Goal: Task Accomplishment & Management: Complete application form

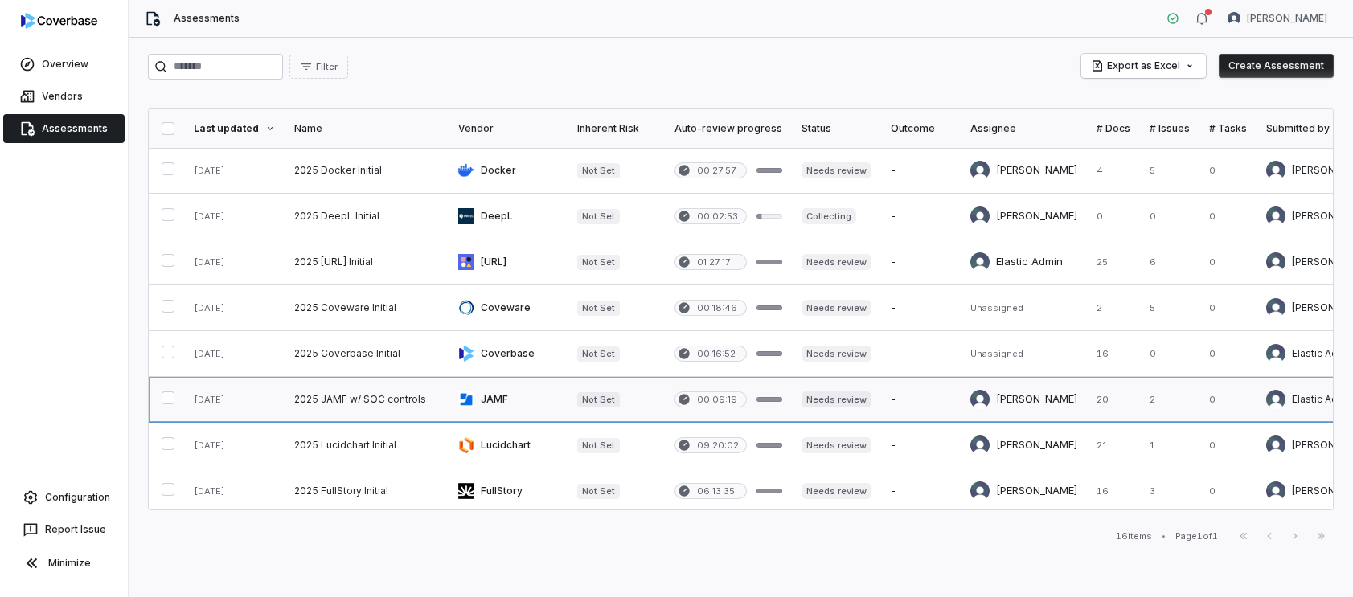
click at [505, 404] on link at bounding box center [508, 399] width 119 height 45
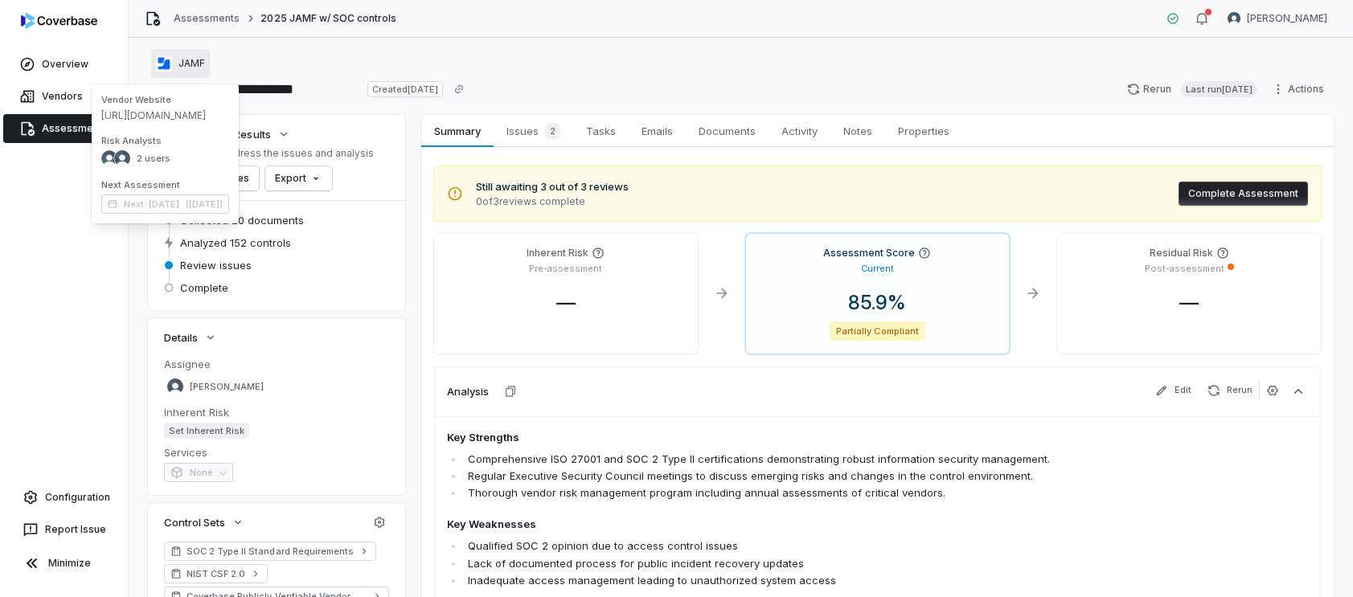
click at [173, 60] on div "JAMF" at bounding box center [180, 63] width 49 height 16
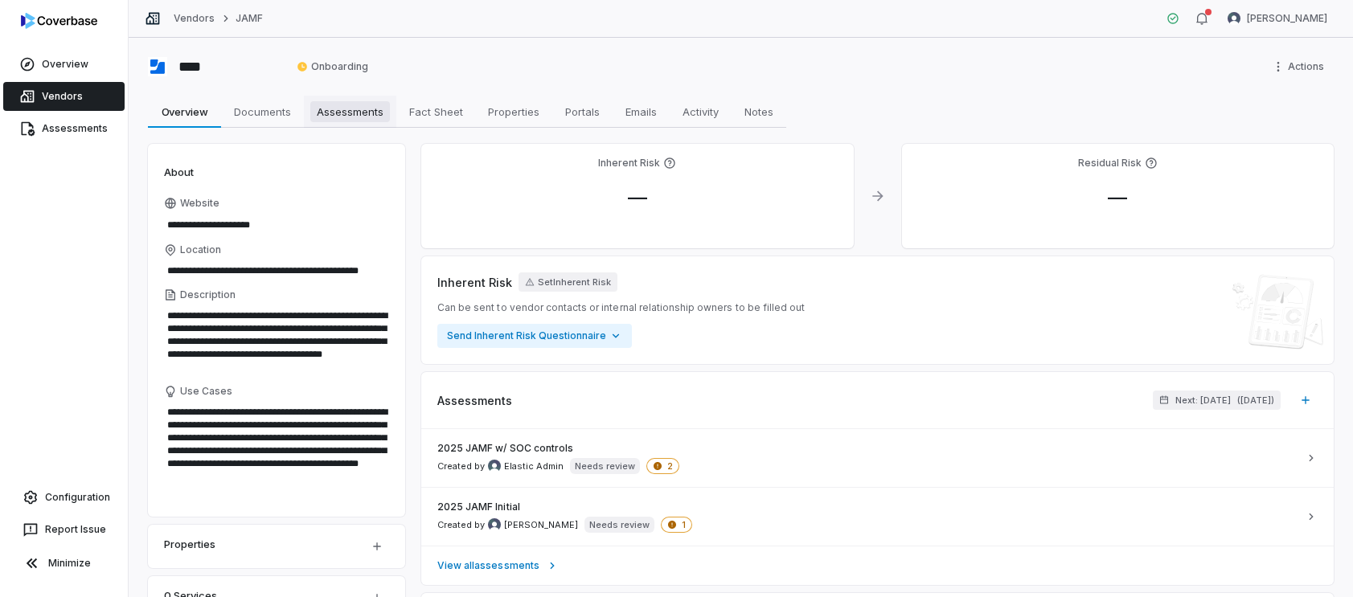
click at [349, 112] on span "Assessments" at bounding box center [350, 111] width 80 height 21
type textarea "*"
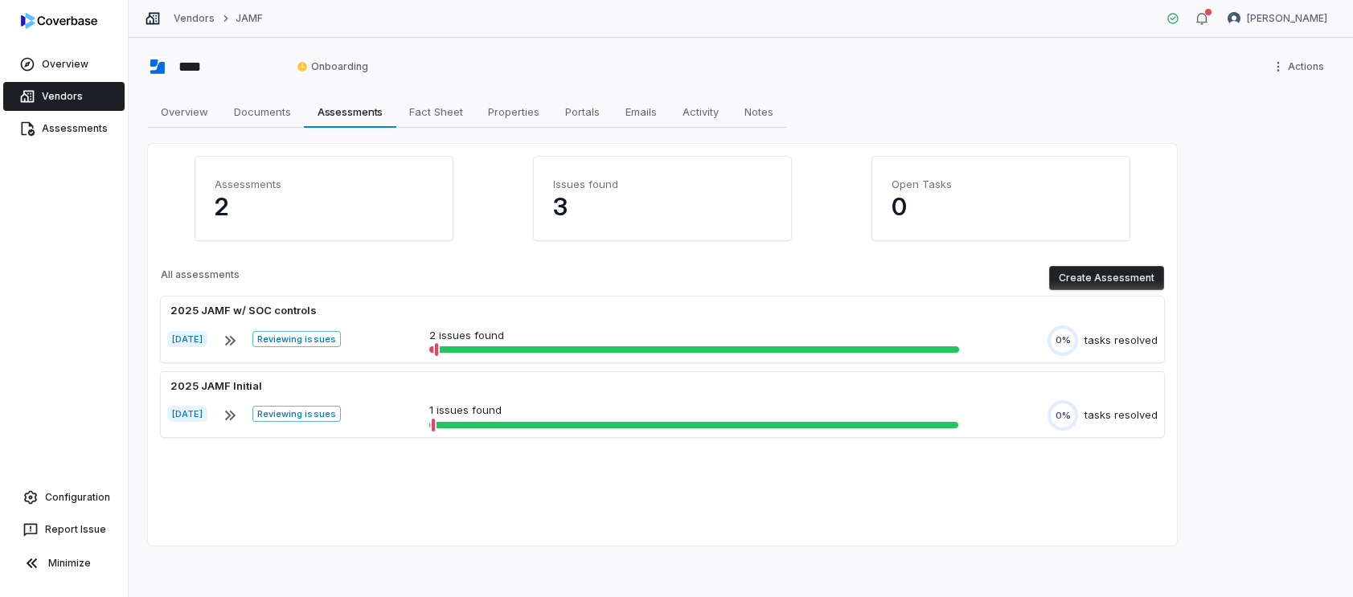
click at [1118, 279] on button "Create Assessment" at bounding box center [1106, 278] width 115 height 24
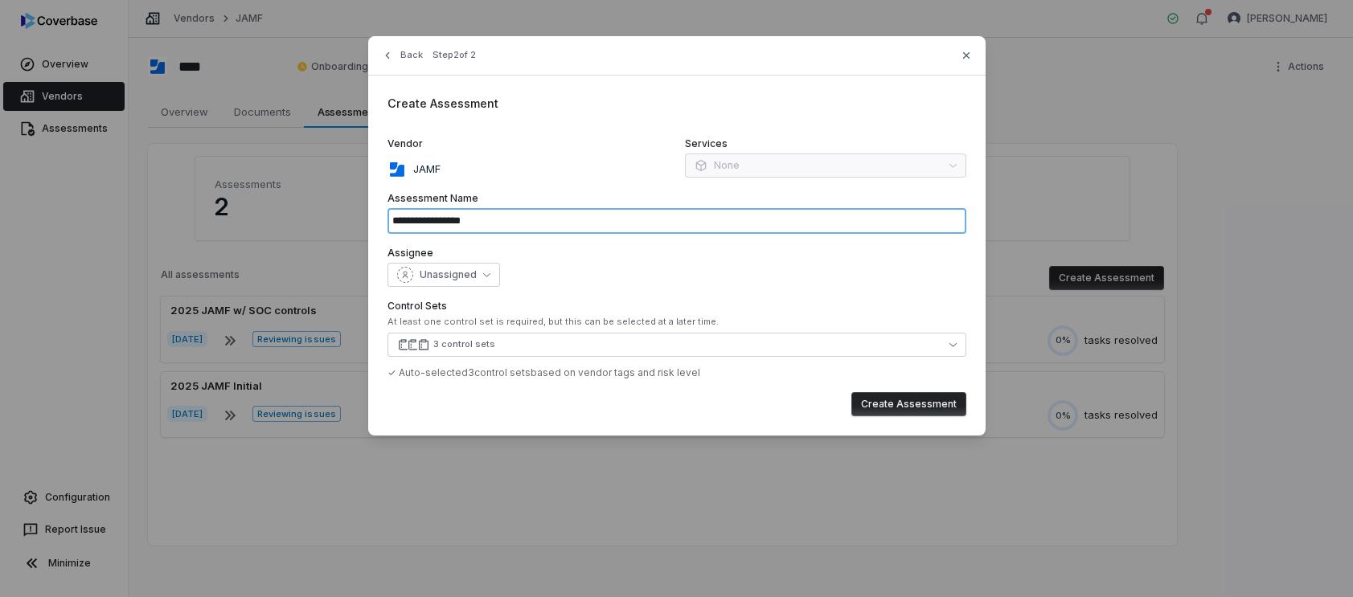
click at [532, 223] on input "**********" at bounding box center [676, 221] width 579 height 26
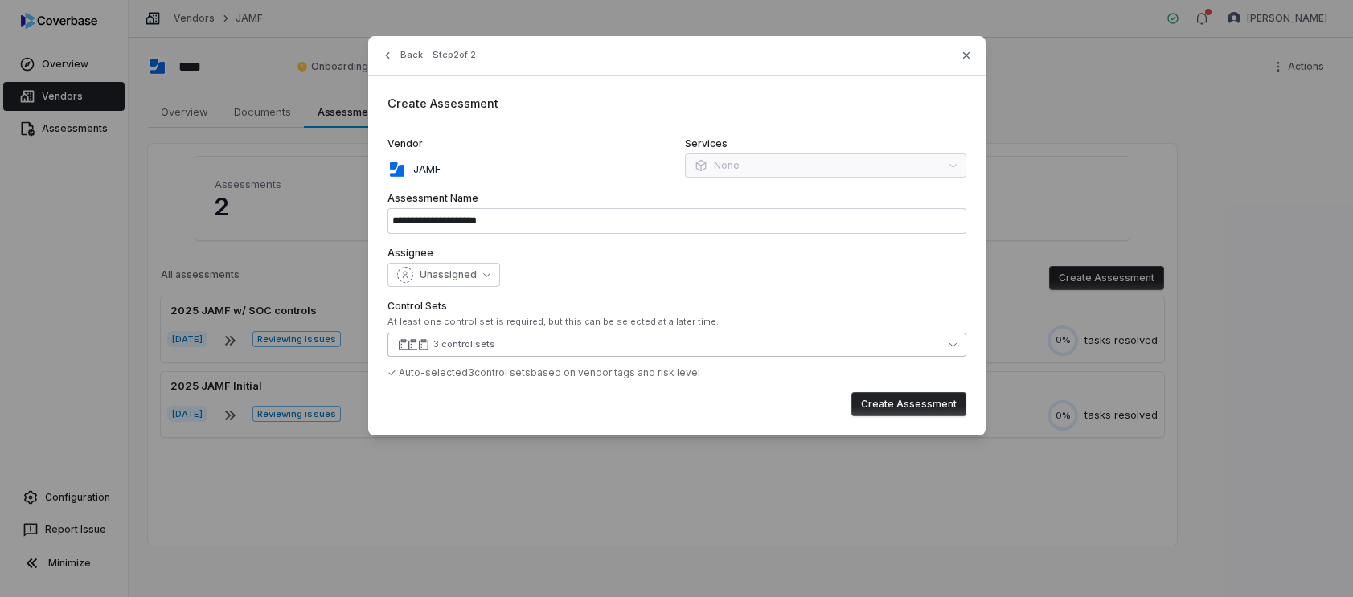
click at [493, 344] on button "3 control sets" at bounding box center [676, 345] width 579 height 24
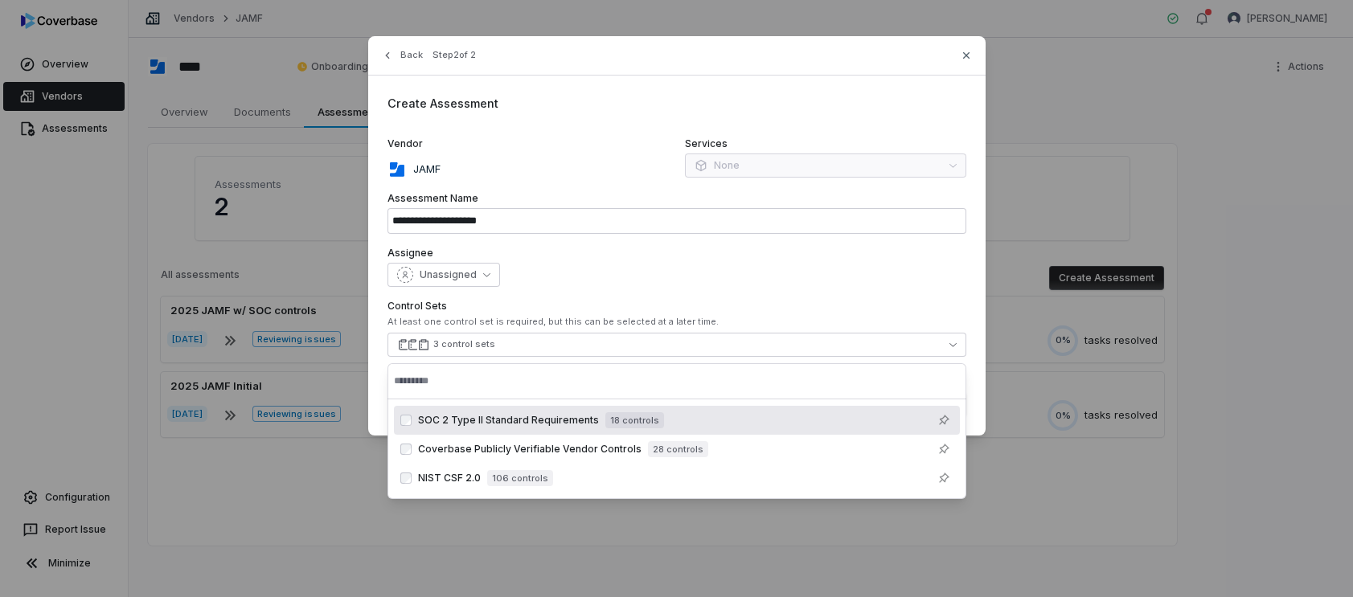
drag, startPoint x: 712, startPoint y: 285, endPoint x: 703, endPoint y: 283, distance: 9.0
click at [712, 285] on div "Unassigned" at bounding box center [676, 275] width 579 height 24
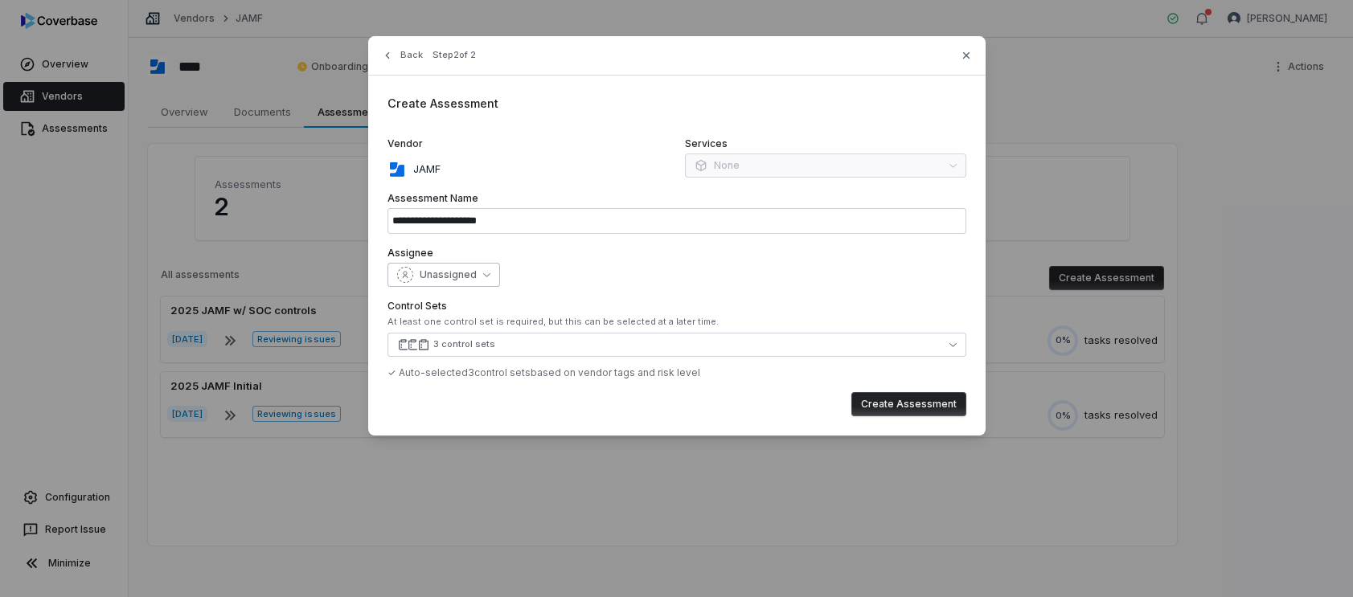
click at [480, 280] on button "Unassigned" at bounding box center [443, 275] width 113 height 24
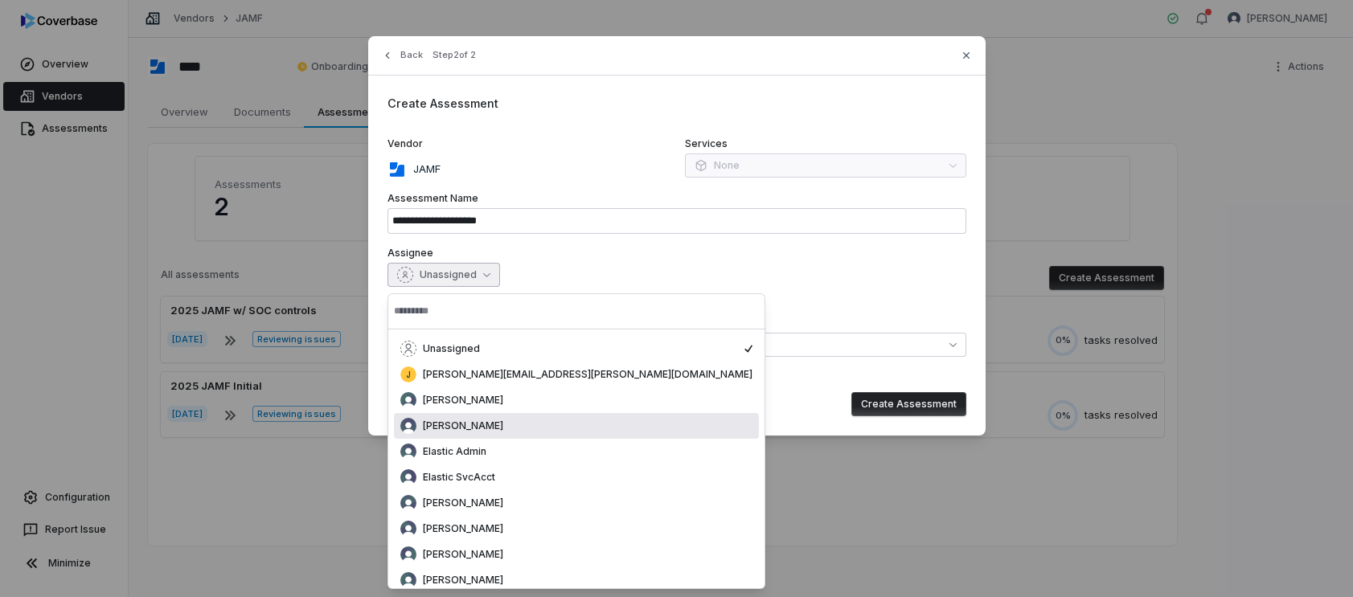
click at [500, 428] on div "[PERSON_NAME]" at bounding box center [576, 426] width 352 height 16
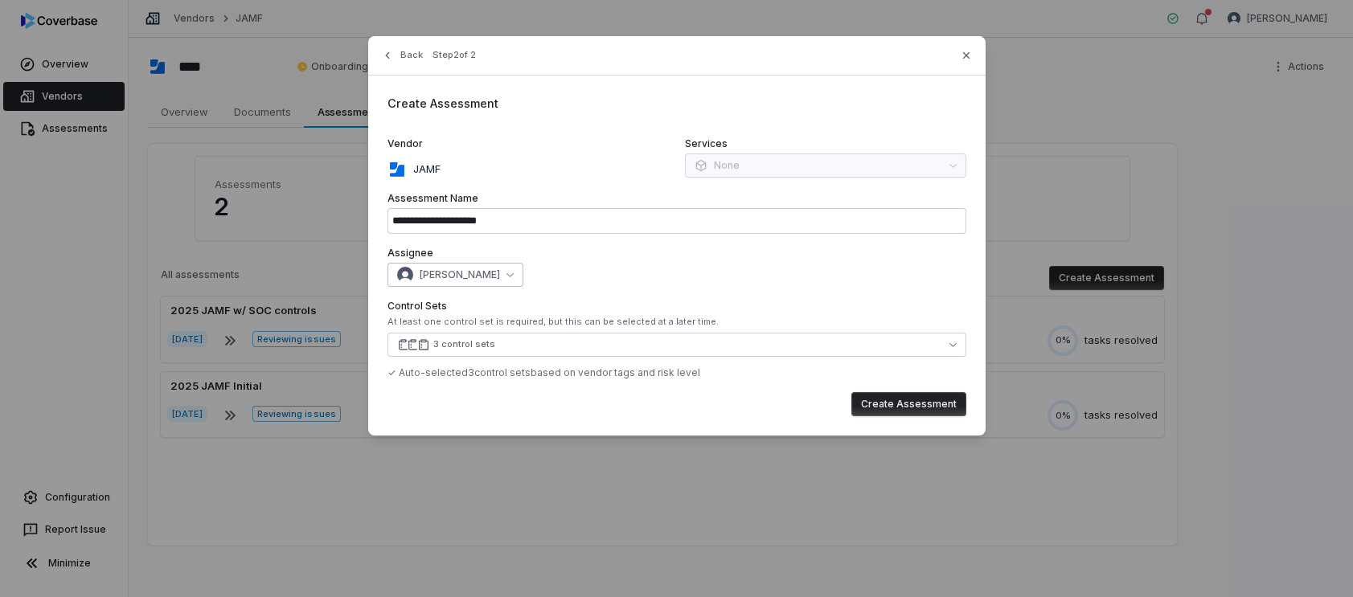
click at [506, 275] on icon "button" at bounding box center [509, 274] width 7 height 7
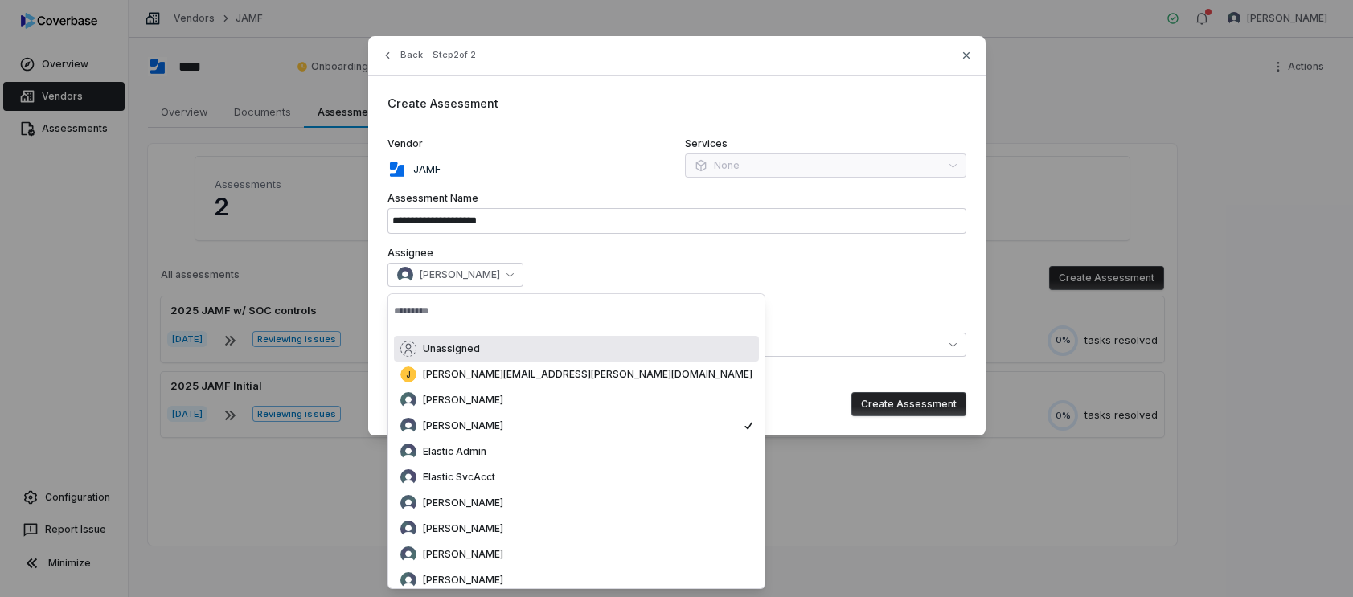
click at [592, 288] on div "**********" at bounding box center [676, 235] width 617 height 399
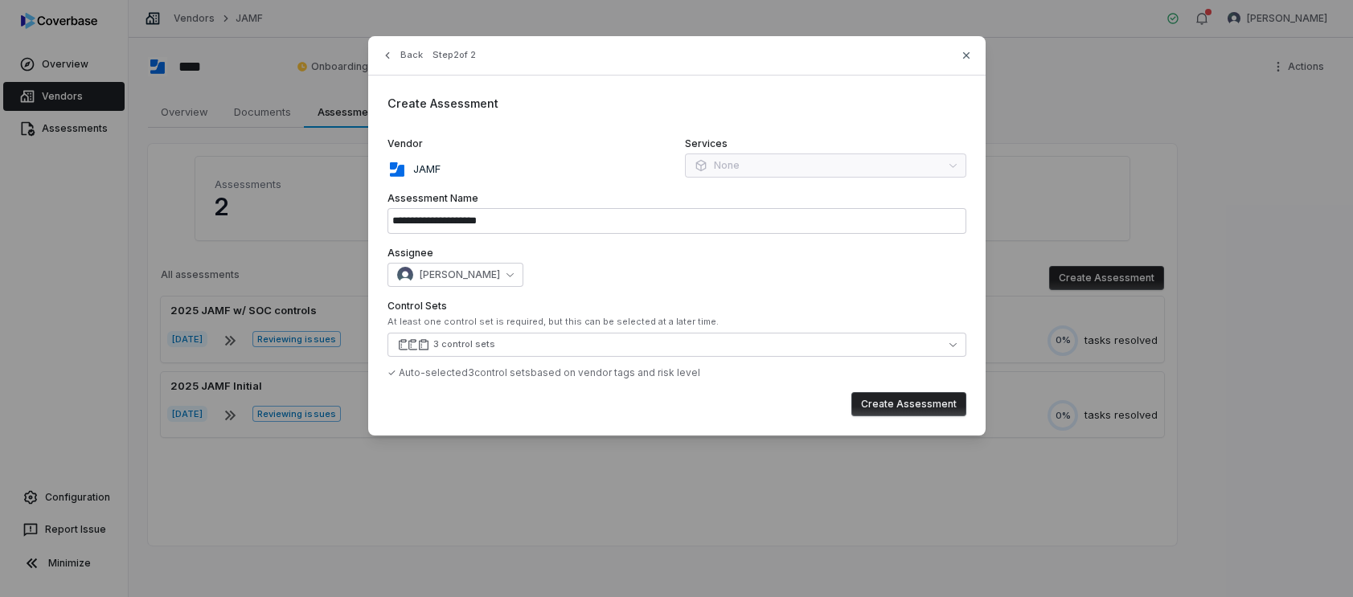
click at [928, 408] on button "Create Assessment" at bounding box center [908, 404] width 115 height 24
type input "**********"
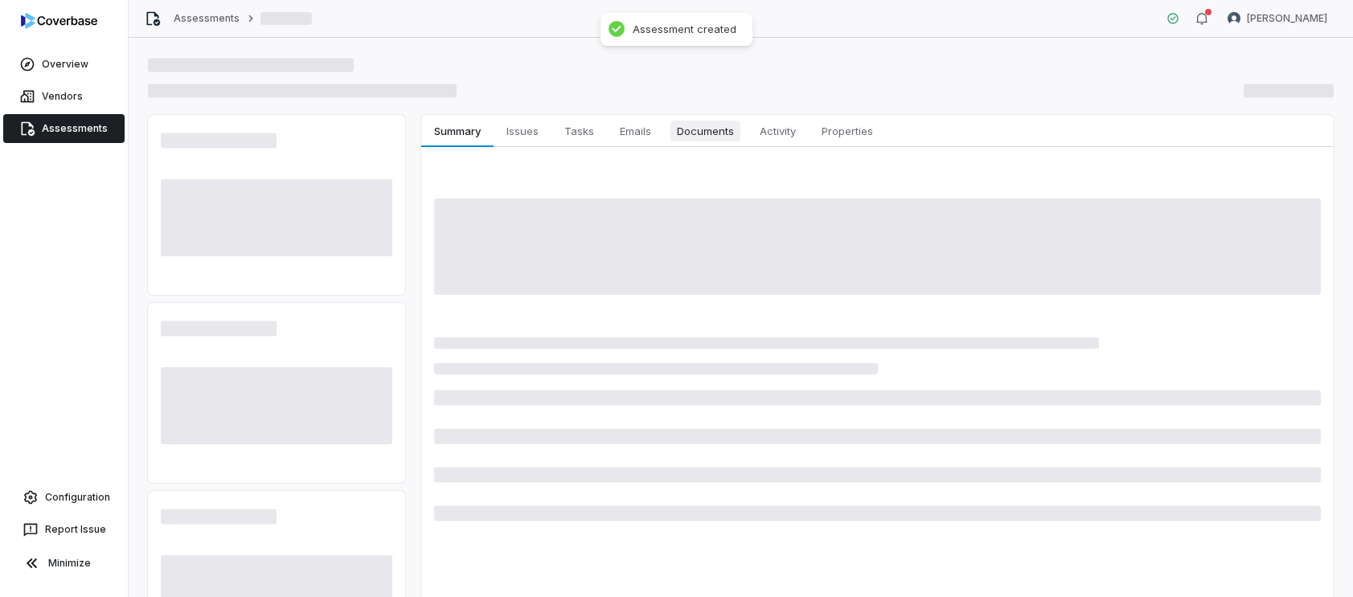
click at [718, 135] on span "Documents" at bounding box center [705, 131] width 70 height 21
click at [711, 136] on span "Documents" at bounding box center [705, 131] width 70 height 21
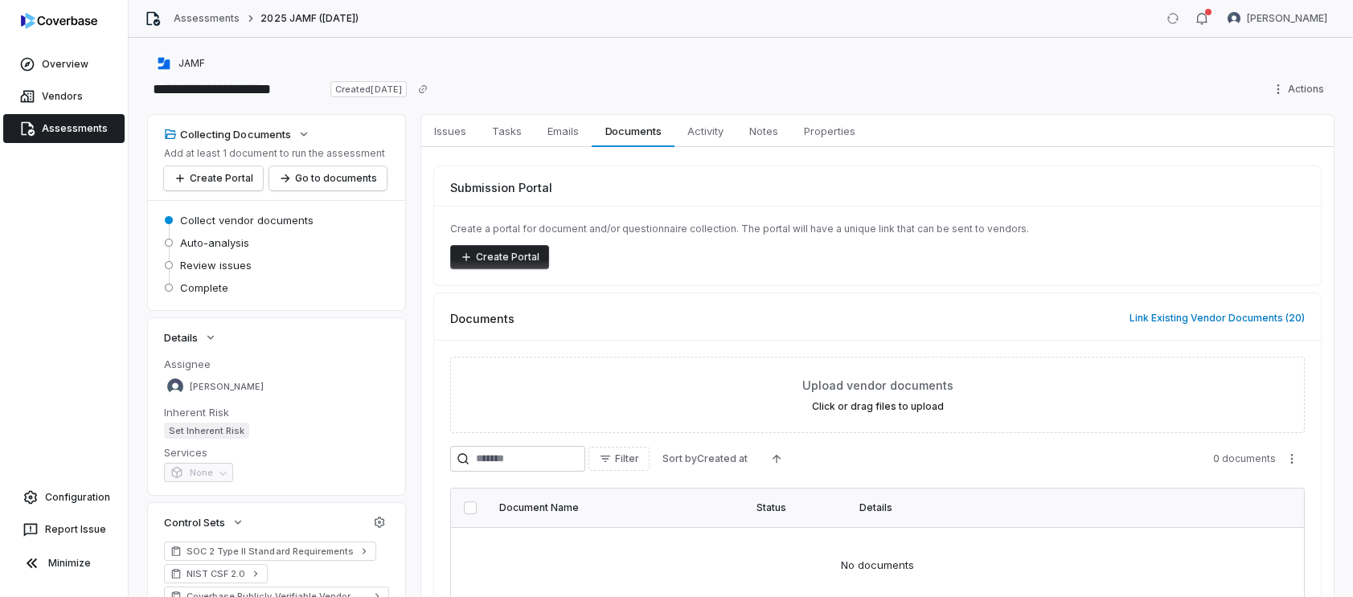
click at [716, 132] on span "Activity" at bounding box center [705, 131] width 49 height 21
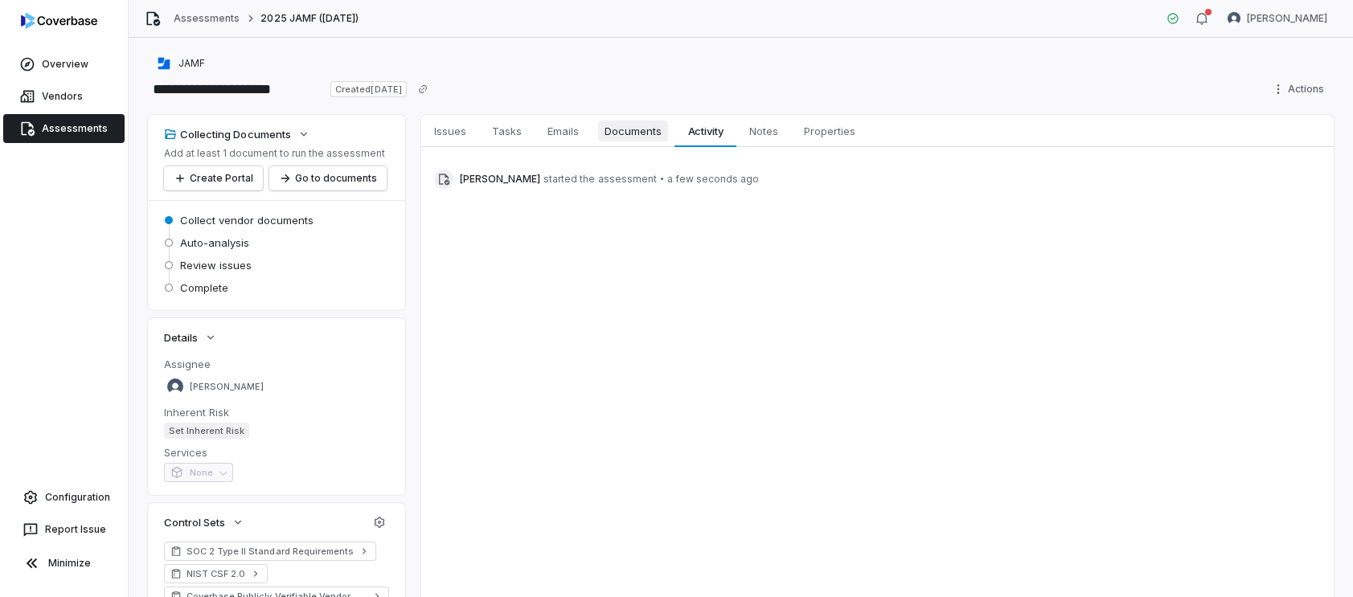
click at [630, 141] on span "Documents" at bounding box center [633, 131] width 70 height 21
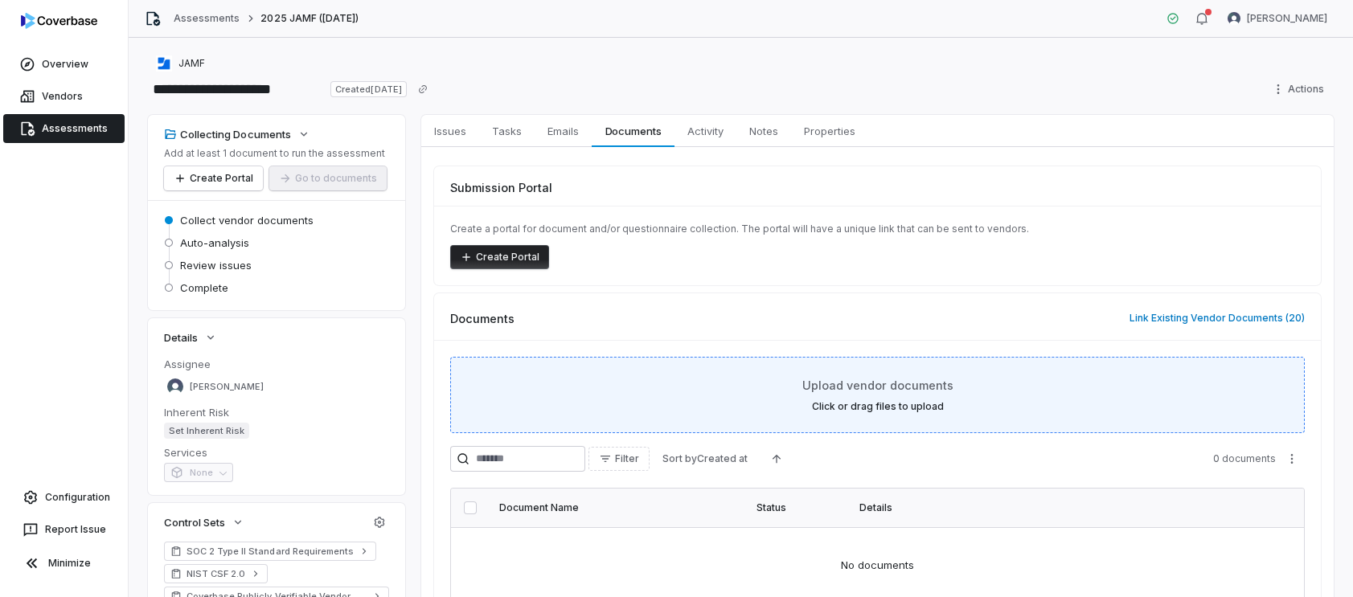
scroll to position [125, 0]
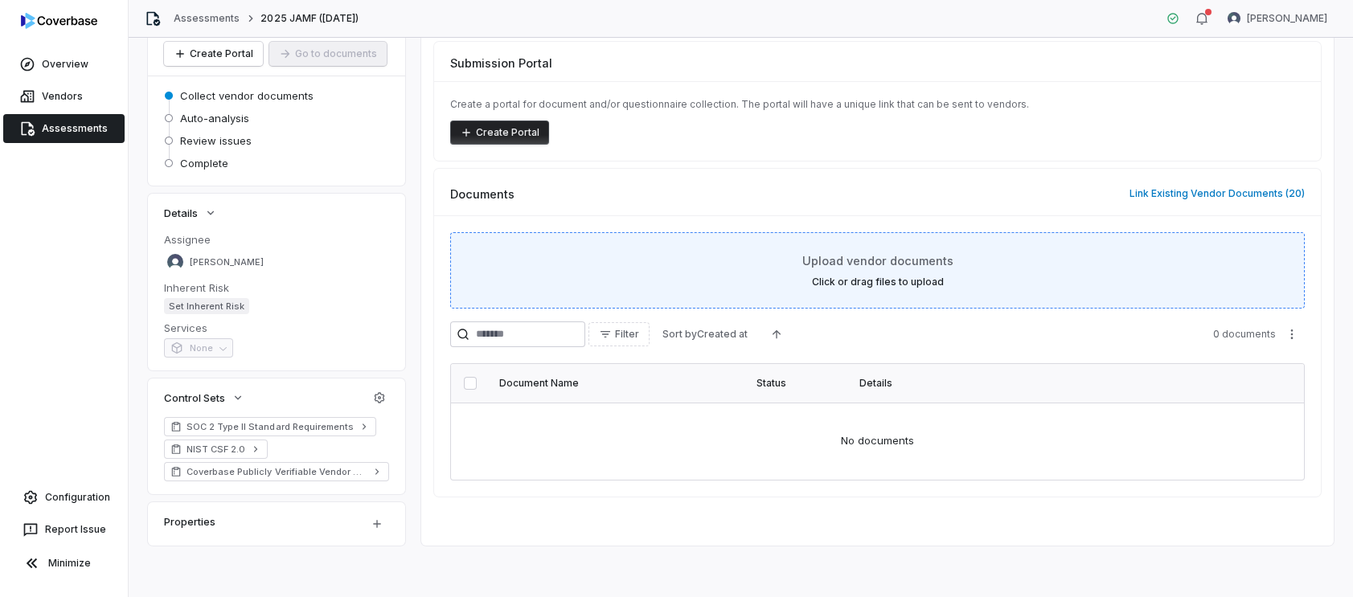
click at [978, 267] on div "Upload vendor documents Click or drag files to upload" at bounding box center [877, 270] width 814 height 36
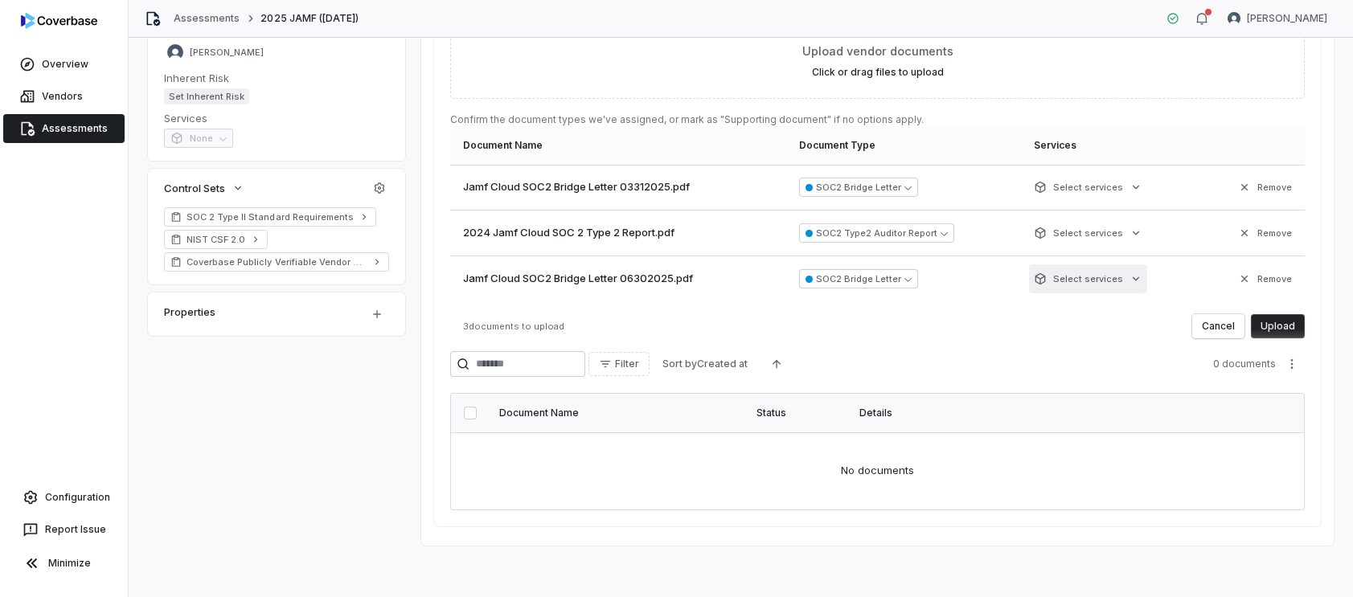
scroll to position [199, 0]
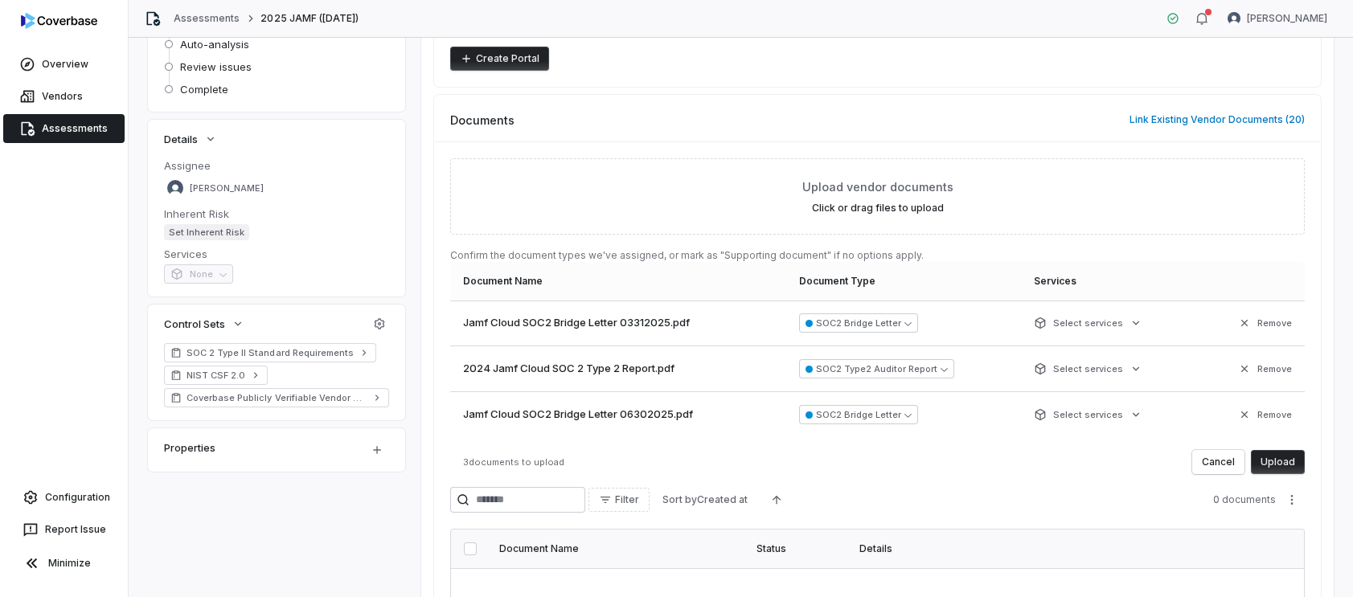
click at [1280, 460] on button "Upload" at bounding box center [1278, 462] width 54 height 24
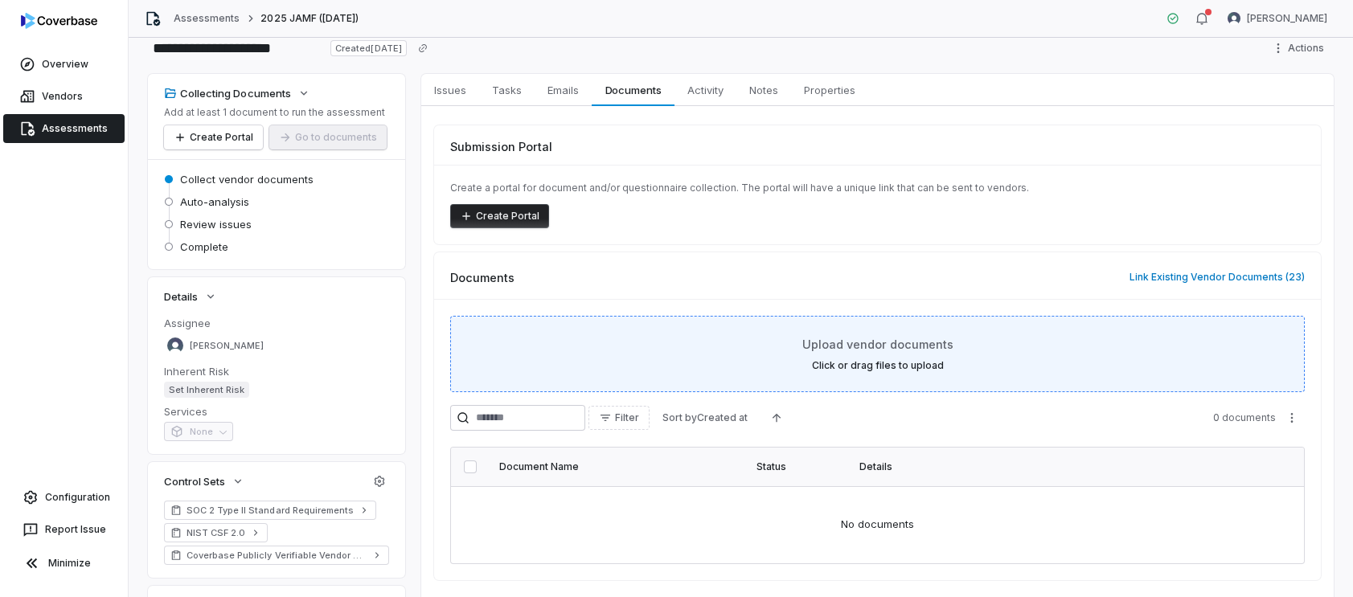
scroll to position [40, 0]
click at [904, 357] on div "Upload vendor documents Click or drag files to upload" at bounding box center [877, 355] width 814 height 36
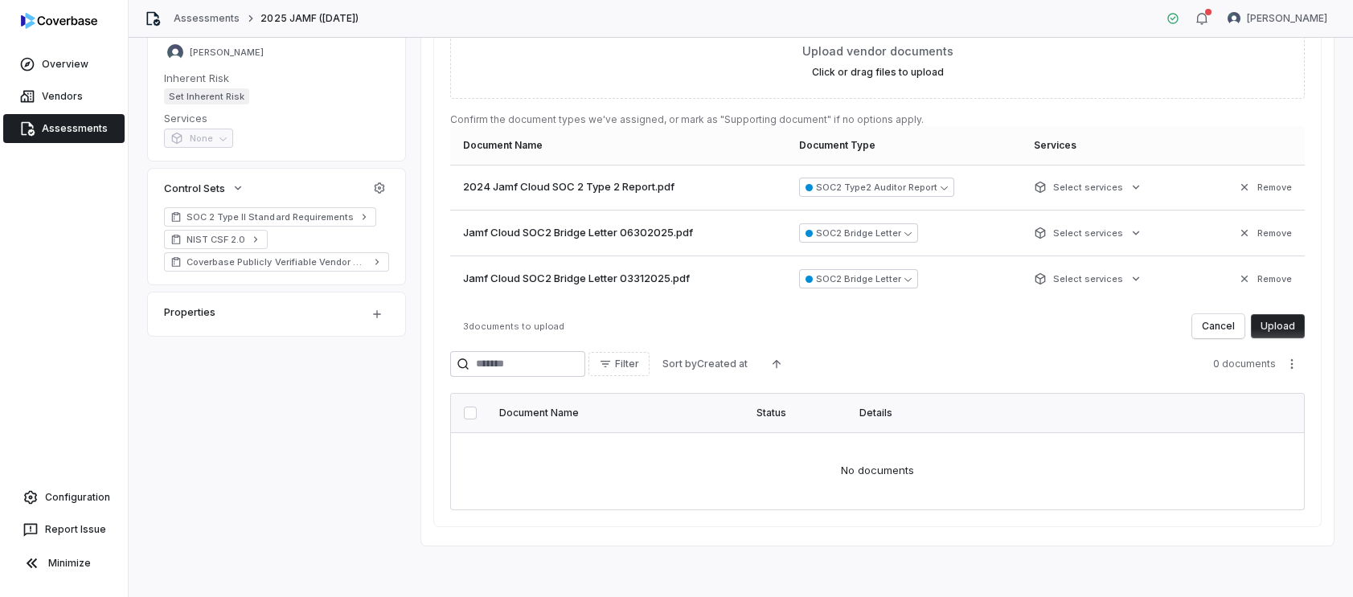
scroll to position [242, 0]
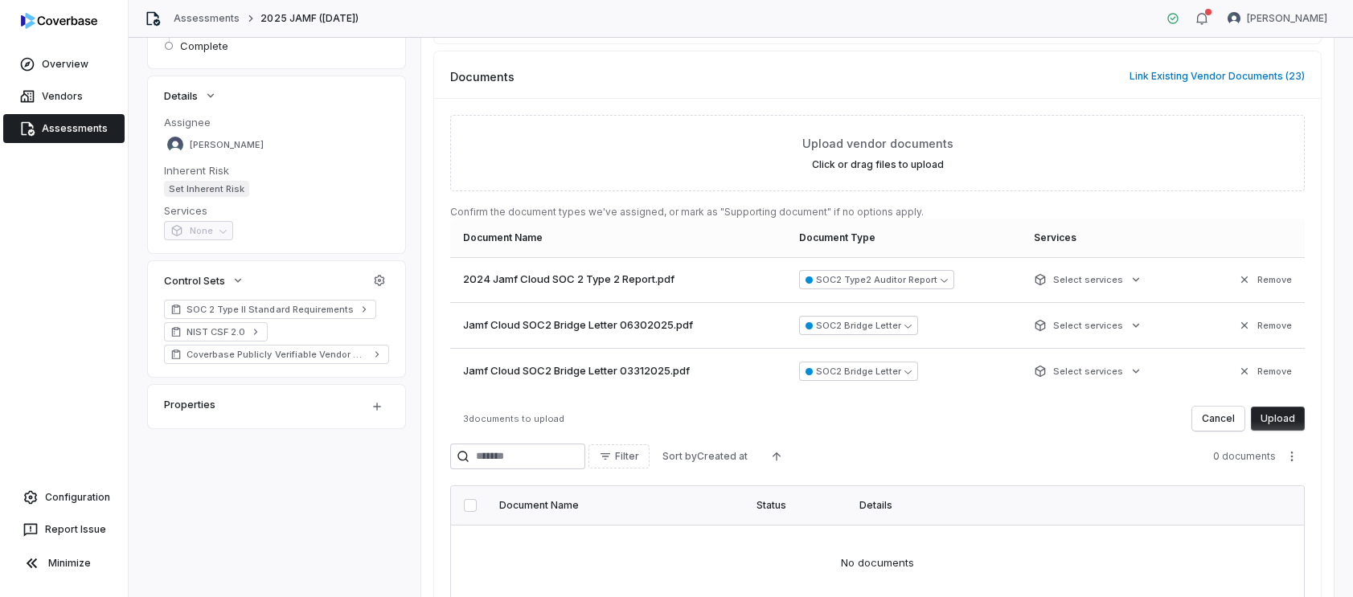
click at [1287, 424] on button "Upload" at bounding box center [1278, 419] width 54 height 24
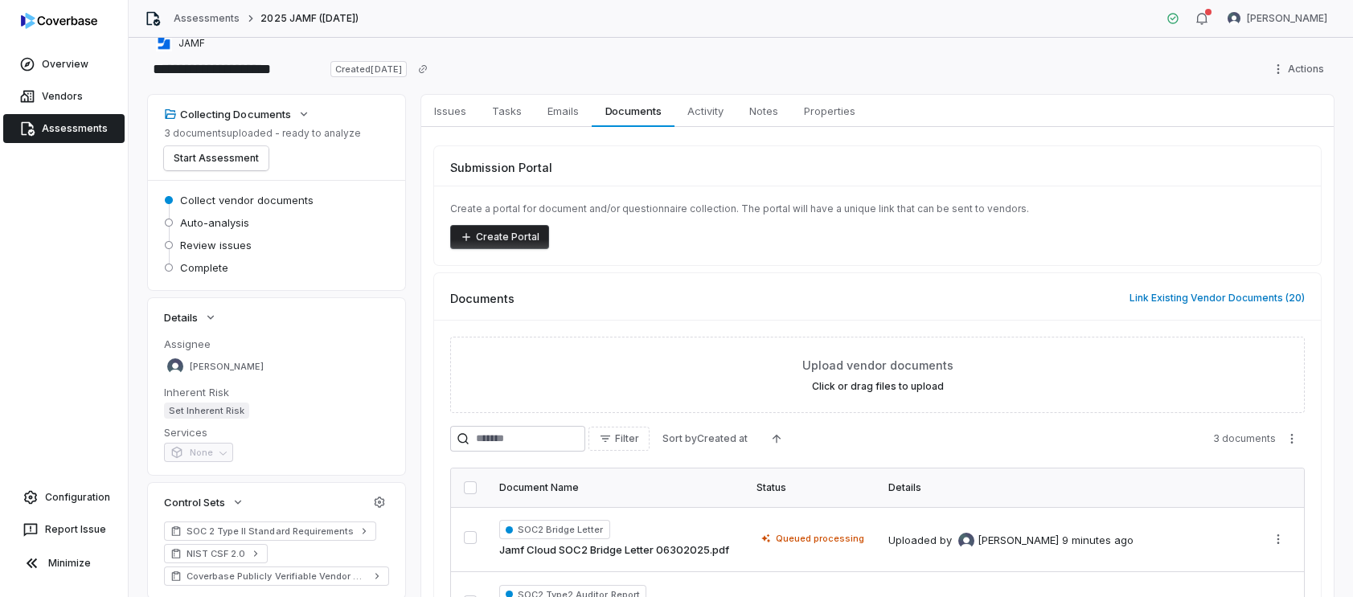
scroll to position [0, 0]
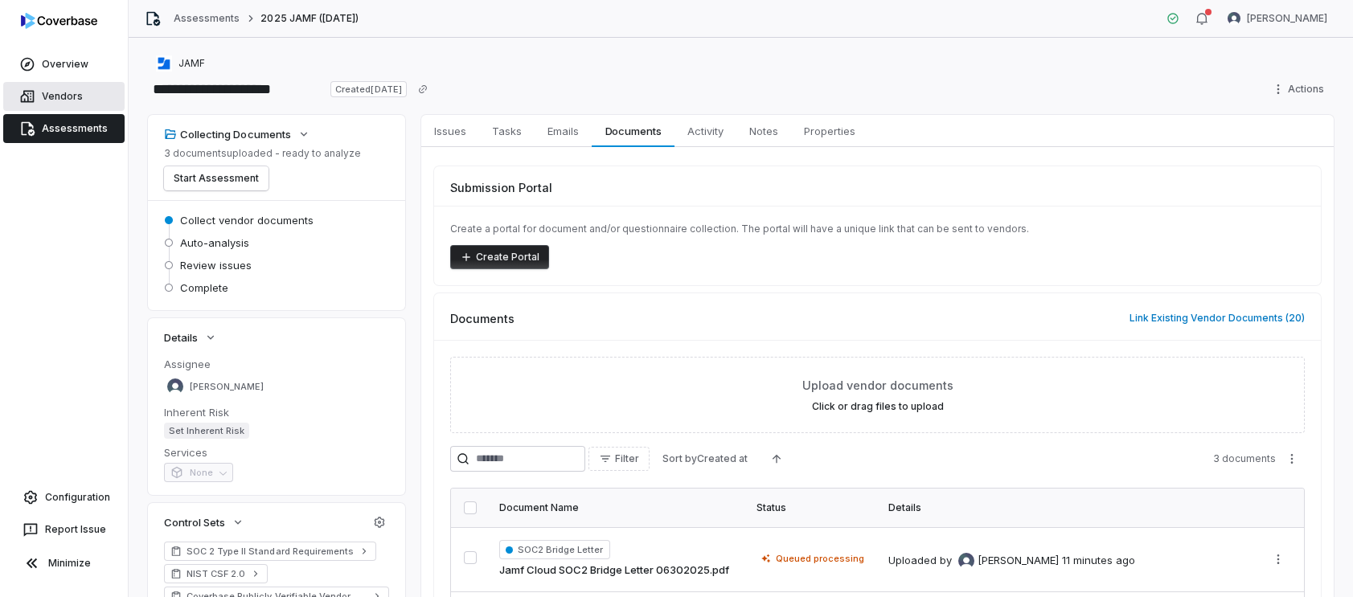
click at [62, 97] on span "Vendors" at bounding box center [62, 96] width 41 height 13
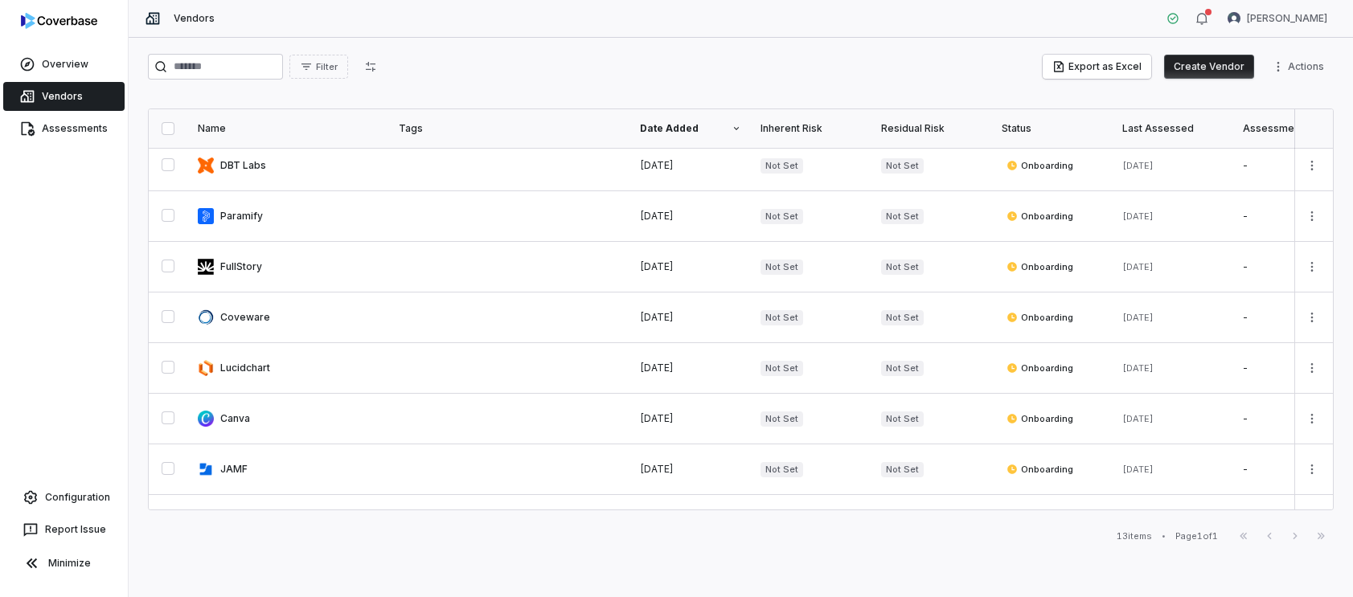
scroll to position [296, 0]
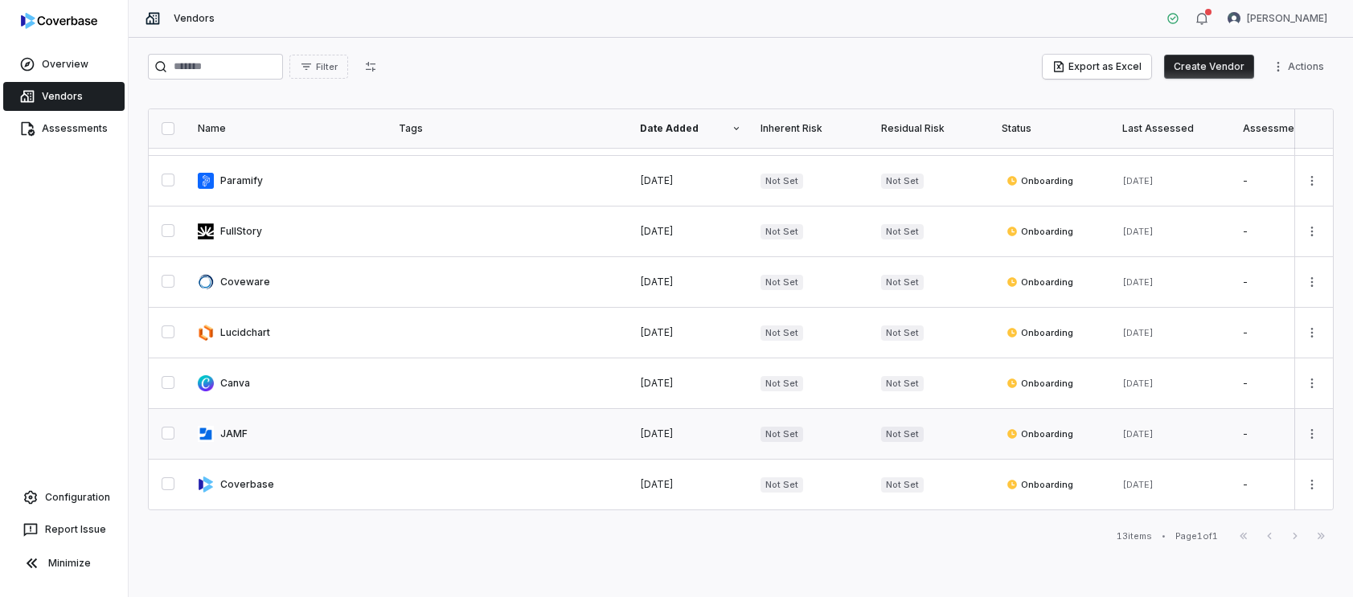
click at [286, 433] on link at bounding box center [288, 434] width 201 height 50
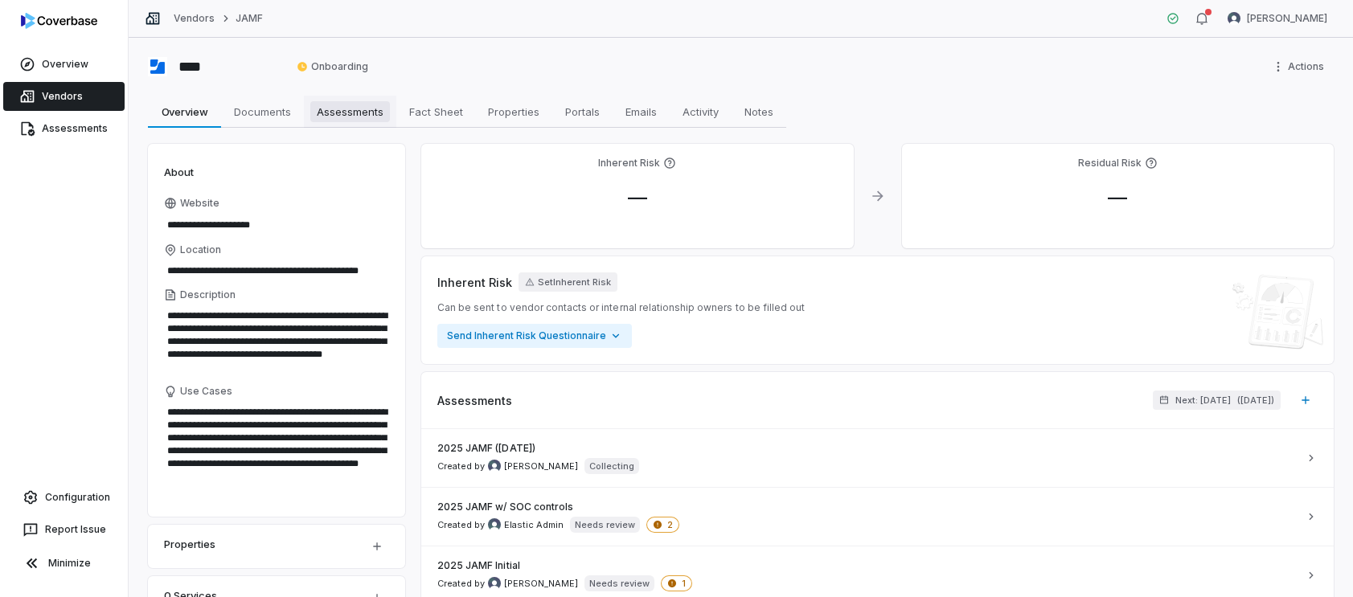
click at [358, 112] on span "Assessments" at bounding box center [350, 111] width 80 height 21
type textarea "*"
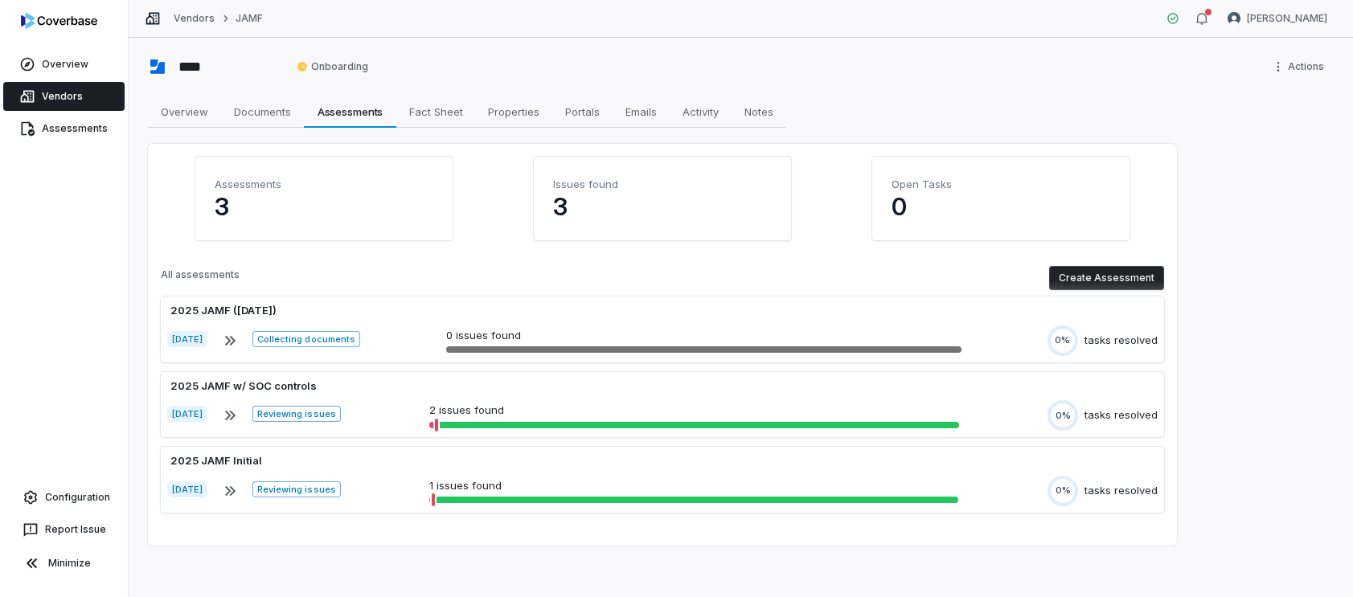
click at [64, 100] on span "Vendors" at bounding box center [62, 96] width 41 height 13
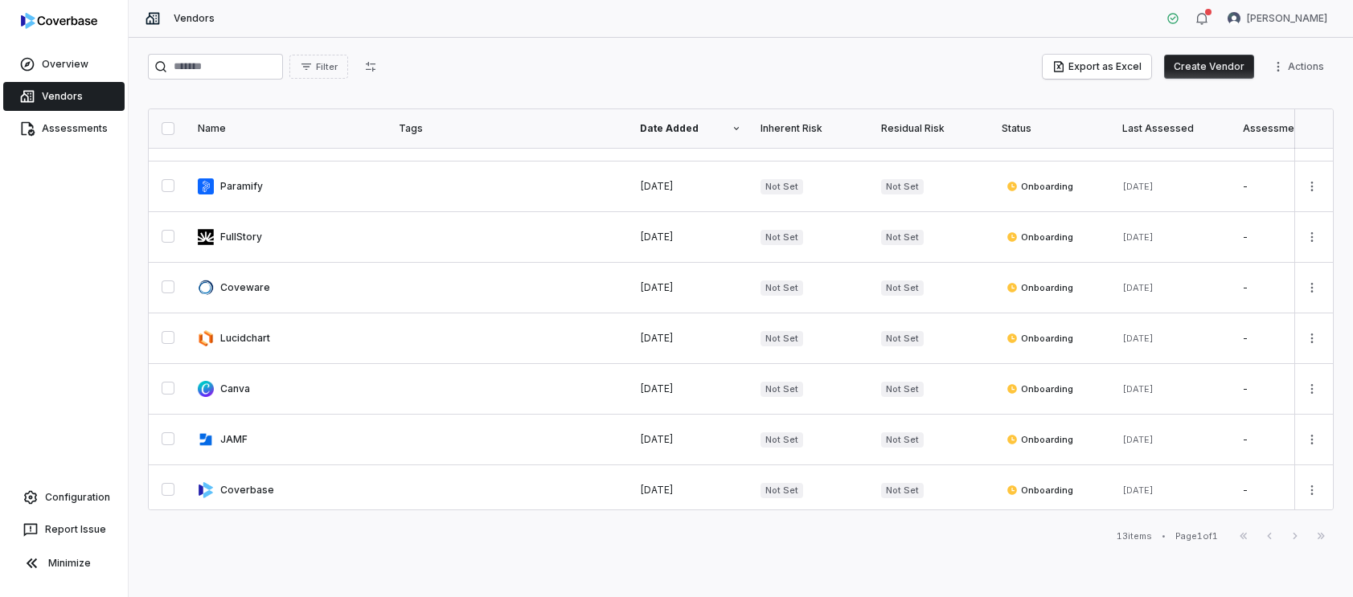
scroll to position [296, 0]
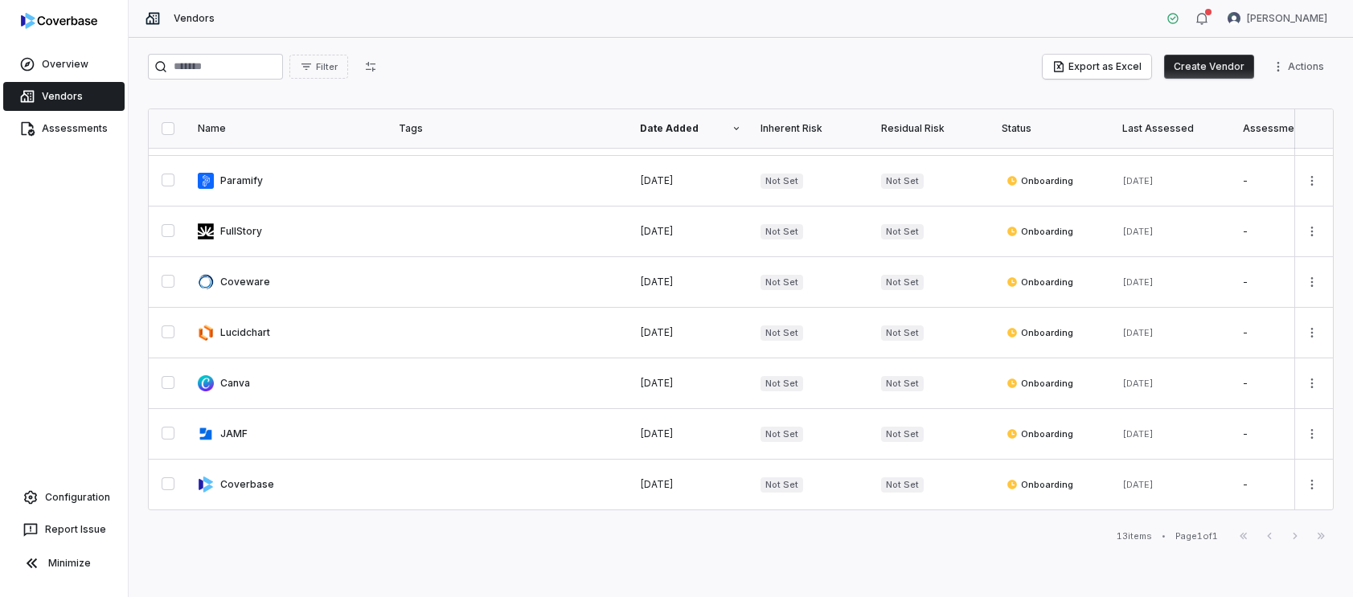
click at [1202, 66] on button "Create Vendor" at bounding box center [1209, 67] width 90 height 24
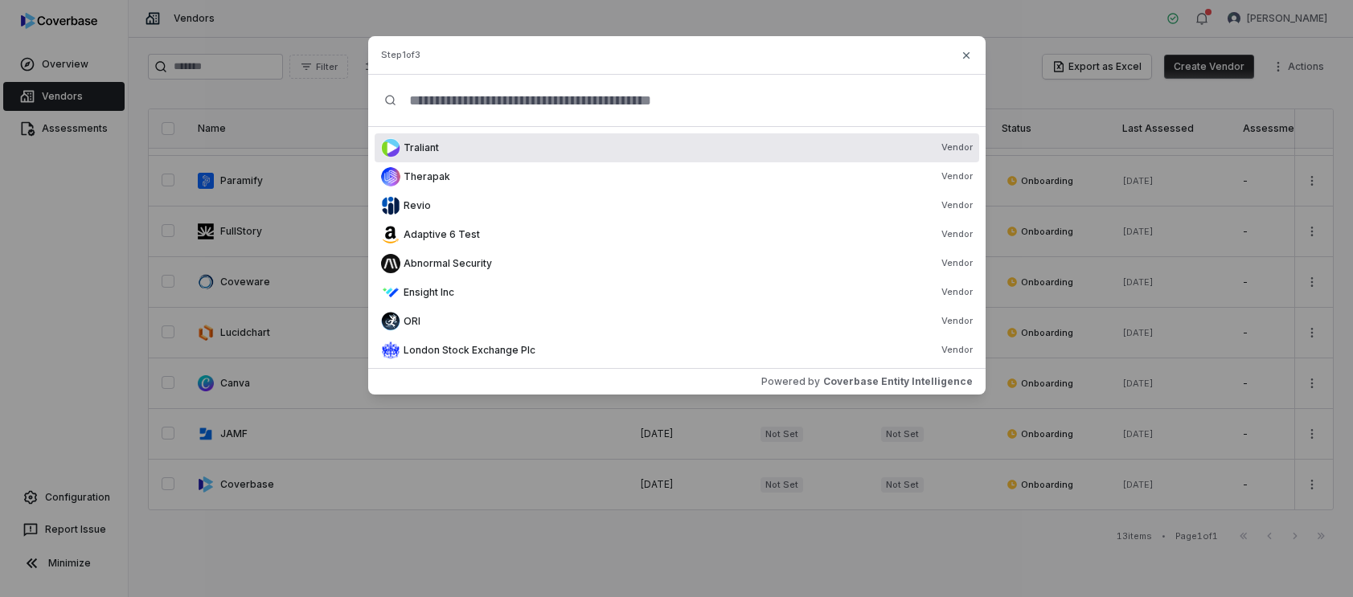
click at [485, 100] on input "text" at bounding box center [682, 100] width 572 height 51
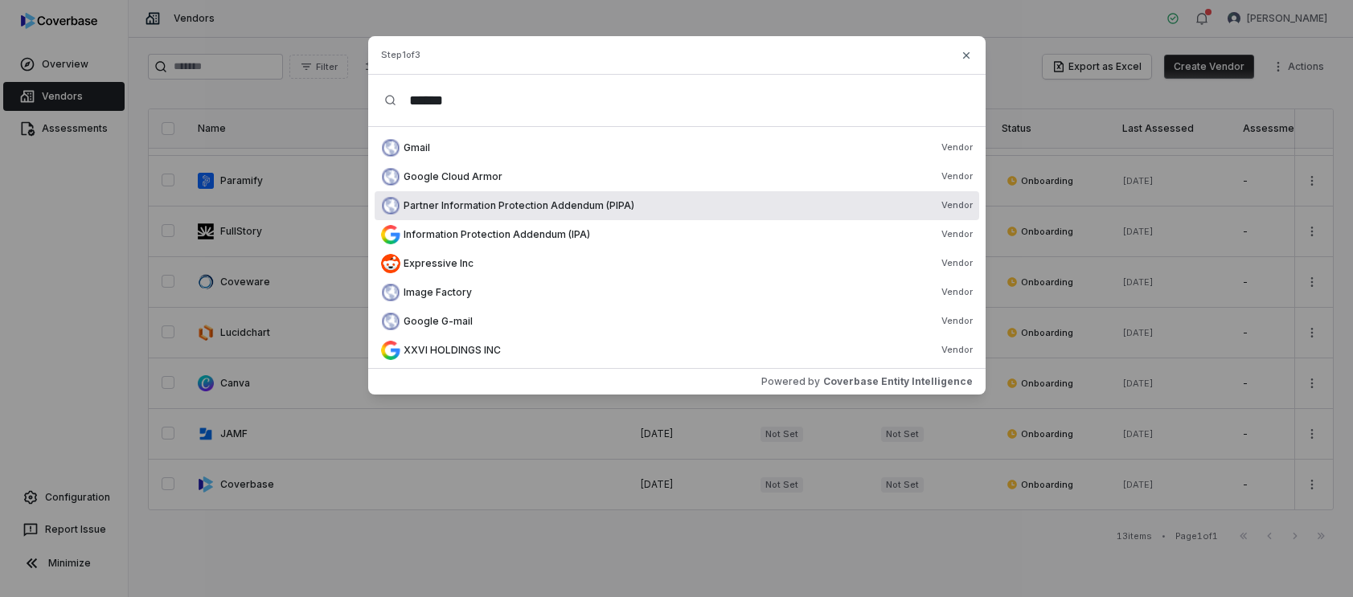
type input "******"
click at [652, 234] on div "Information Protection Addendum (IPA) Vendor" at bounding box center [687, 234] width 569 height 13
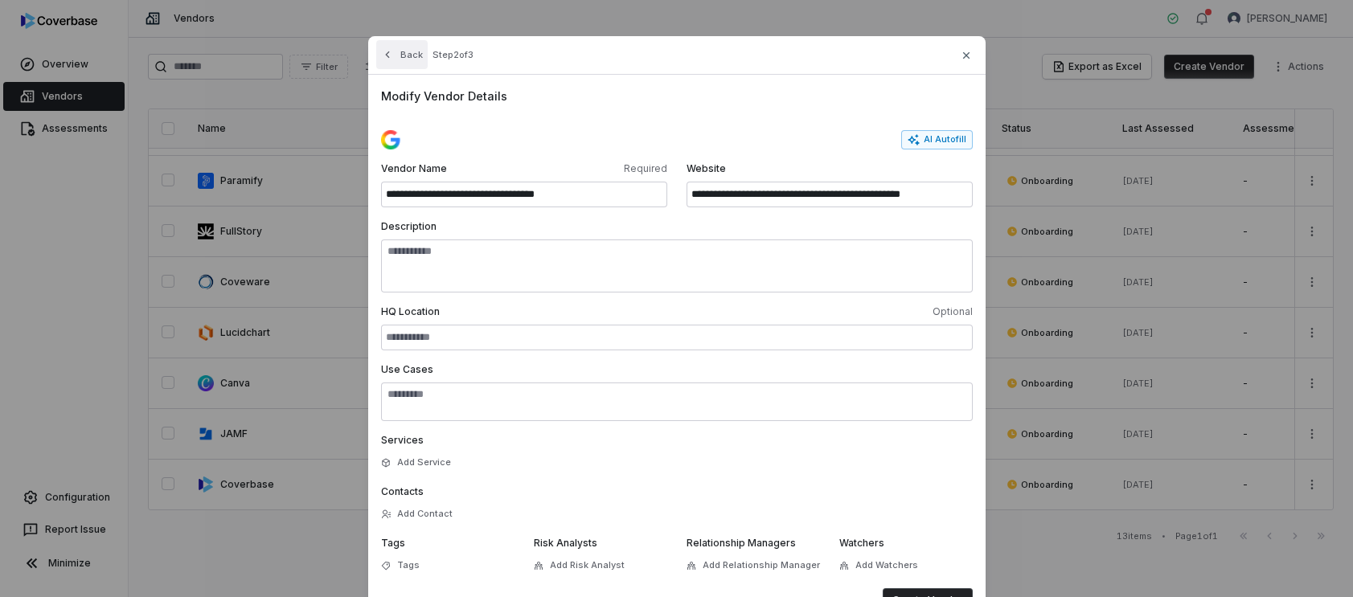
click at [411, 56] on button "Back" at bounding box center [401, 54] width 51 height 29
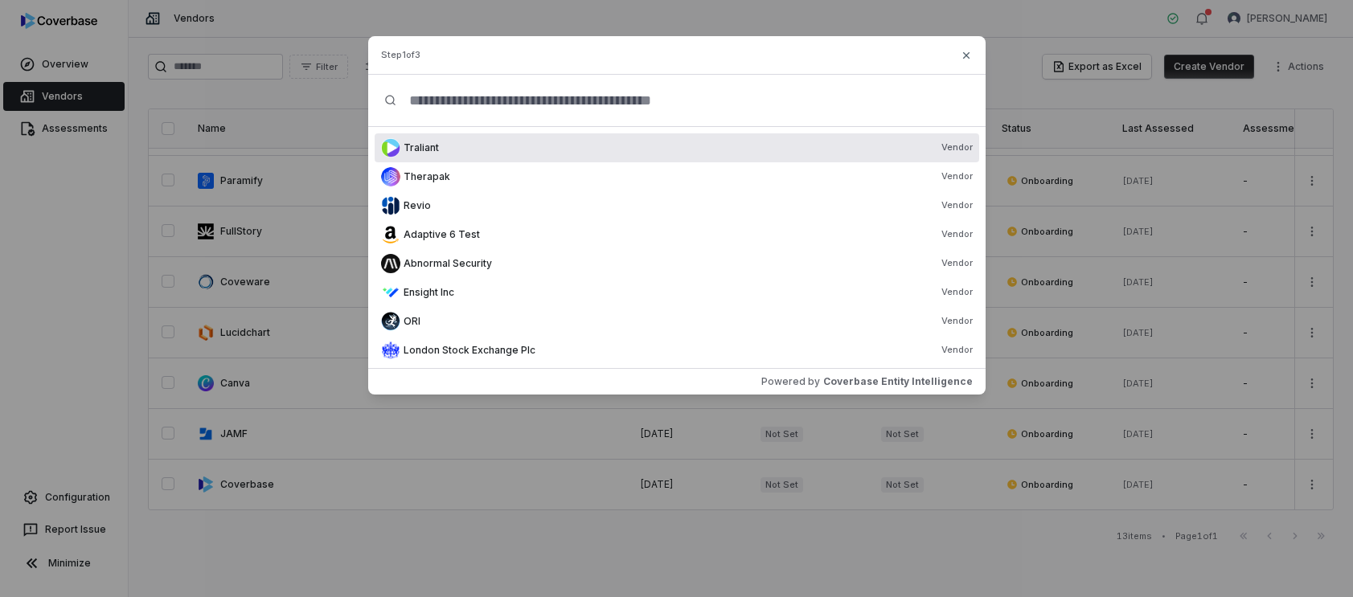
click at [502, 96] on input "text" at bounding box center [682, 100] width 572 height 51
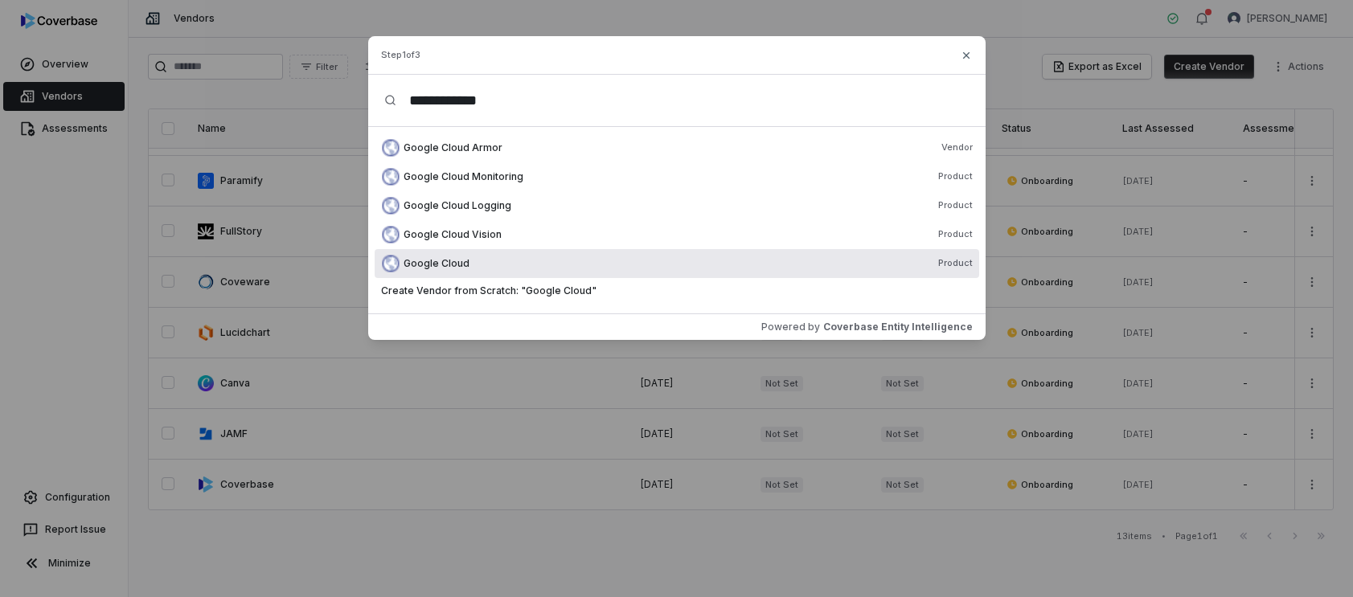
type input "**********"
click at [507, 263] on div "Google Cloud Product" at bounding box center [687, 263] width 569 height 13
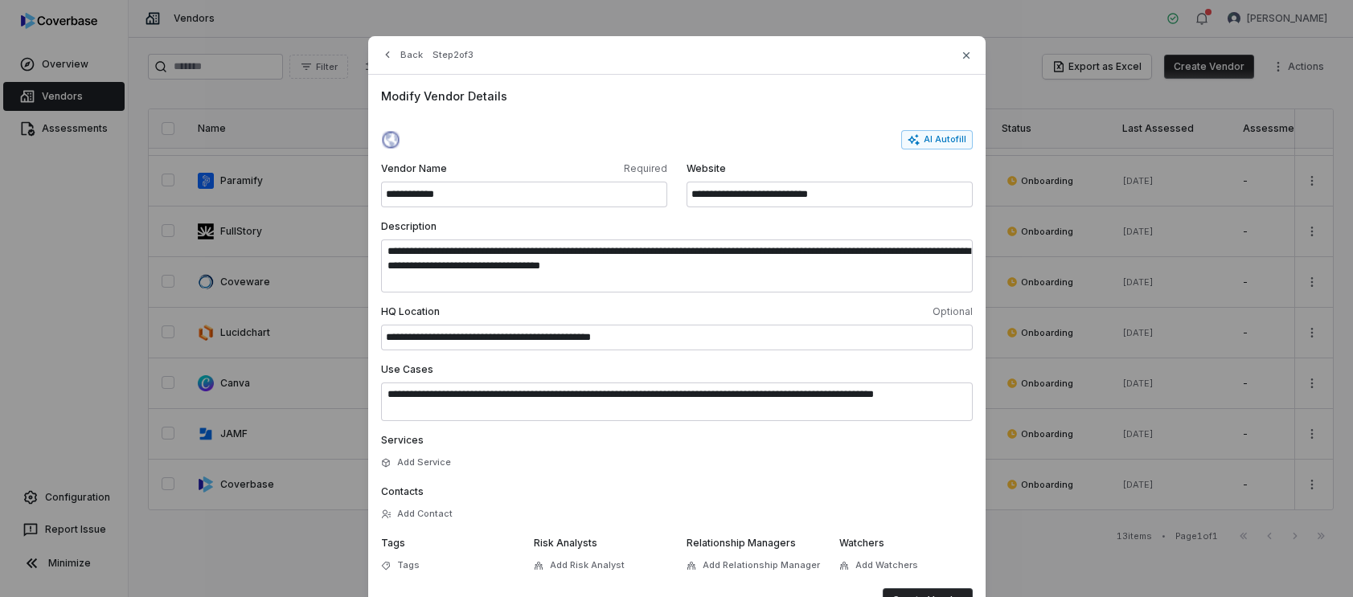
scroll to position [63, 0]
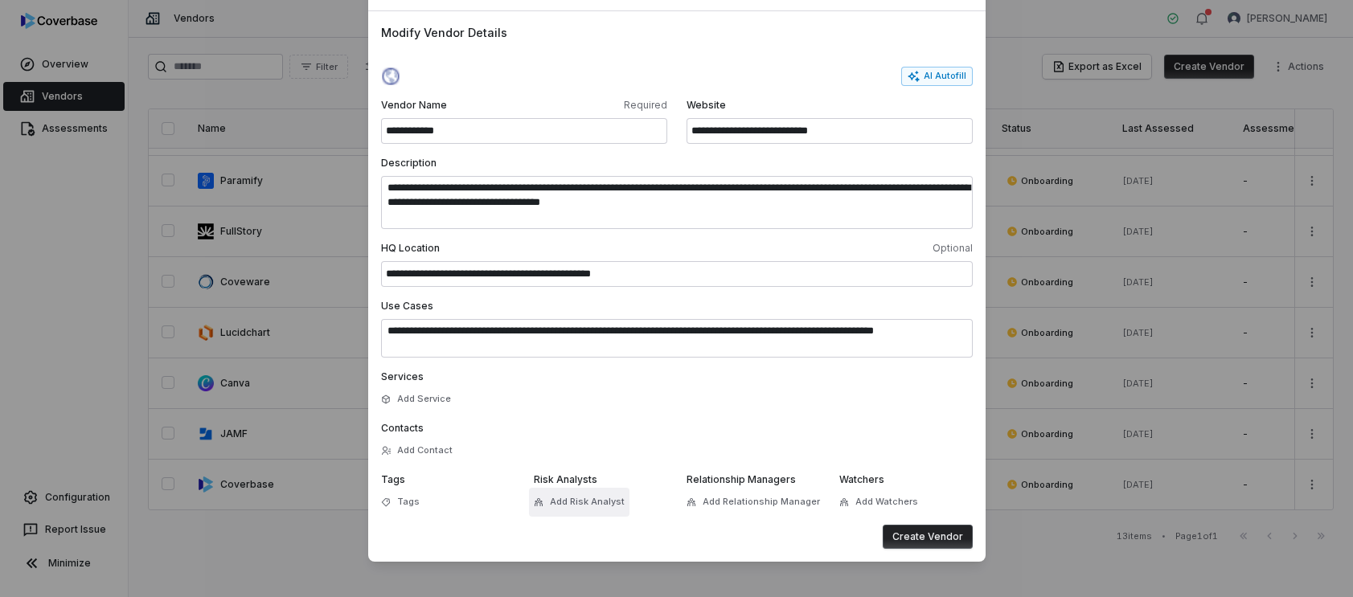
click at [559, 499] on span "Add Risk Analyst" at bounding box center [587, 502] width 75 height 12
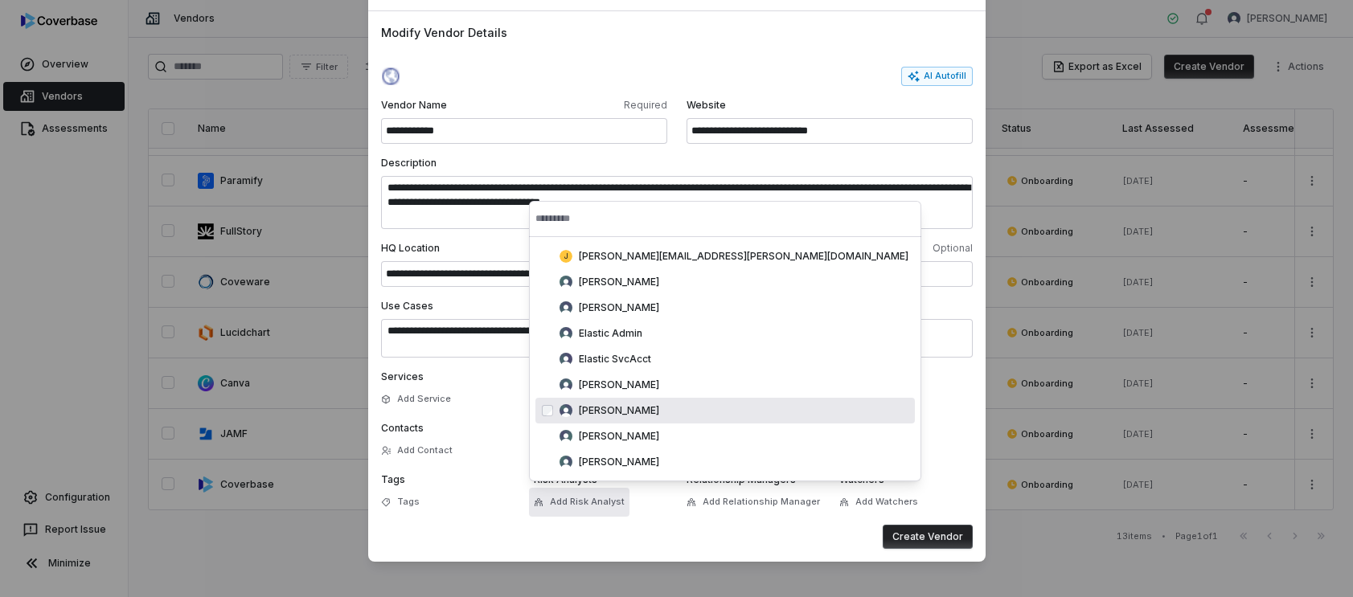
drag, startPoint x: 702, startPoint y: 520, endPoint x: 710, endPoint y: 517, distance: 8.7
click at [703, 520] on form "**********" at bounding box center [677, 308] width 592 height 482
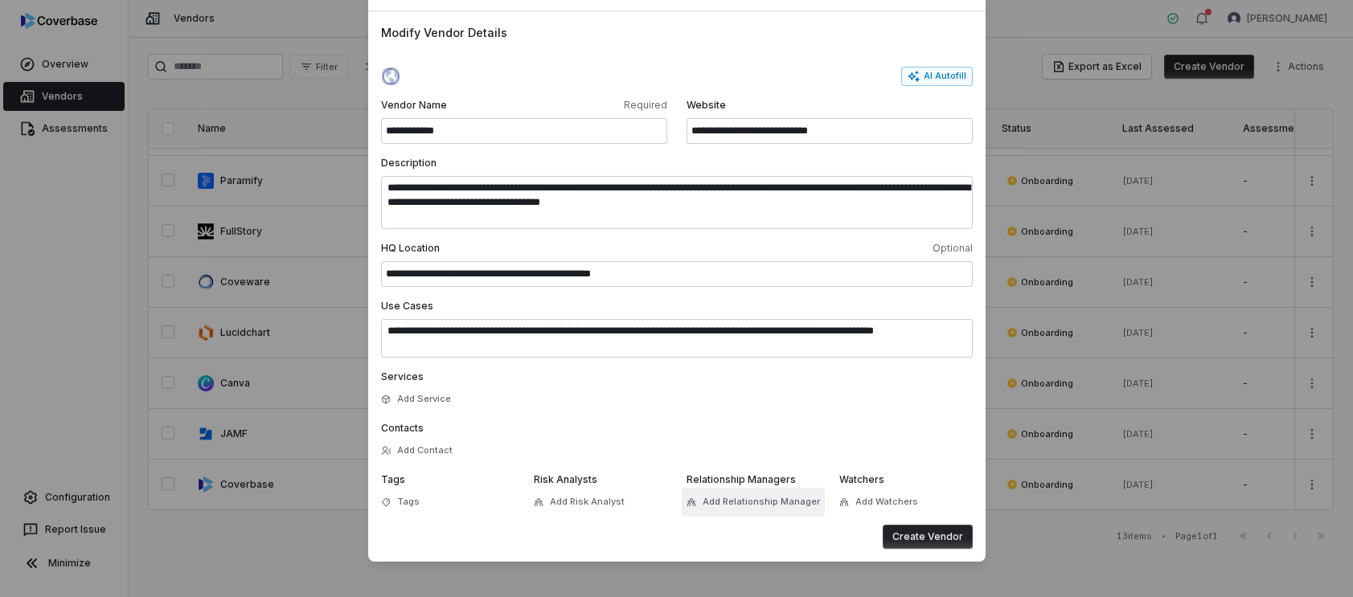
click at [751, 501] on span "Add Relationship Manager" at bounding box center [761, 502] width 117 height 12
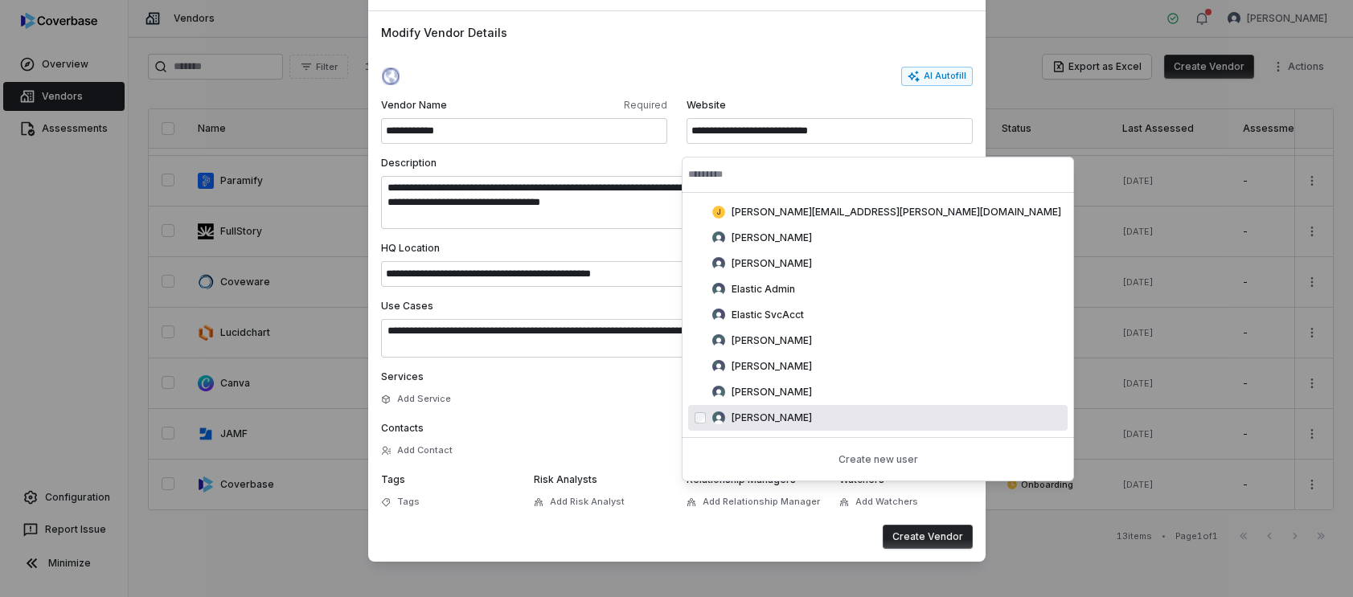
click at [614, 387] on div "Services Add Service" at bounding box center [677, 390] width 592 height 39
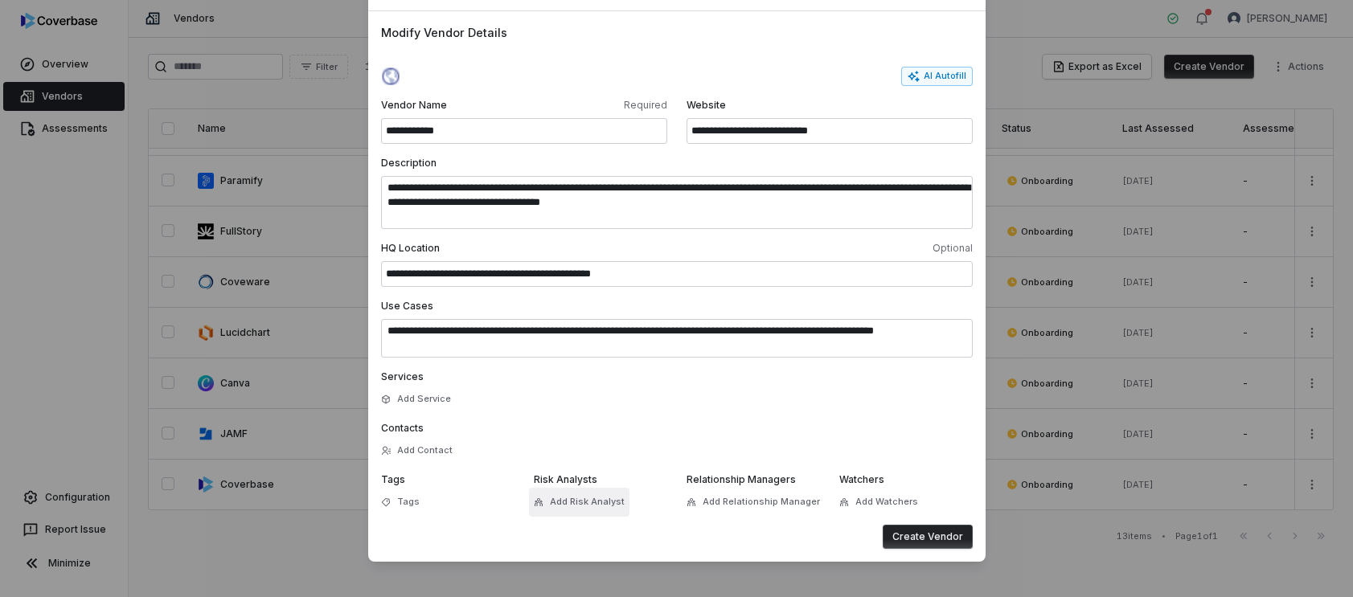
click at [567, 494] on button "Add Risk Analyst" at bounding box center [579, 502] width 100 height 29
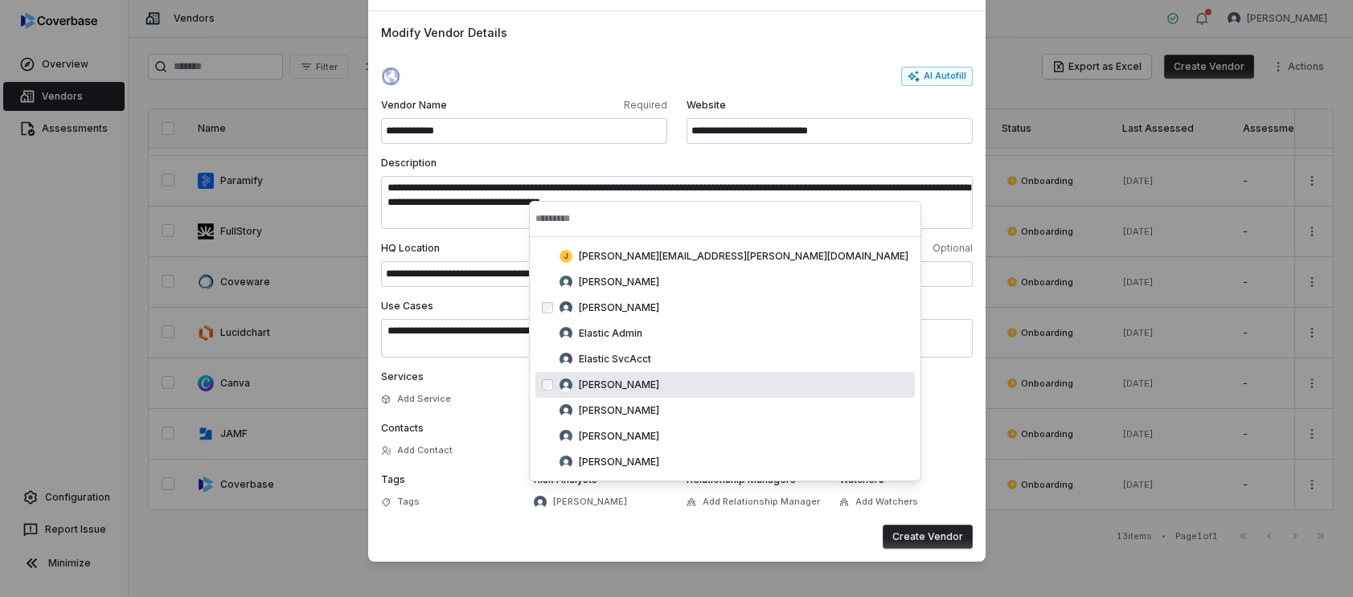
click at [802, 405] on div "Services Add Service" at bounding box center [677, 390] width 592 height 39
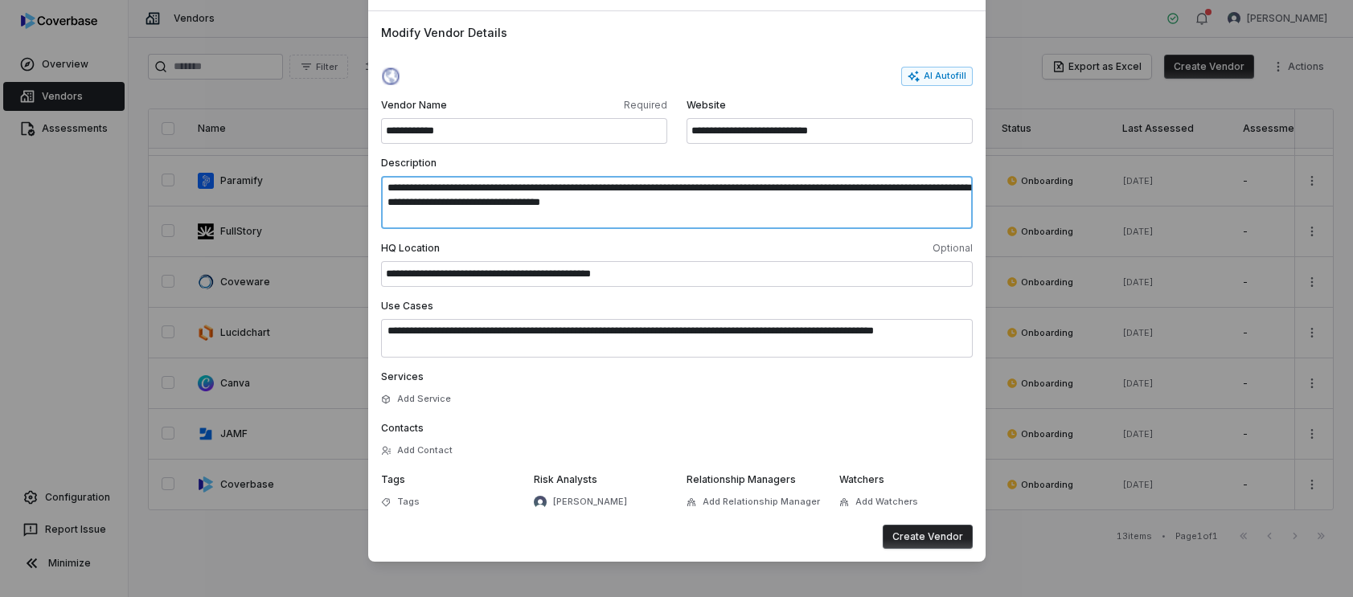
drag, startPoint x: 756, startPoint y: 219, endPoint x: 748, endPoint y: 212, distance: 10.3
click at [754, 217] on textarea "**********" at bounding box center [677, 202] width 592 height 53
drag, startPoint x: 960, startPoint y: 460, endPoint x: 946, endPoint y: 505, distance: 47.0
click at [960, 459] on div "Add Contact" at bounding box center [677, 450] width 592 height 19
click at [932, 444] on div "Add Contact" at bounding box center [677, 450] width 592 height 19
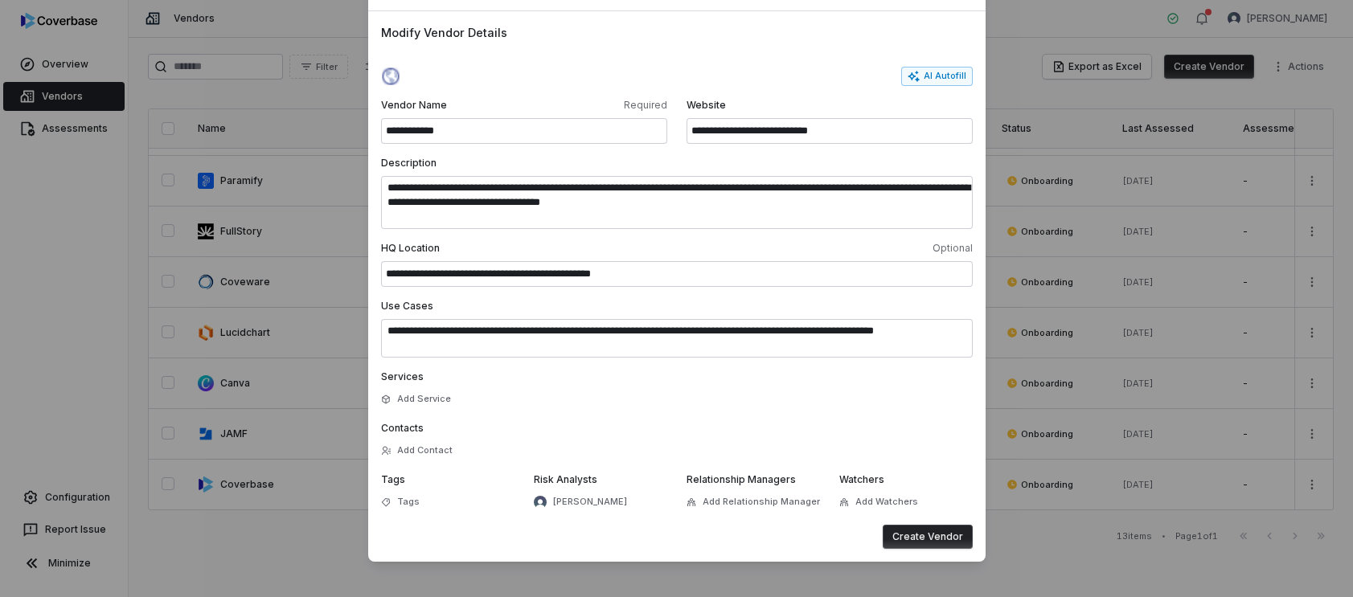
drag, startPoint x: 930, startPoint y: 403, endPoint x: 908, endPoint y: 416, distance: 25.2
click at [930, 403] on div "Services Add Service" at bounding box center [677, 390] width 592 height 39
click at [932, 535] on button "Create Vendor" at bounding box center [928, 537] width 90 height 24
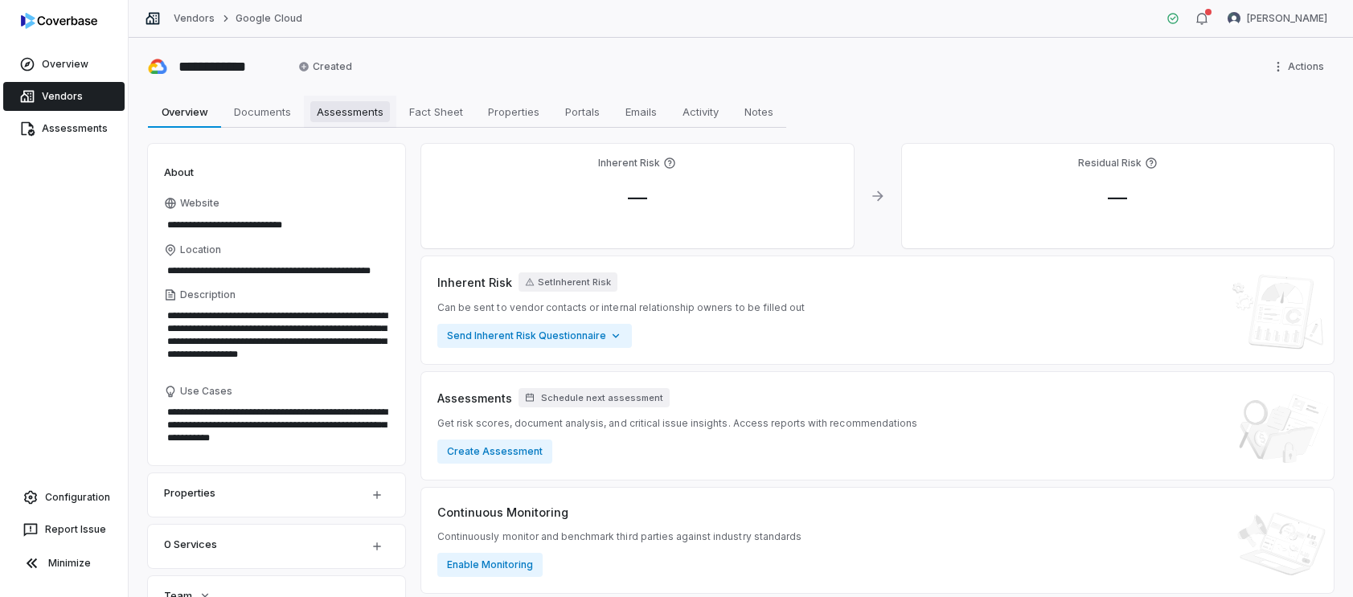
click at [363, 113] on span "Assessments" at bounding box center [350, 111] width 80 height 21
type textarea "*"
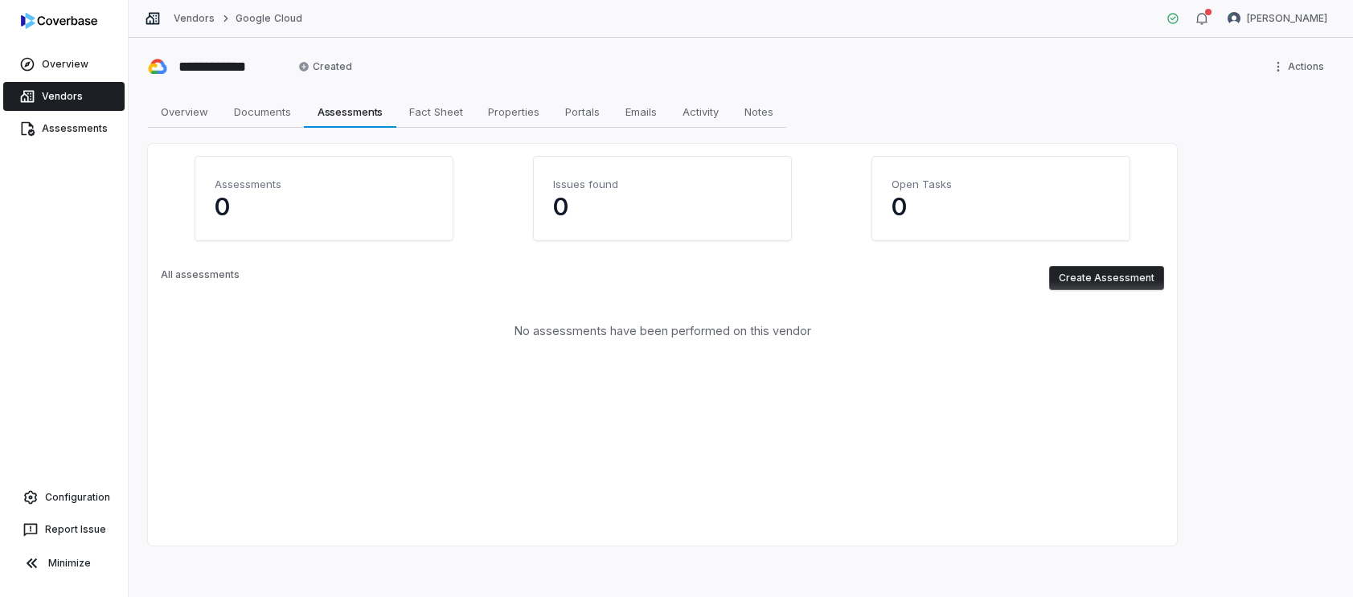
click at [1080, 281] on button "Create Assessment" at bounding box center [1106, 278] width 115 height 24
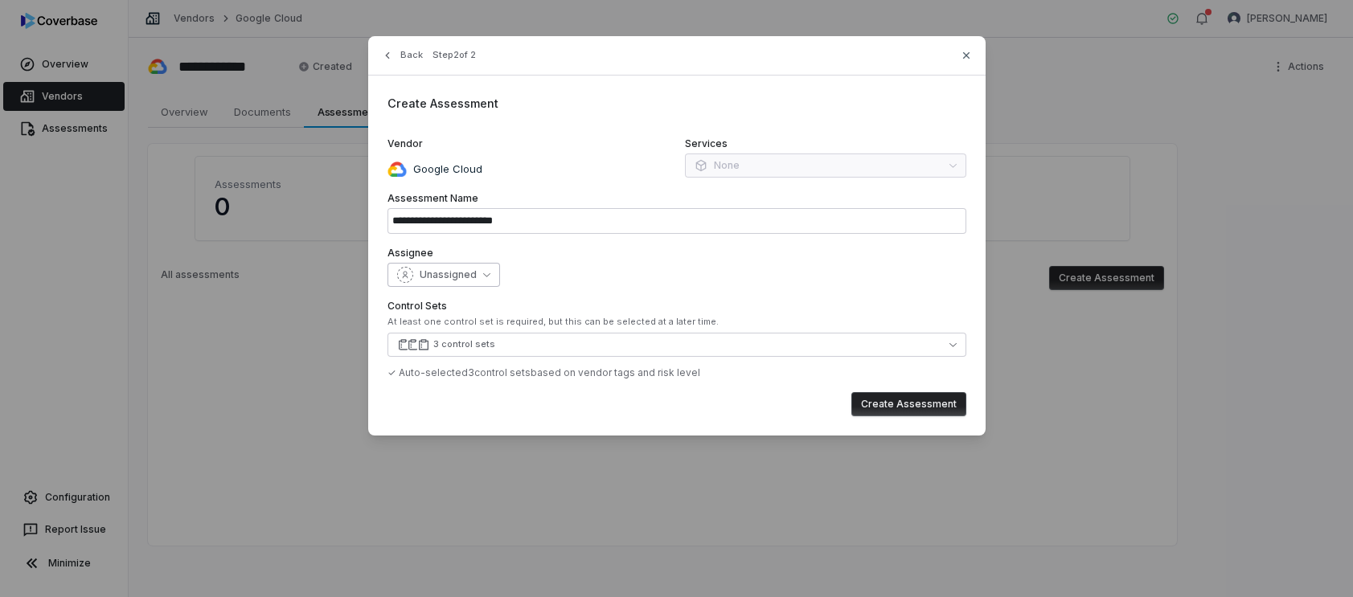
click at [455, 278] on span "Unassigned" at bounding box center [448, 274] width 57 height 13
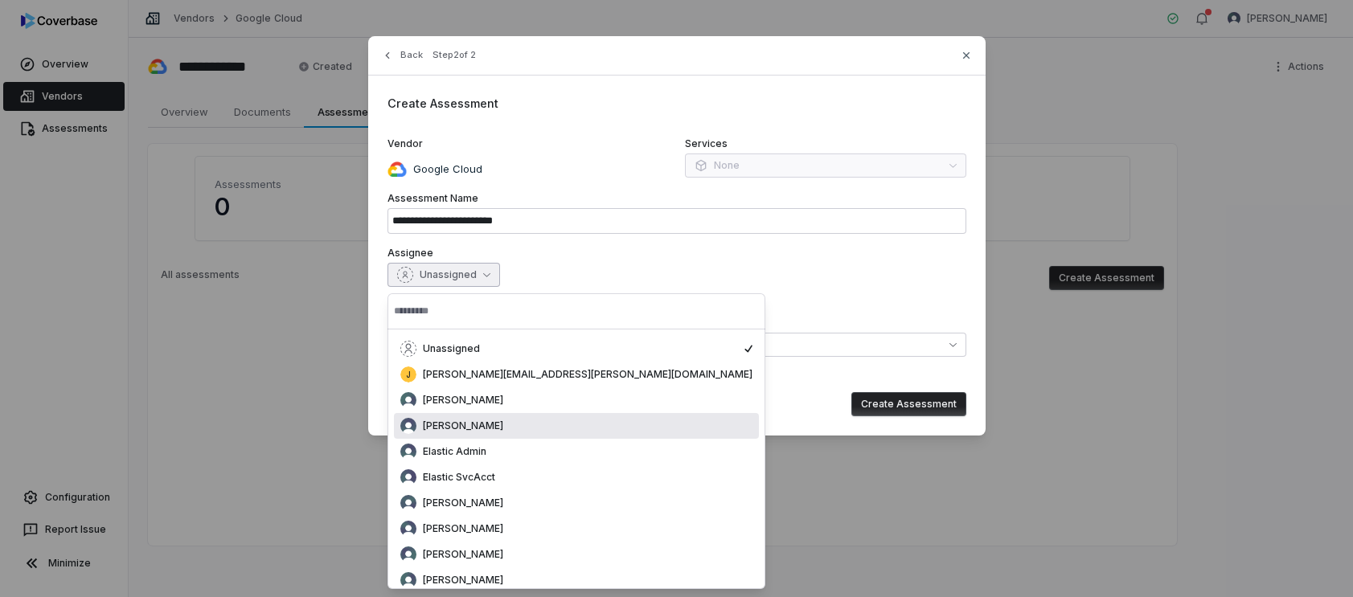
drag, startPoint x: 494, startPoint y: 431, endPoint x: 469, endPoint y: 394, distance: 44.6
click at [494, 430] on div "[PERSON_NAME]" at bounding box center [576, 426] width 352 height 16
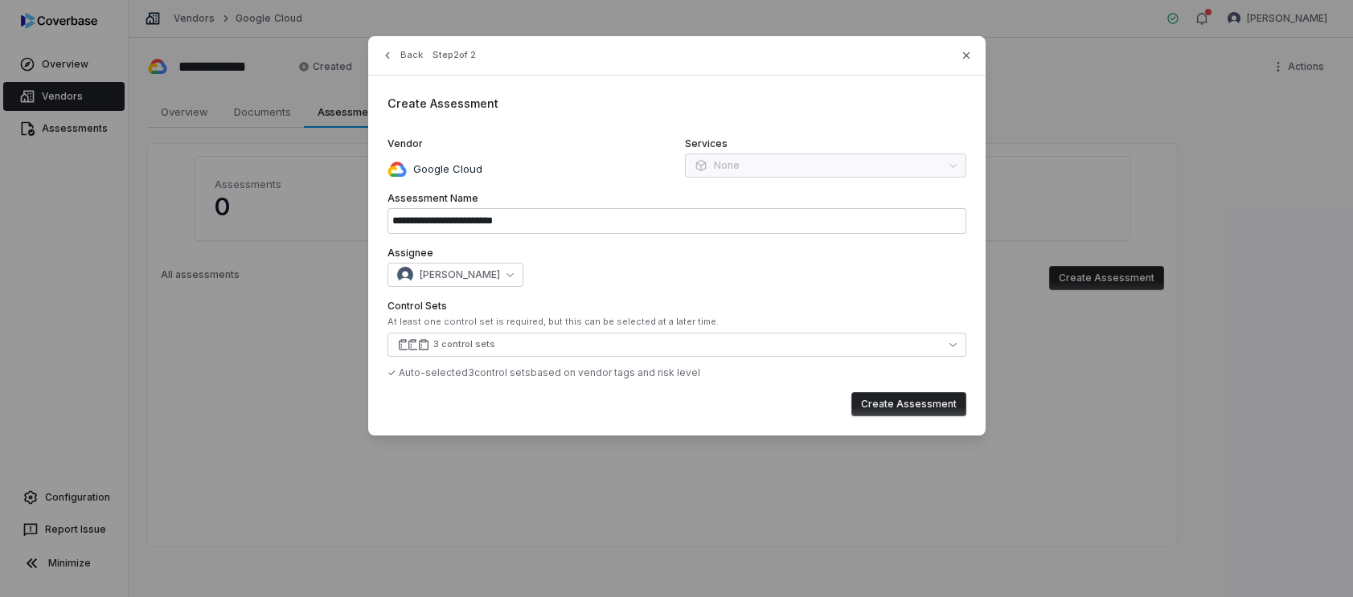
click at [920, 408] on button "Create Assessment" at bounding box center [908, 404] width 115 height 24
type input "**********"
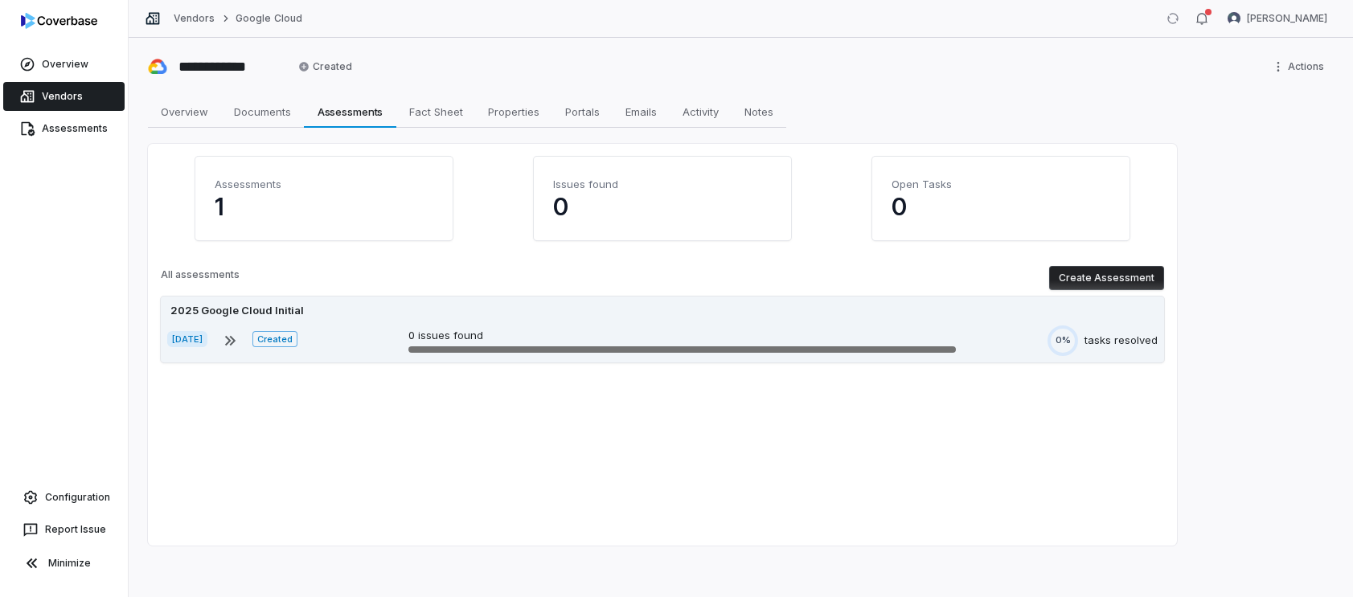
click at [851, 316] on div "2025 Google Cloud Initial" at bounding box center [662, 311] width 990 height 16
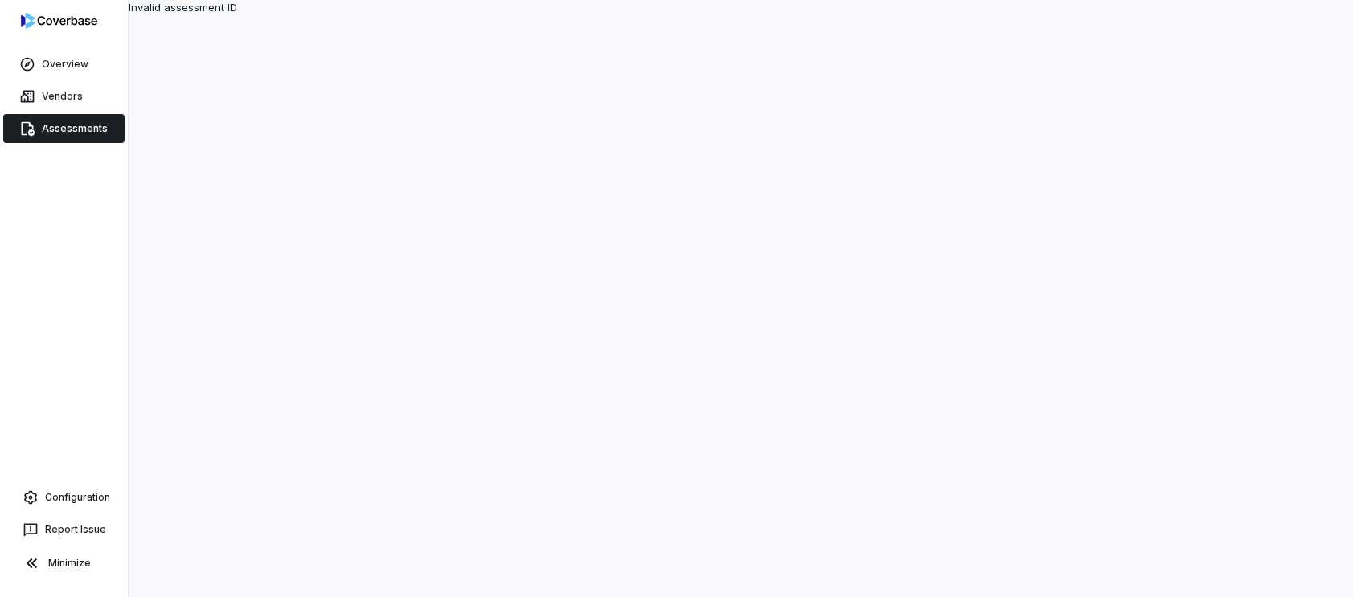
click at [78, 130] on span "Assessments" at bounding box center [75, 128] width 66 height 13
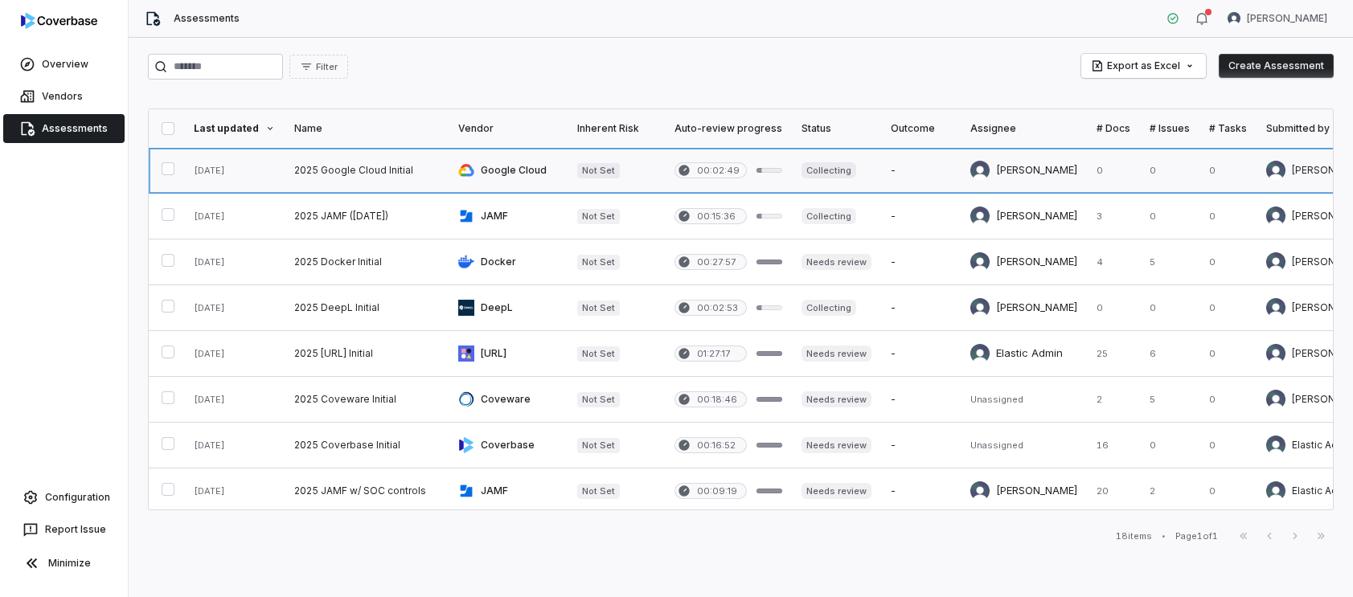
click at [421, 168] on link at bounding box center [367, 170] width 164 height 45
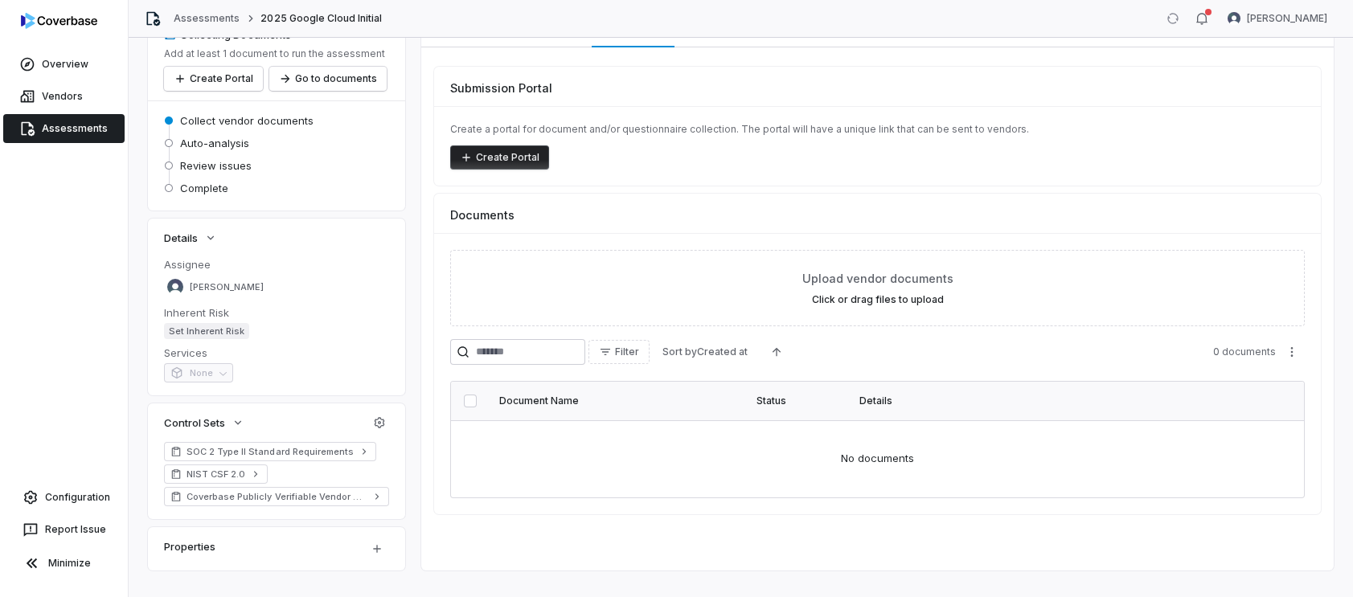
scroll to position [105, 0]
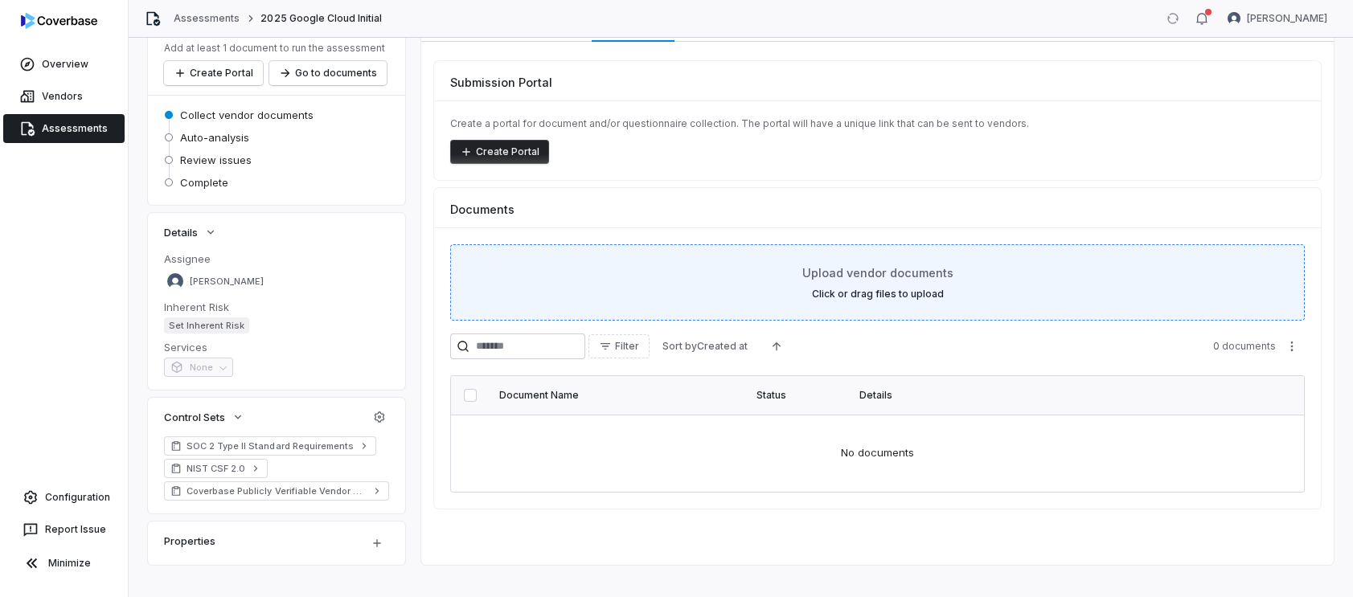
click at [983, 289] on div "Upload vendor documents Click or drag files to upload" at bounding box center [877, 282] width 814 height 36
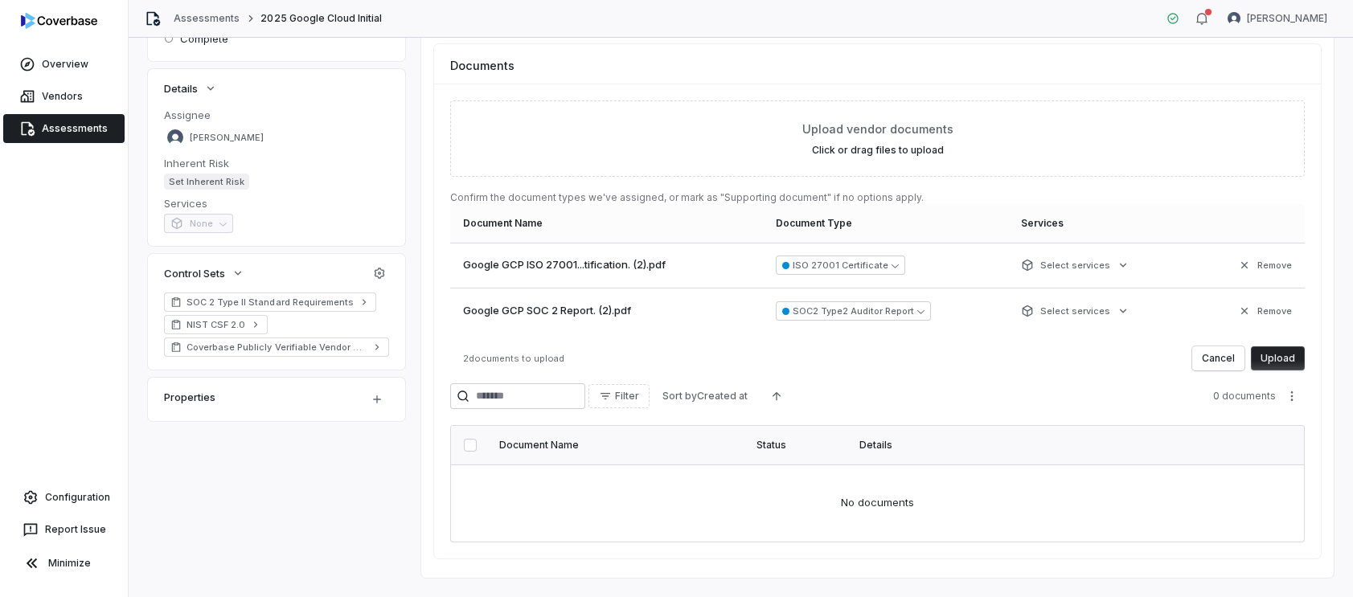
scroll to position [263, 0]
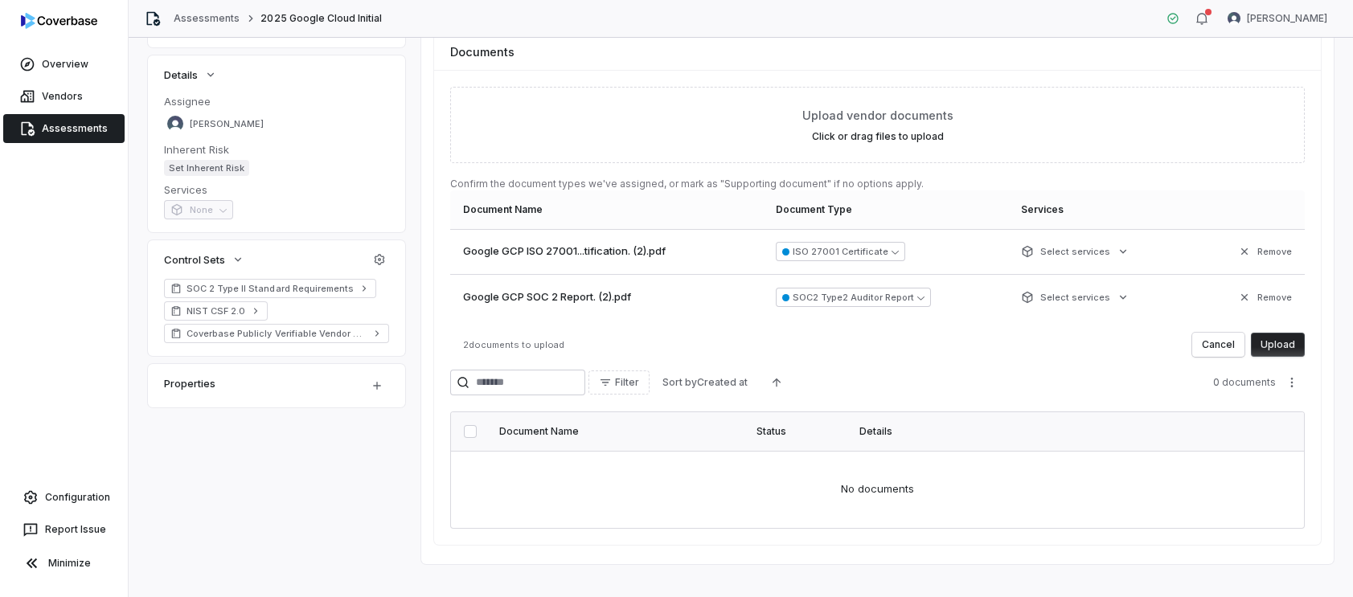
click at [1282, 349] on button "Upload" at bounding box center [1278, 345] width 54 height 24
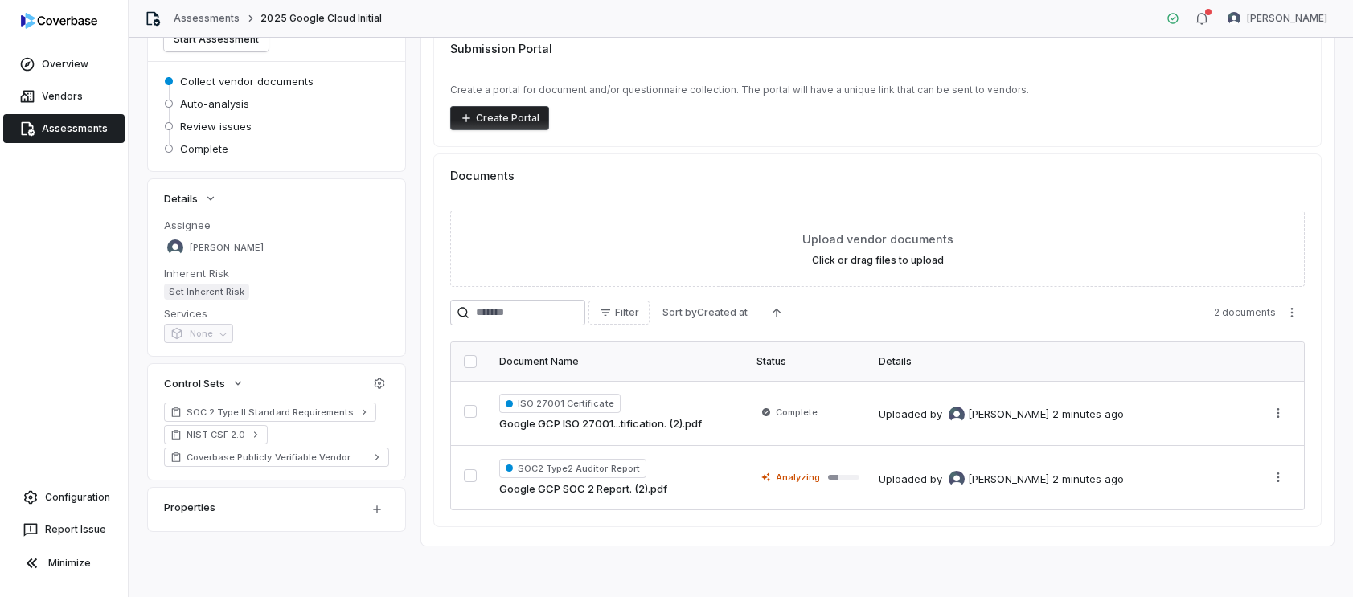
scroll to position [0, 0]
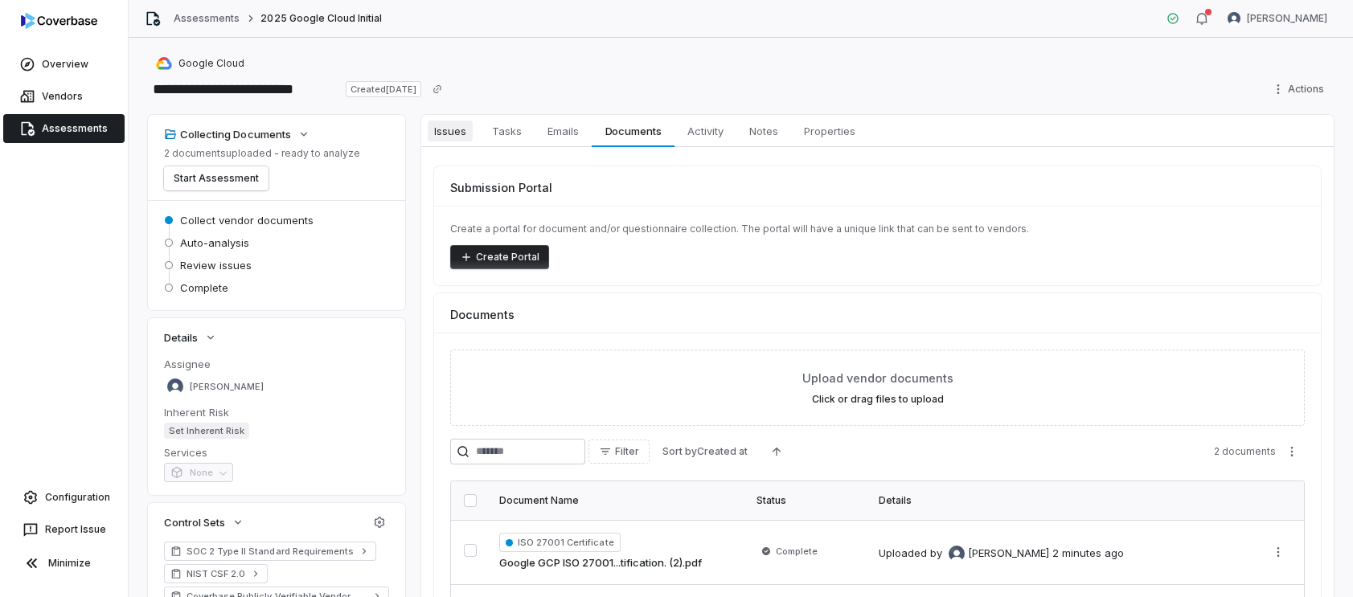
click at [461, 137] on span "Issues" at bounding box center [450, 131] width 45 height 21
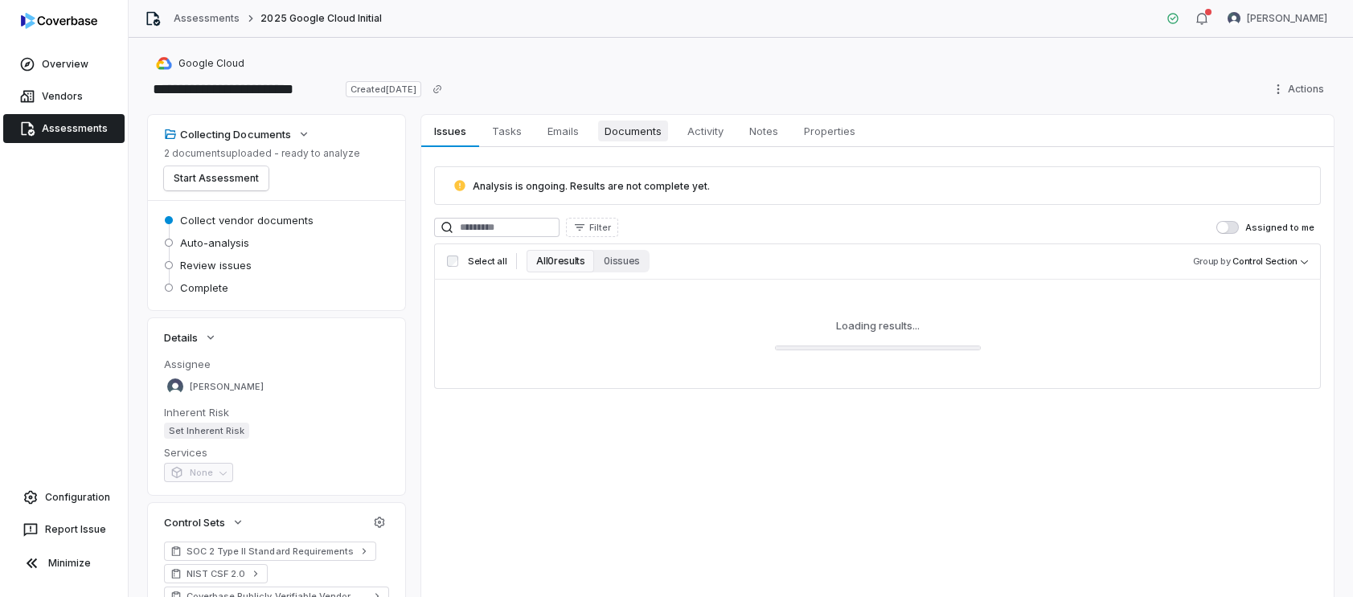
click at [653, 139] on span "Documents" at bounding box center [633, 131] width 70 height 21
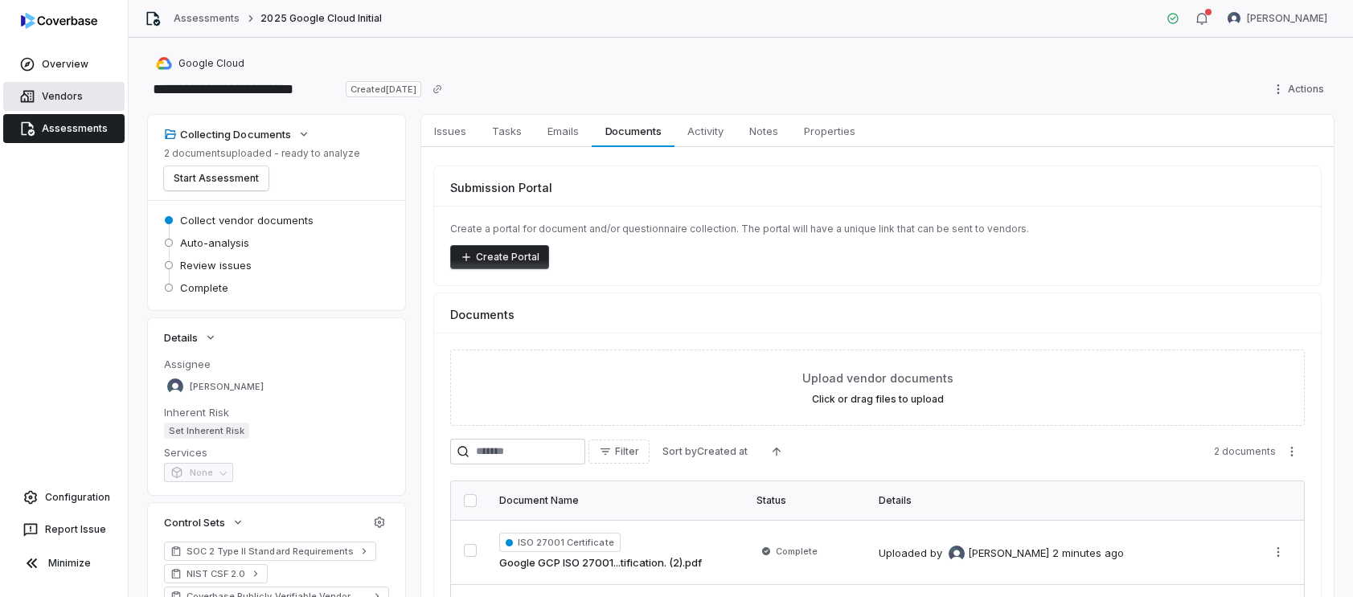
click at [73, 100] on span "Vendors" at bounding box center [62, 96] width 41 height 13
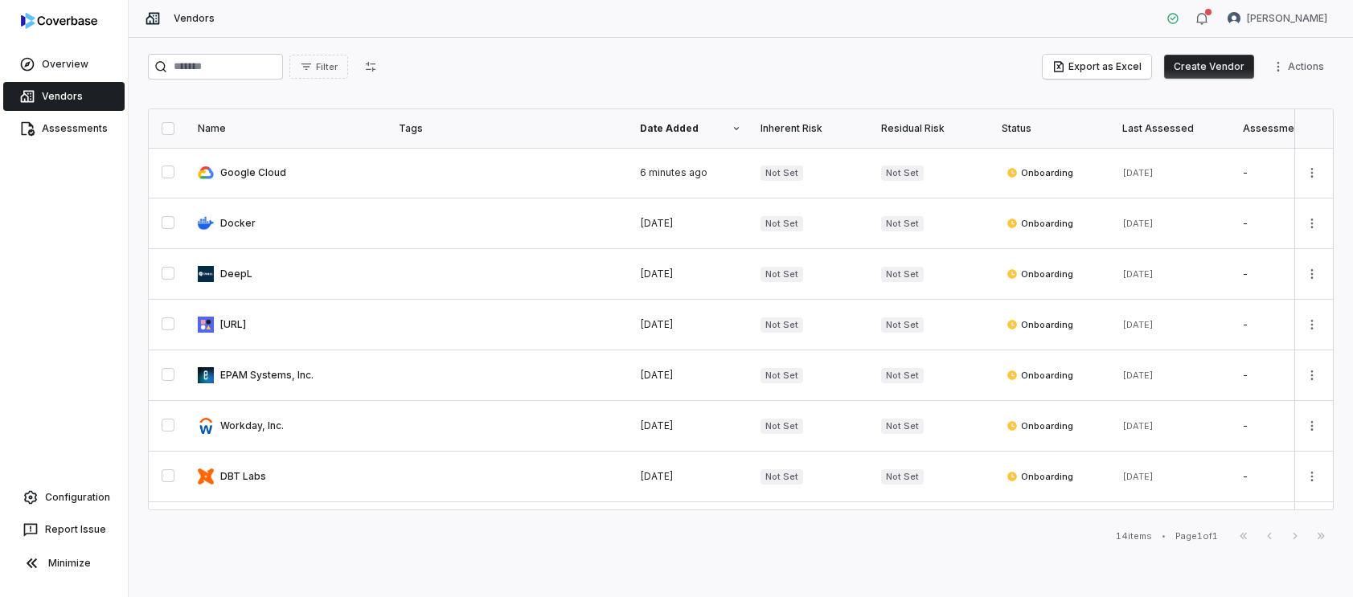
click at [1188, 68] on button "Create Vendor" at bounding box center [1209, 67] width 90 height 24
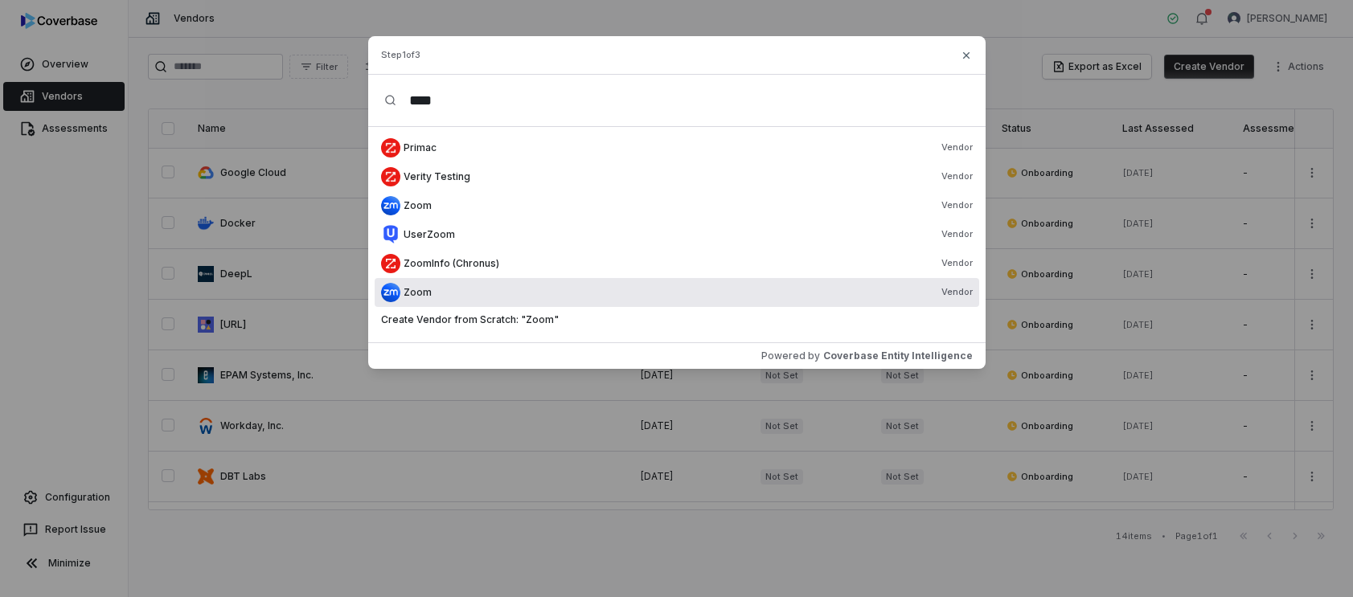
type input "****"
click at [478, 289] on div "Zoom Vendor" at bounding box center [687, 292] width 569 height 13
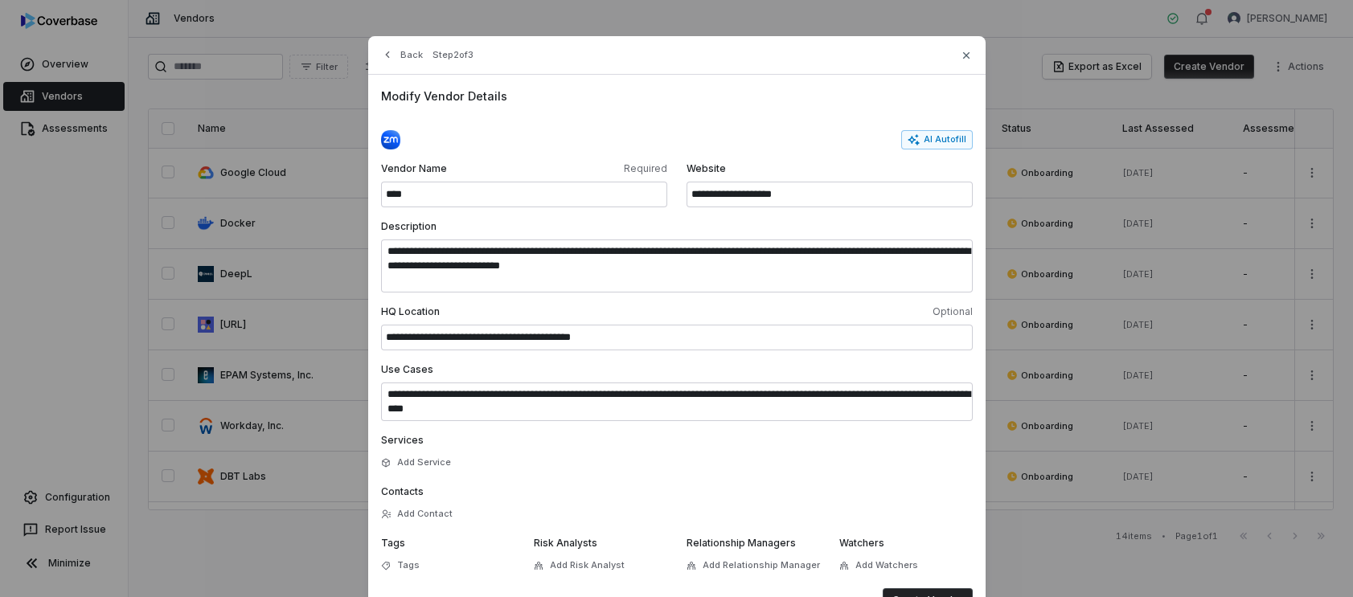
scroll to position [63, 0]
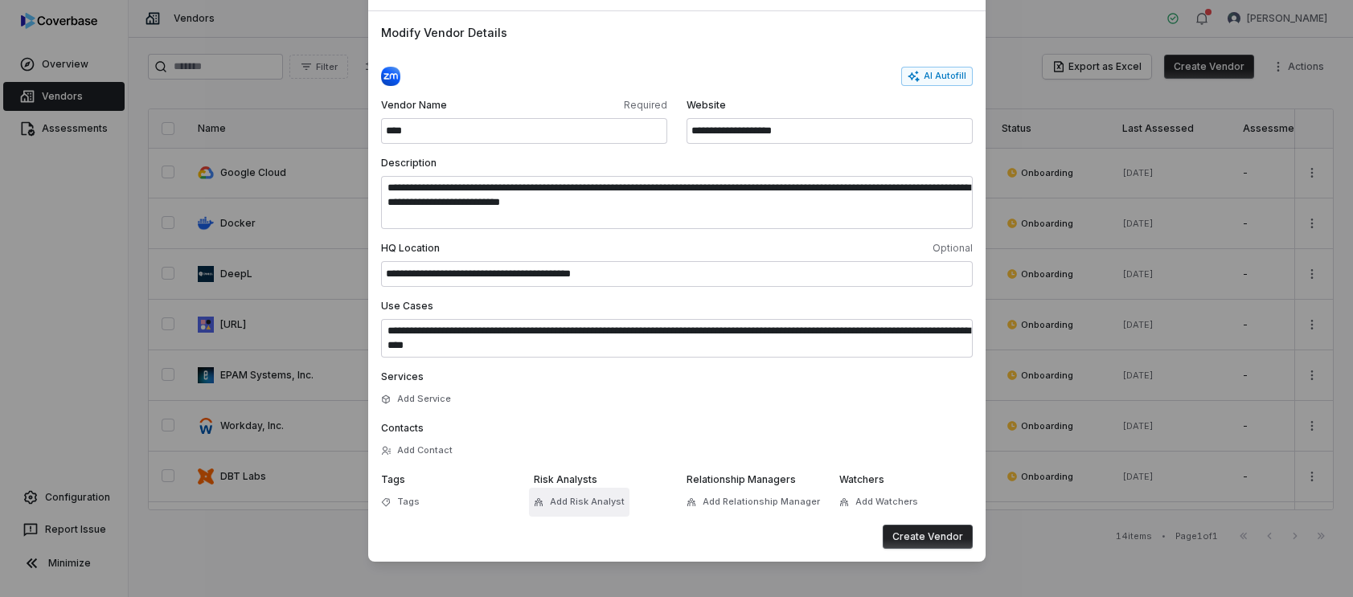
drag, startPoint x: 601, startPoint y: 512, endPoint x: 592, endPoint y: 508, distance: 9.7
click at [600, 511] on button "Add Risk Analyst" at bounding box center [579, 502] width 100 height 29
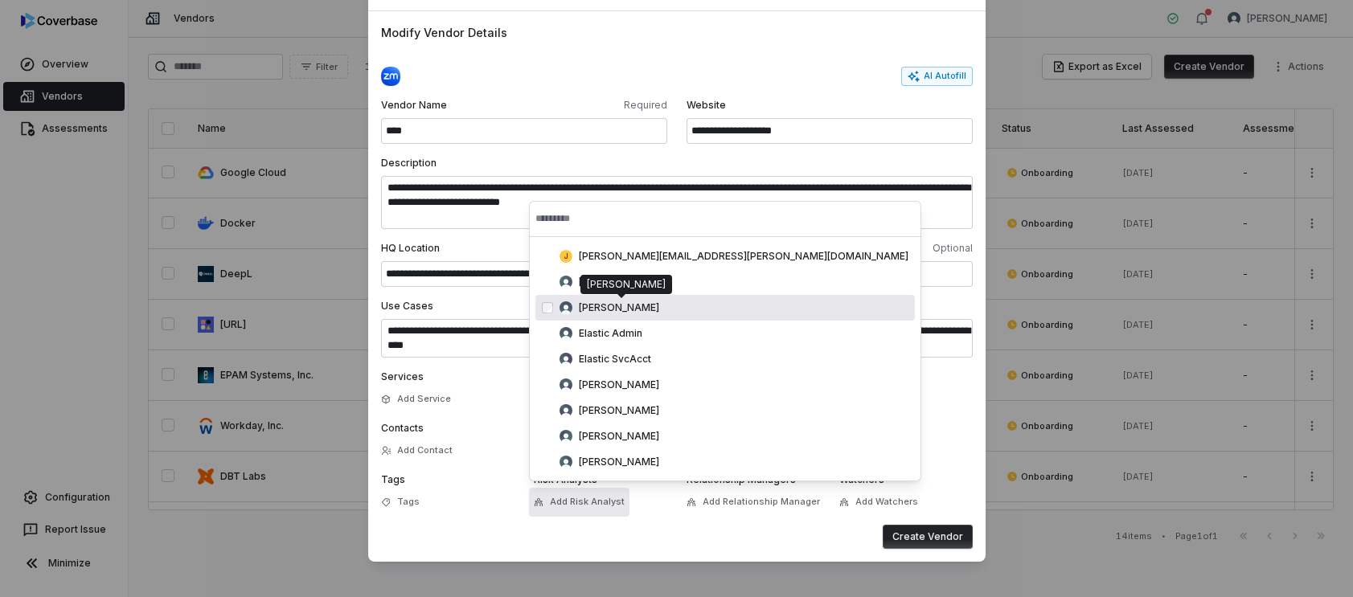
click at [621, 313] on span "[PERSON_NAME]" at bounding box center [619, 307] width 80 height 13
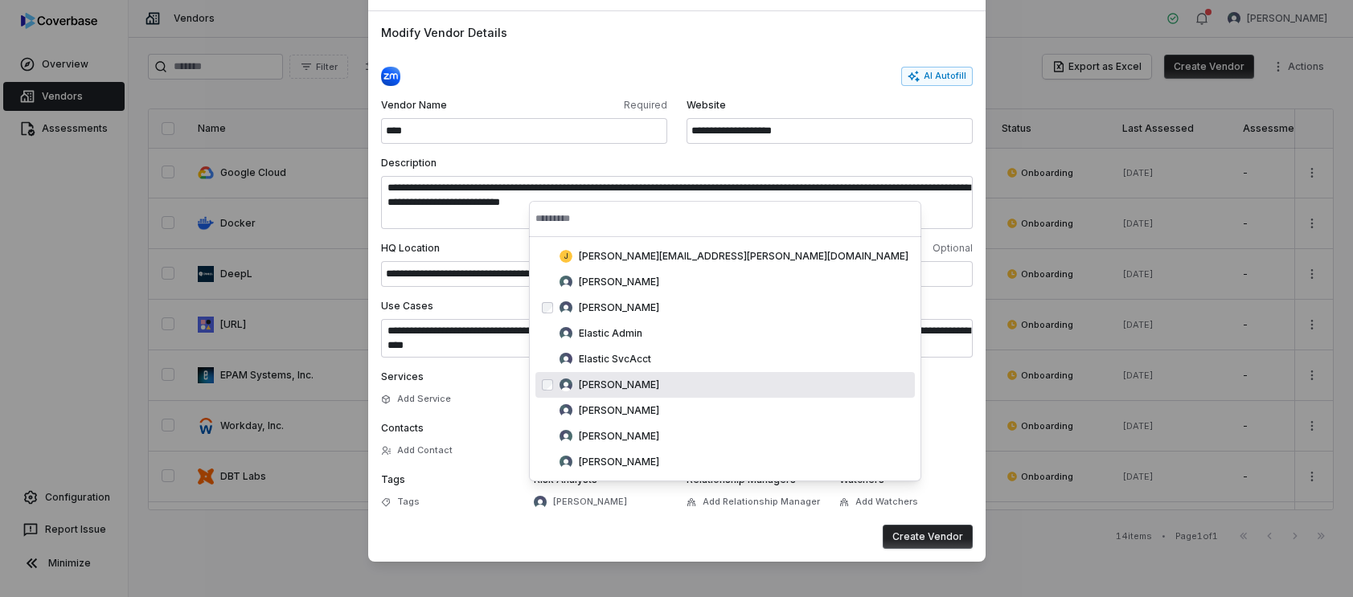
drag, startPoint x: 949, startPoint y: 455, endPoint x: 944, endPoint y: 516, distance: 61.3
click at [950, 457] on div "Add Contact" at bounding box center [677, 450] width 592 height 19
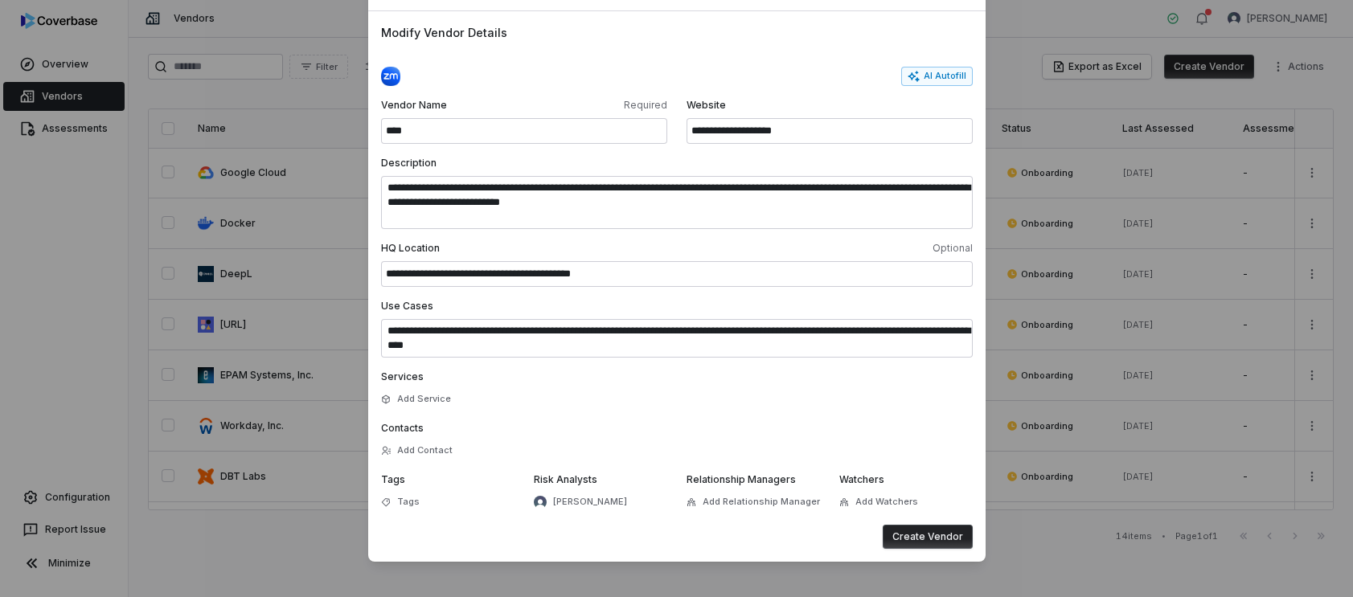
click at [947, 485] on label "Watchers" at bounding box center [905, 479] width 133 height 13
click at [937, 539] on button "Create Vendor" at bounding box center [928, 537] width 90 height 24
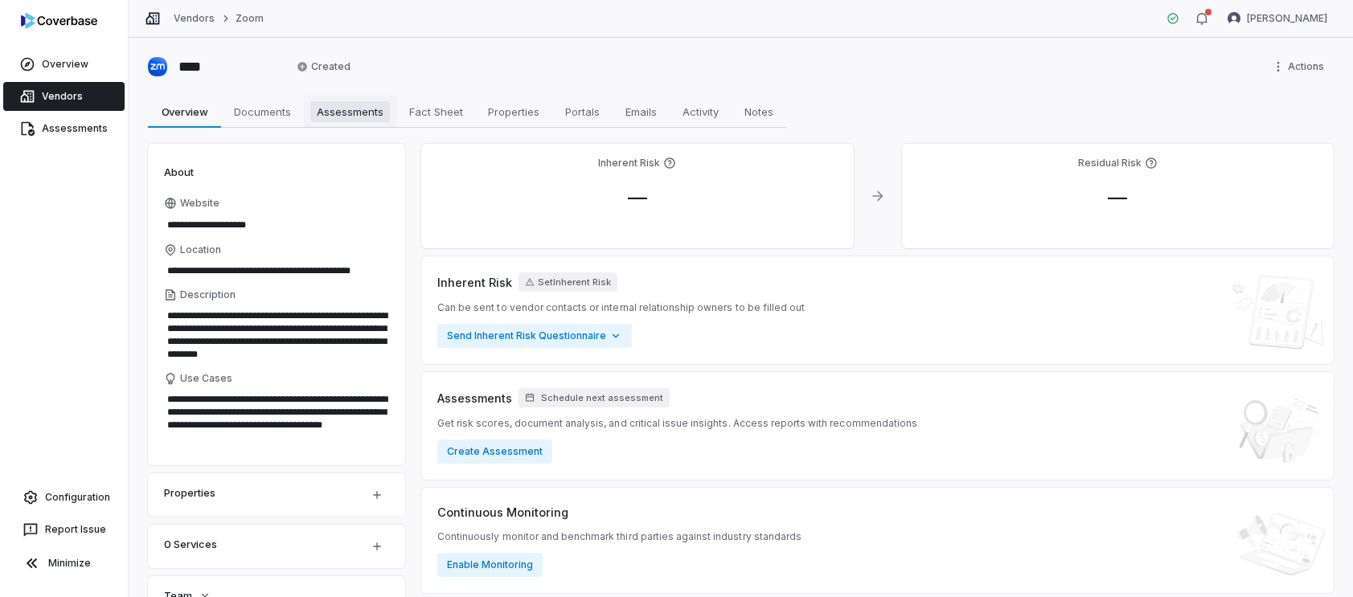
click at [346, 112] on span "Assessments" at bounding box center [350, 111] width 80 height 21
type textarea "*"
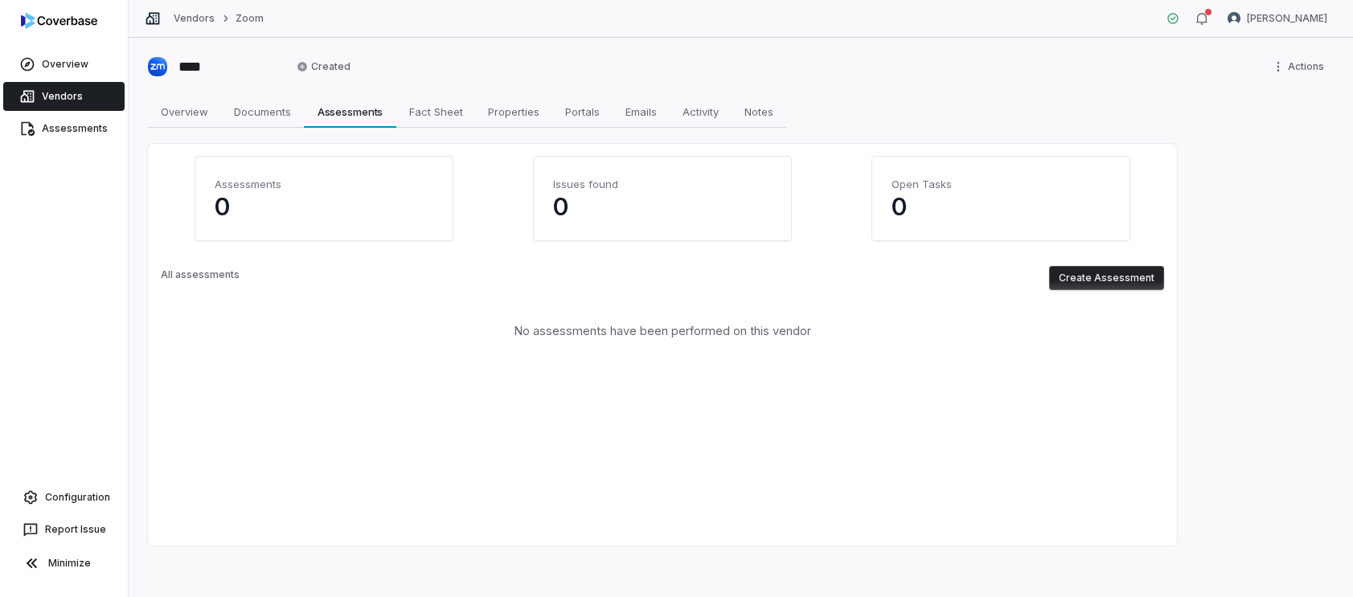
click at [1108, 275] on button "Create Assessment" at bounding box center [1106, 278] width 115 height 24
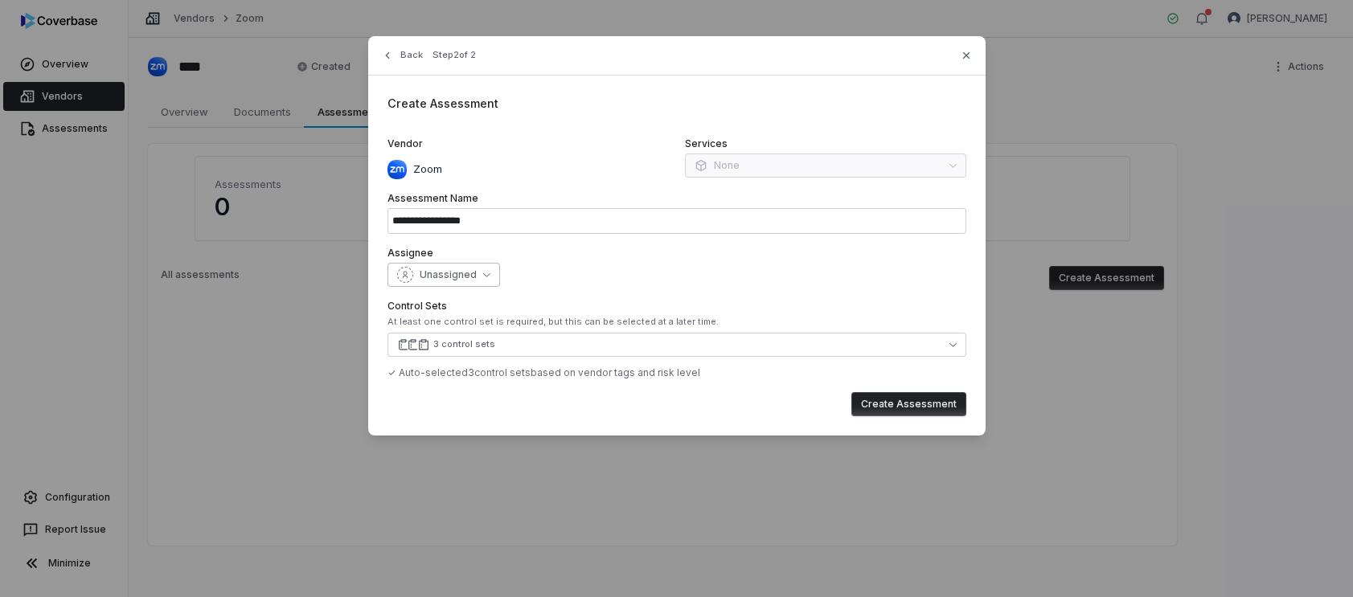
click at [472, 276] on span "Unassigned" at bounding box center [448, 274] width 57 height 13
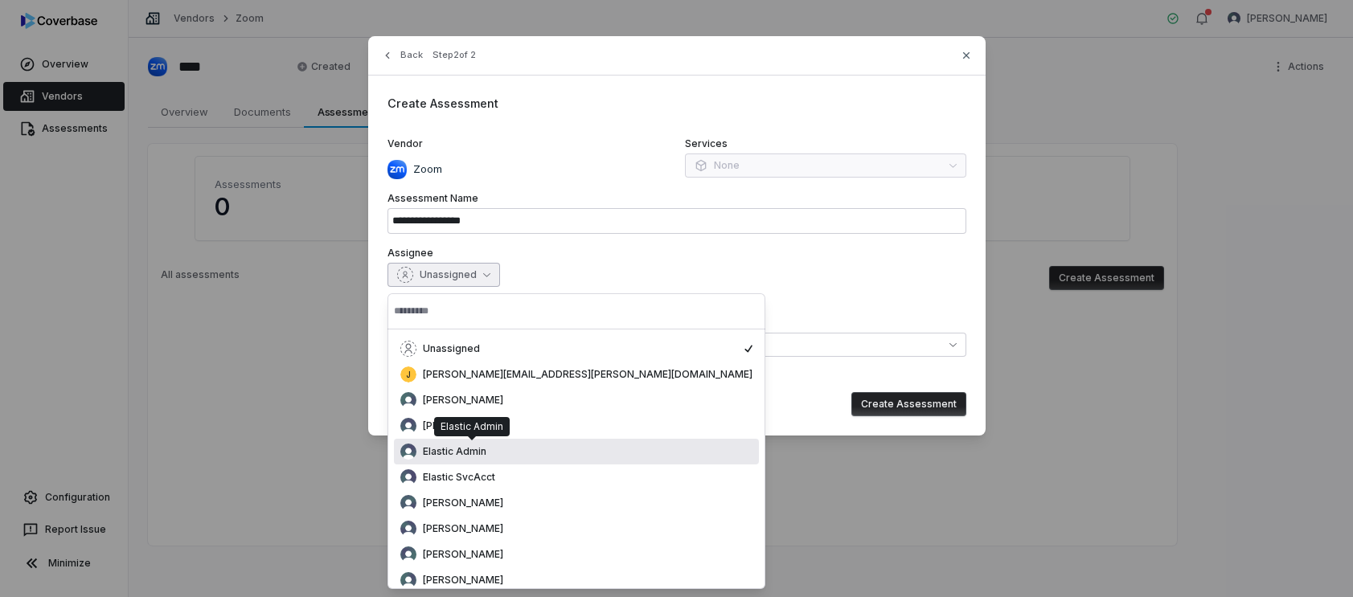
click at [484, 429] on div "Elastic Admin" at bounding box center [471, 426] width 63 height 13
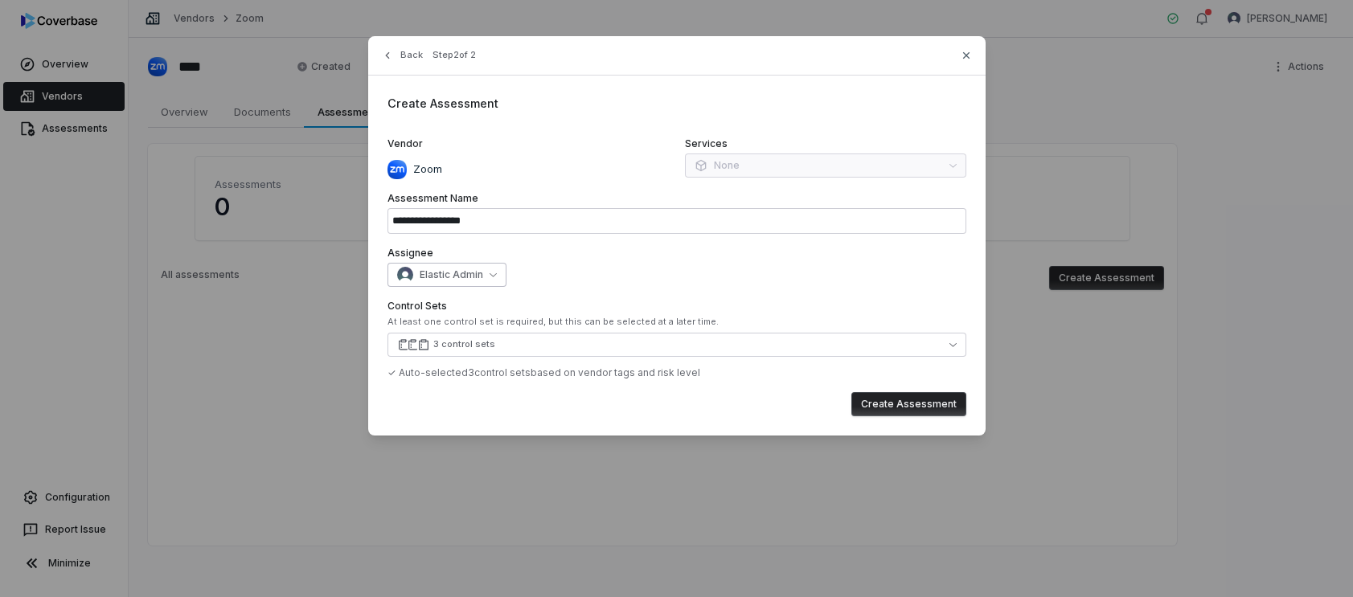
click at [467, 271] on span "Elastic Admin" at bounding box center [451, 274] width 63 height 13
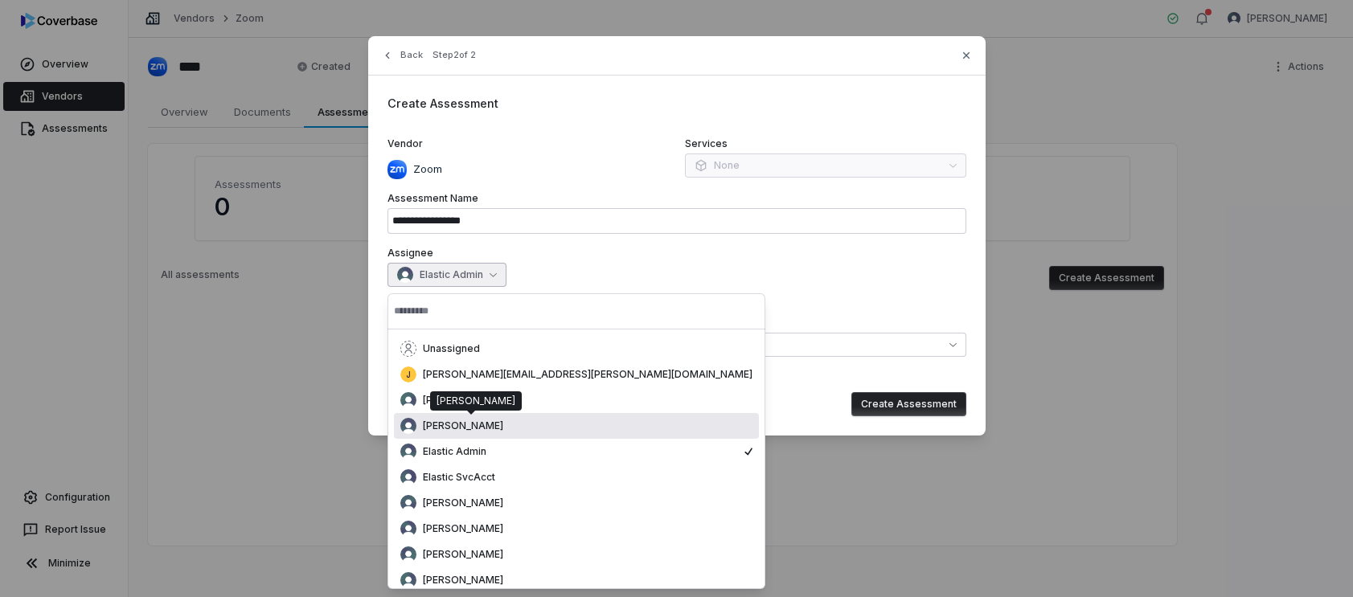
drag, startPoint x: 485, startPoint y: 424, endPoint x: 641, endPoint y: 395, distance: 158.6
click at [486, 424] on span "[PERSON_NAME]" at bounding box center [463, 426] width 80 height 13
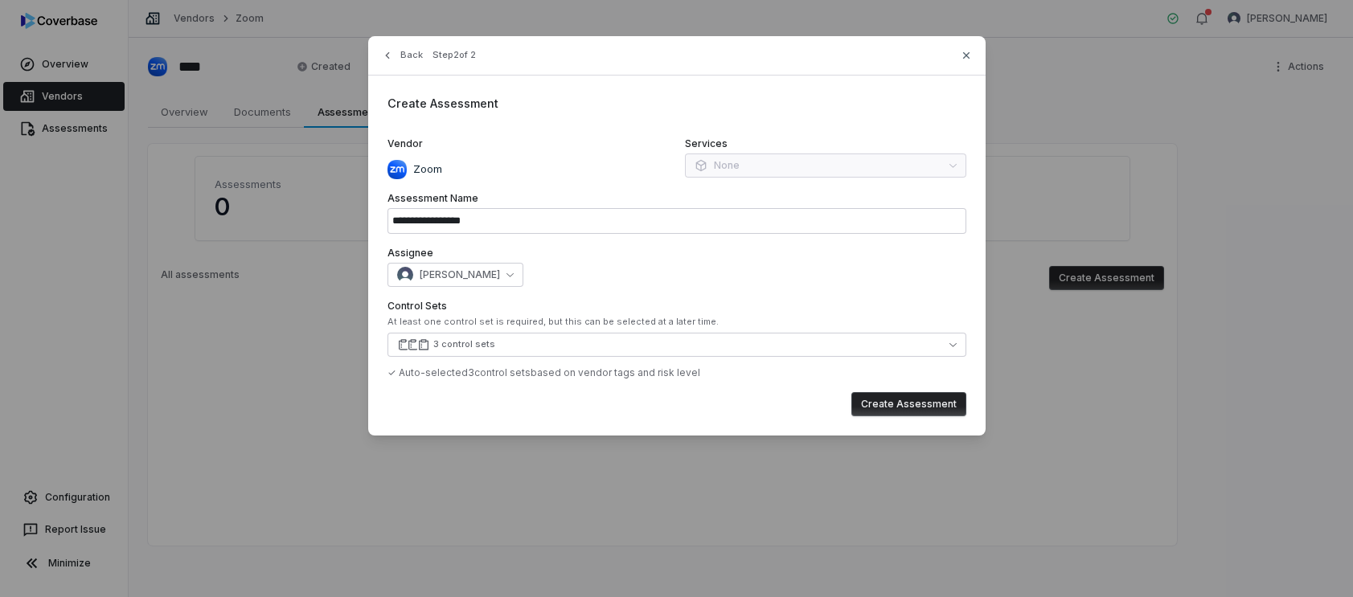
click at [716, 289] on div "**********" at bounding box center [676, 235] width 617 height 399
click at [934, 408] on button "Create Assessment" at bounding box center [908, 404] width 115 height 24
type input "**********"
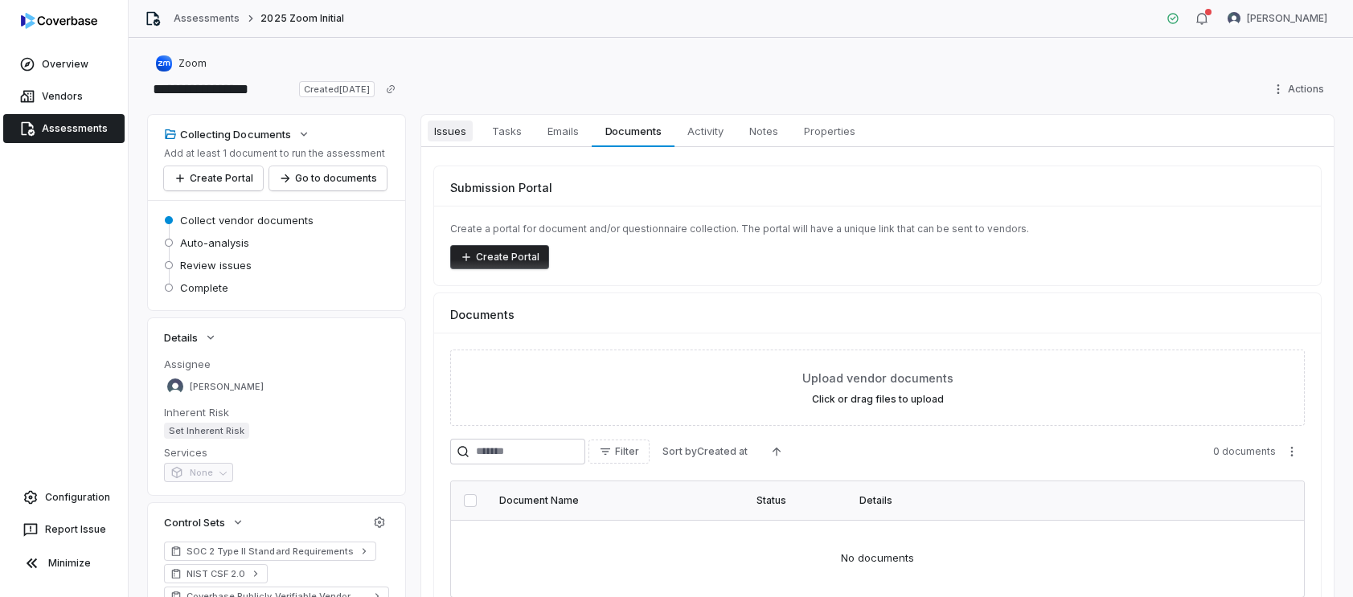
click at [452, 134] on span "Issues" at bounding box center [450, 131] width 45 height 21
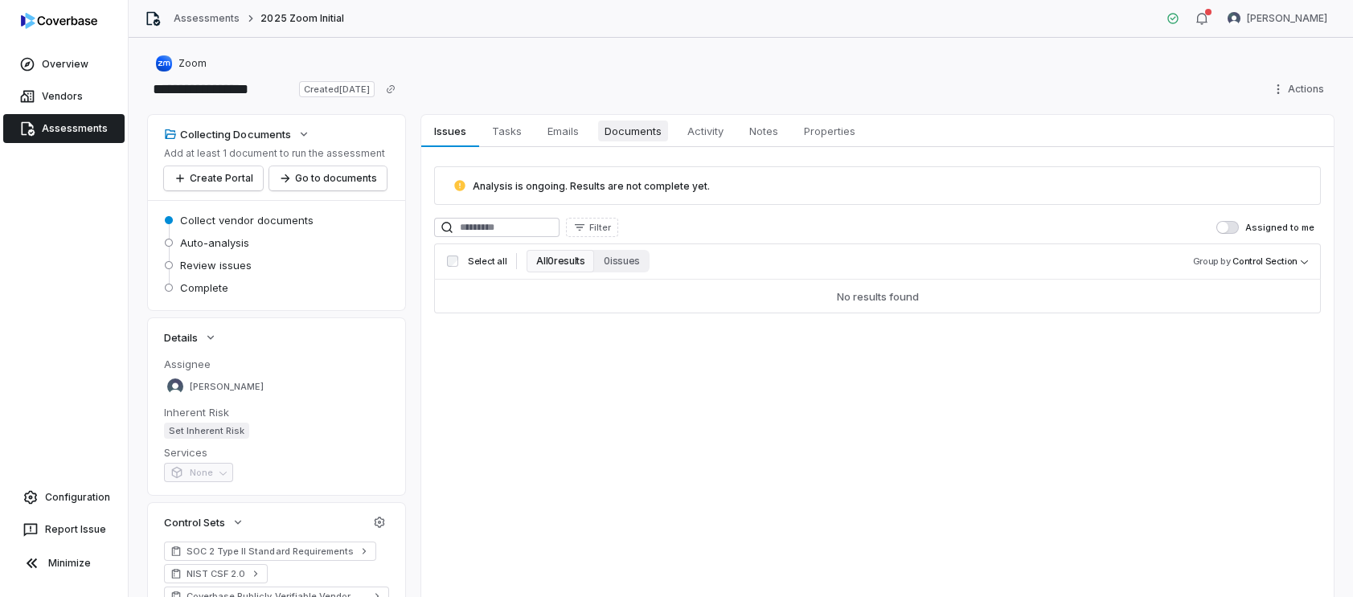
click at [644, 137] on span "Documents" at bounding box center [633, 131] width 70 height 21
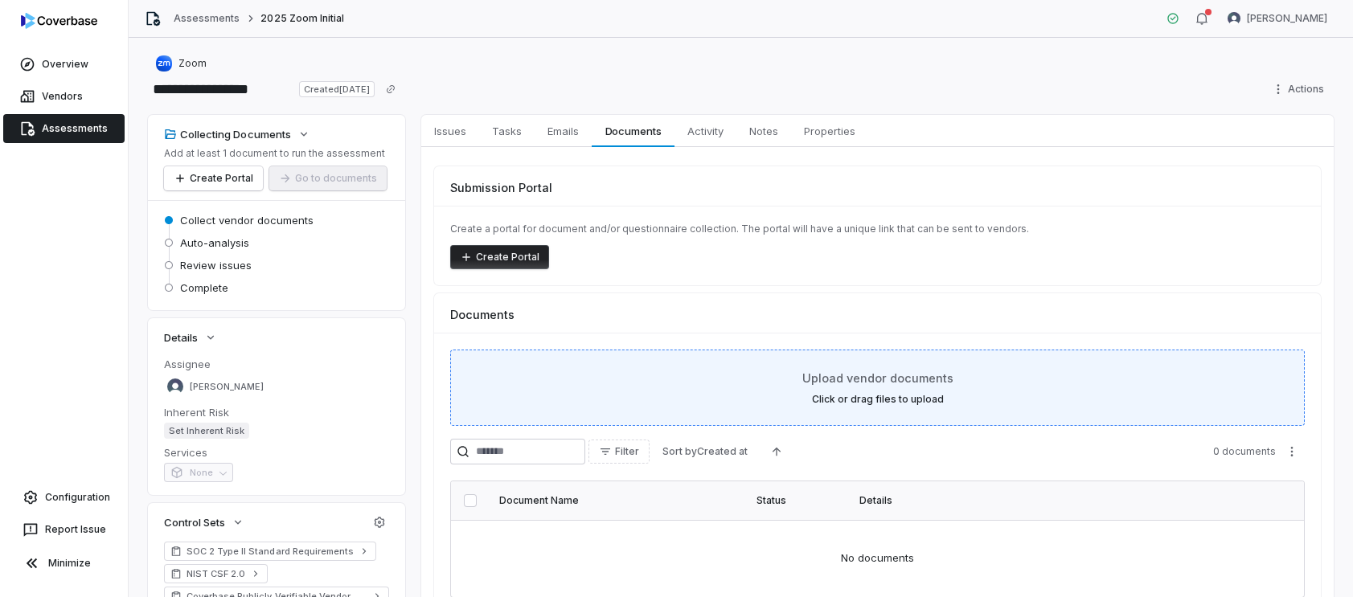
click at [942, 382] on span "Upload vendor documents" at bounding box center [877, 378] width 151 height 17
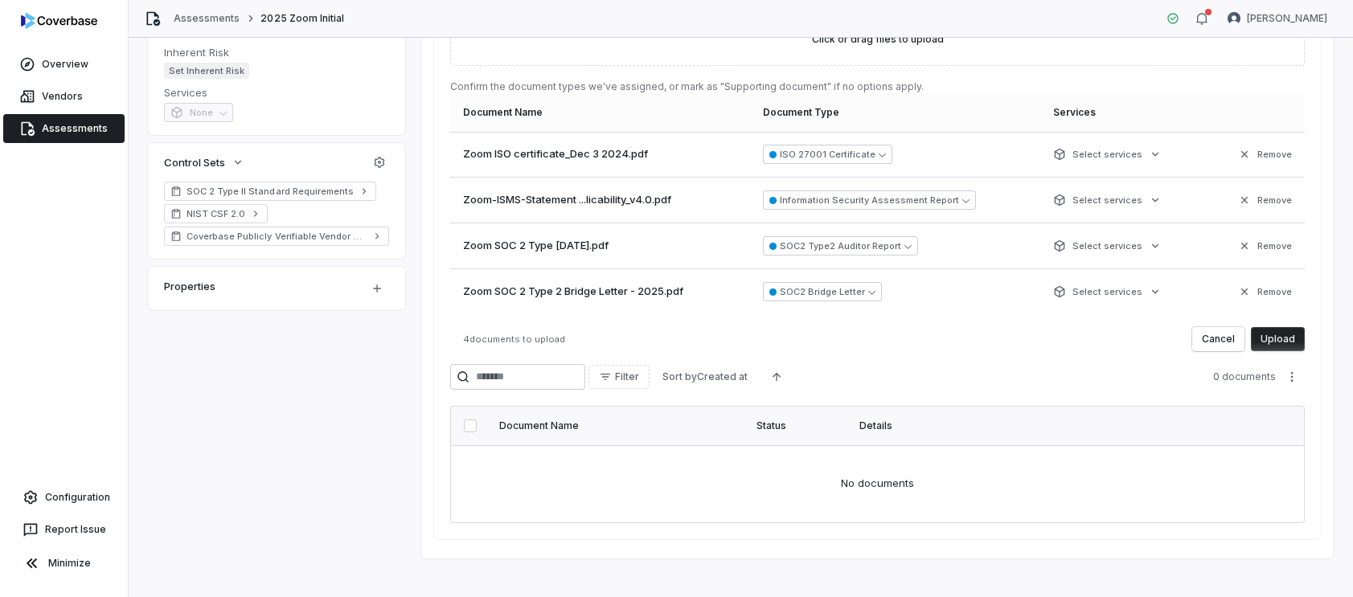
scroll to position [373, 0]
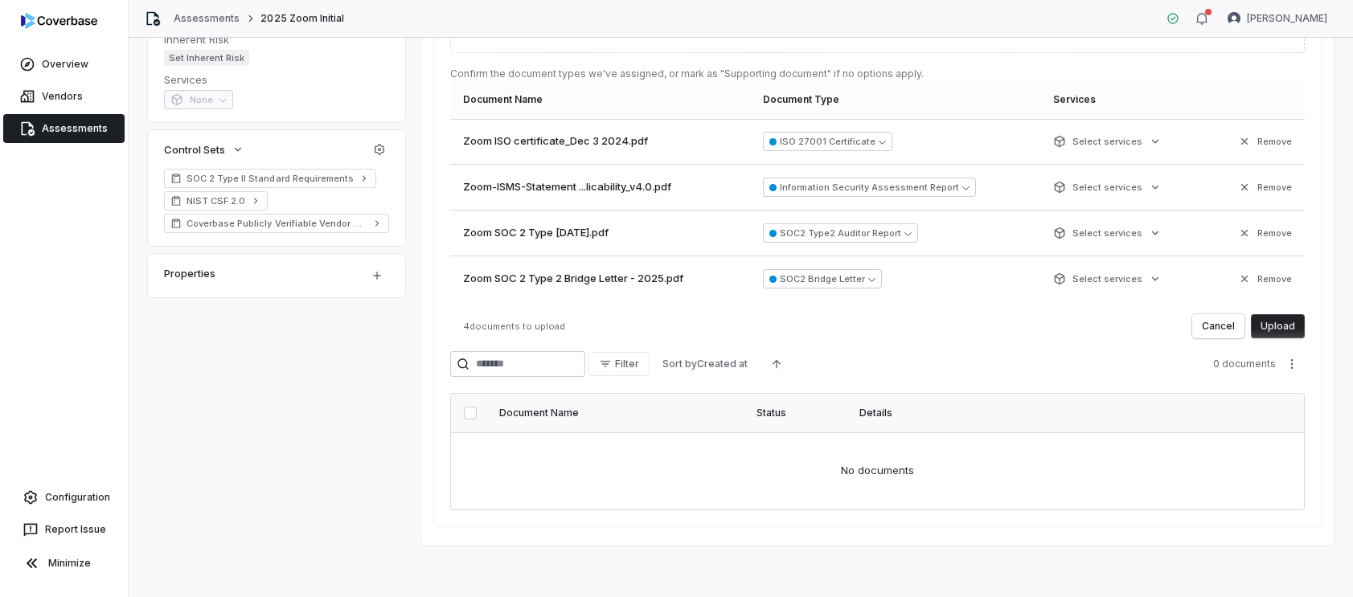
click at [1284, 327] on button "Upload" at bounding box center [1278, 326] width 54 height 24
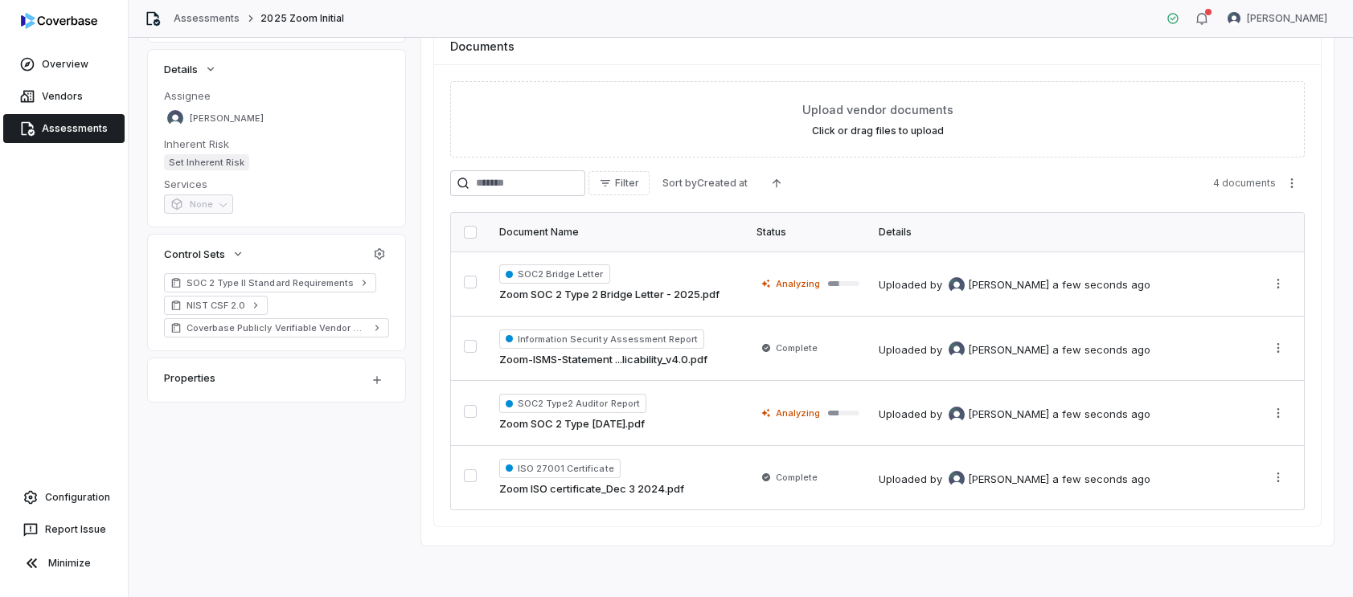
scroll to position [0, 0]
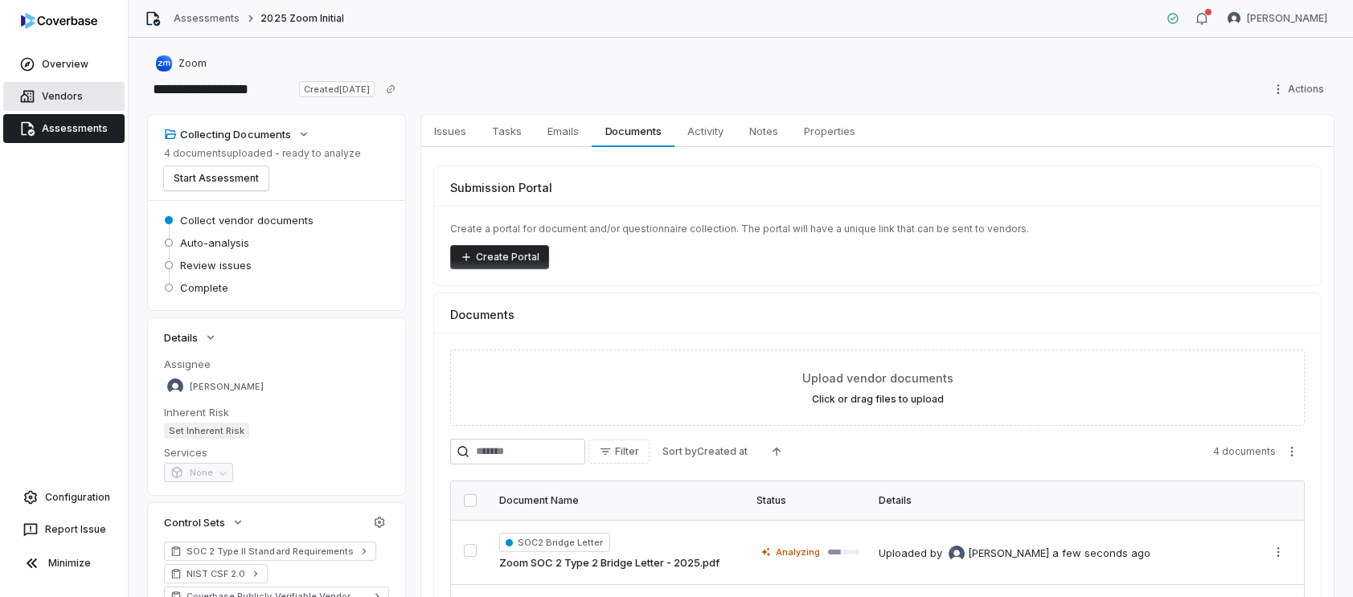
click at [84, 91] on link "Vendors" at bounding box center [63, 96] width 121 height 29
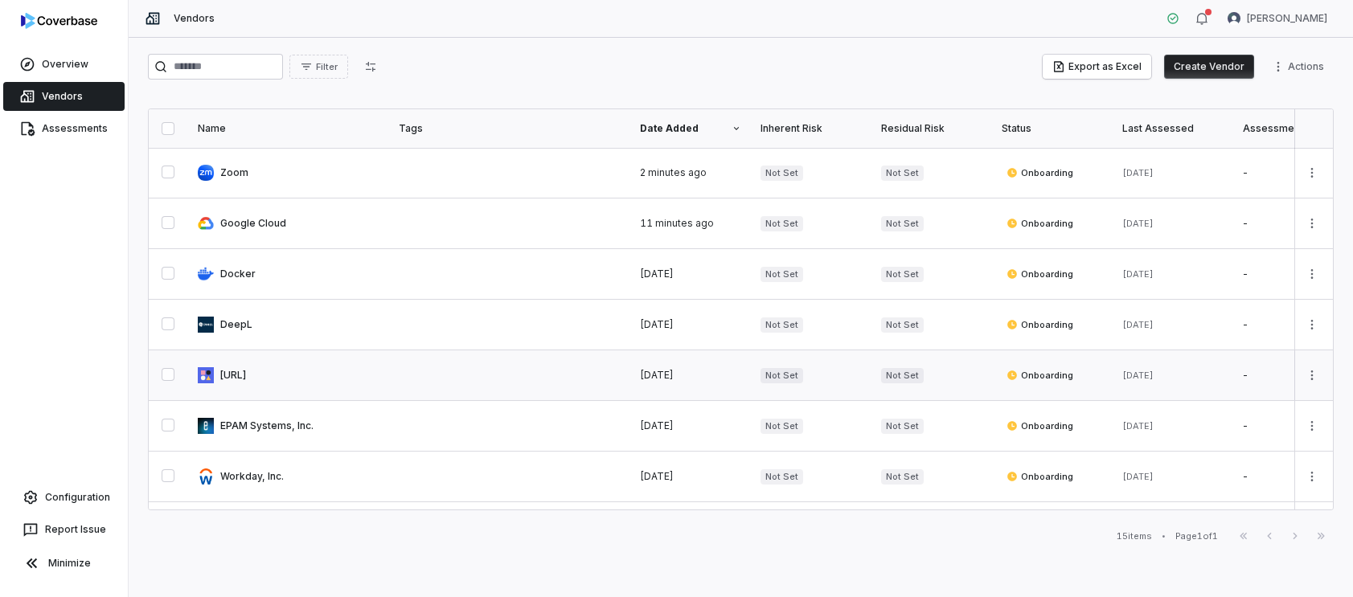
scroll to position [1, 0]
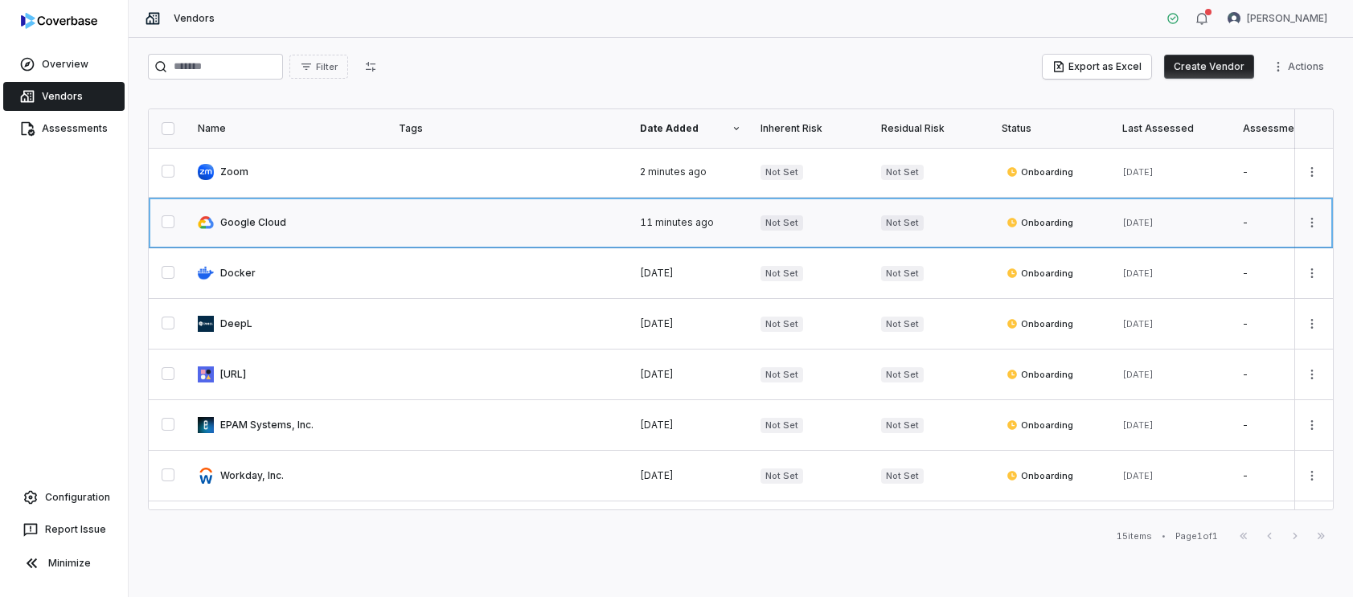
click at [261, 223] on link at bounding box center [288, 223] width 201 height 50
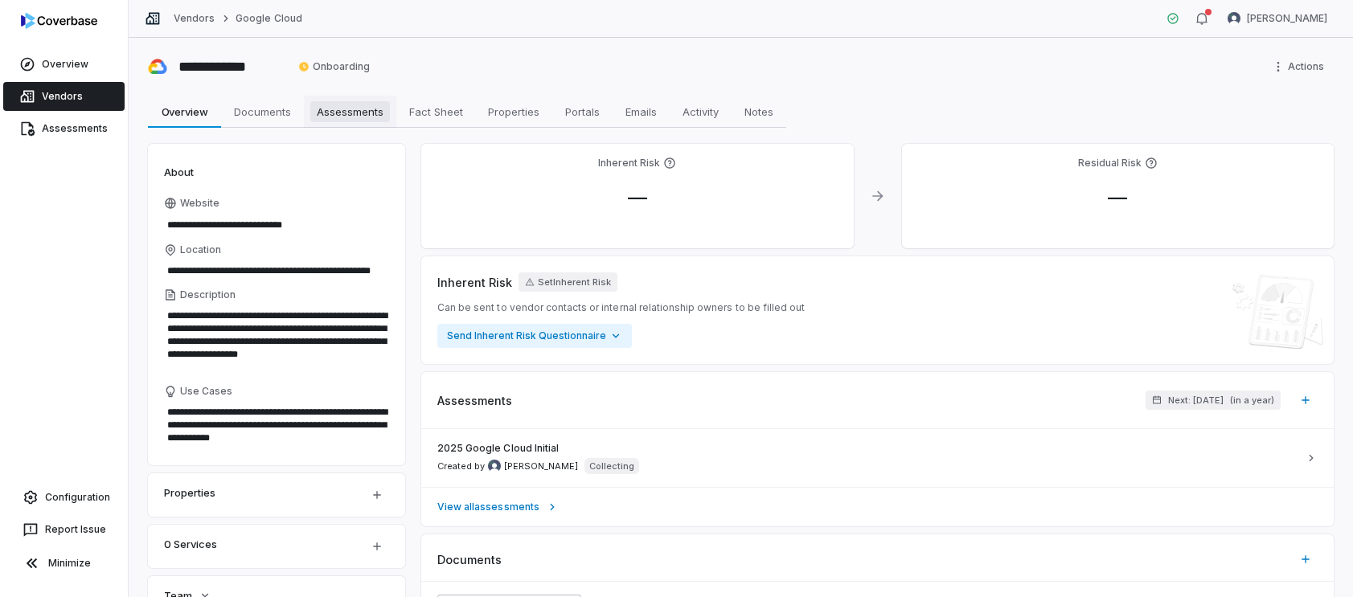
click at [333, 113] on span "Assessments" at bounding box center [350, 111] width 80 height 21
type textarea "*"
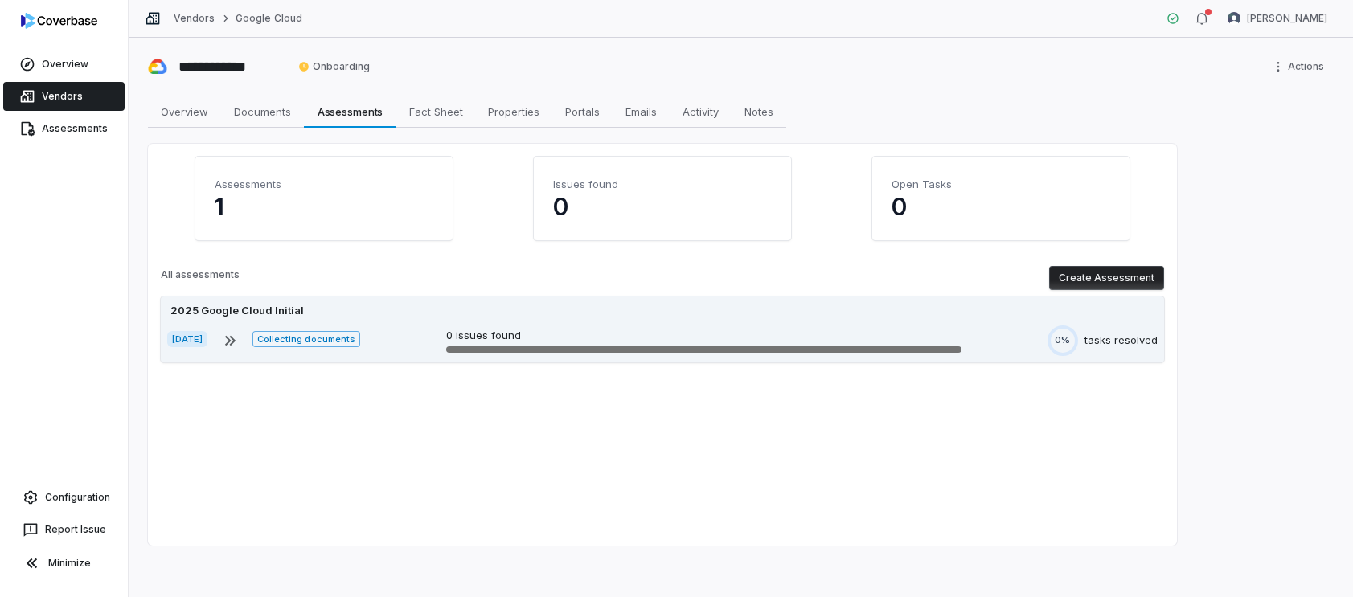
click at [981, 335] on div "[DATE] Collecting documents 0 issues found 0% tasks resolved" at bounding box center [662, 341] width 990 height 31
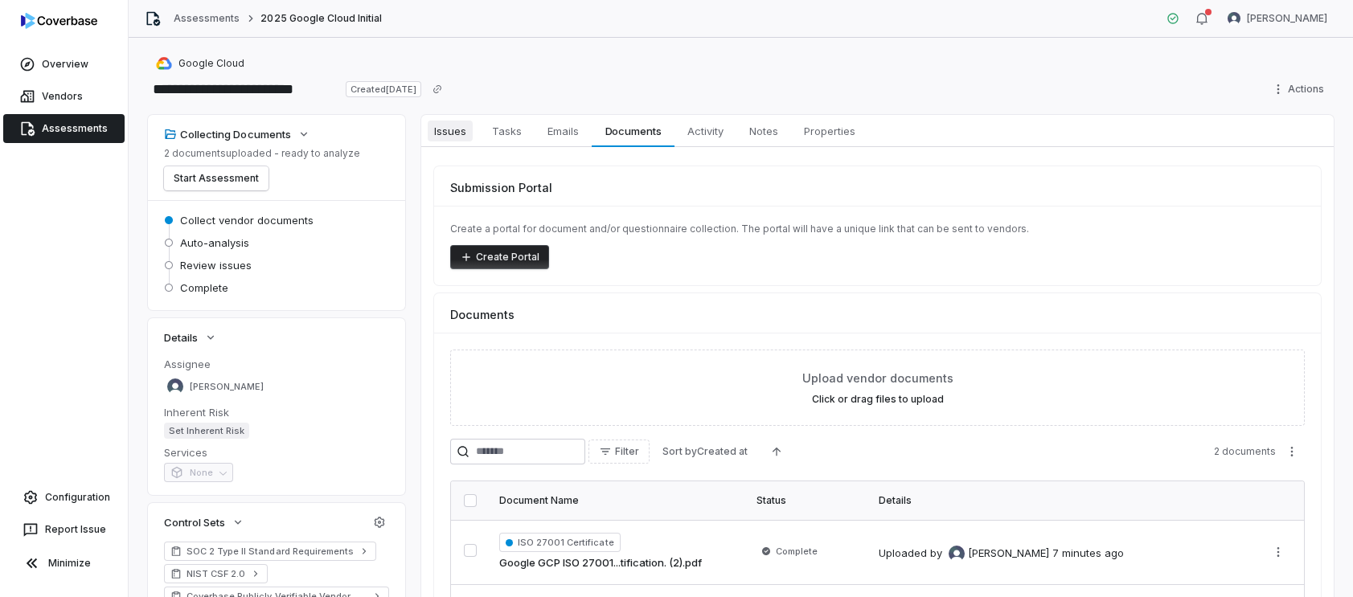
click at [461, 141] on span "Issues" at bounding box center [450, 131] width 45 height 21
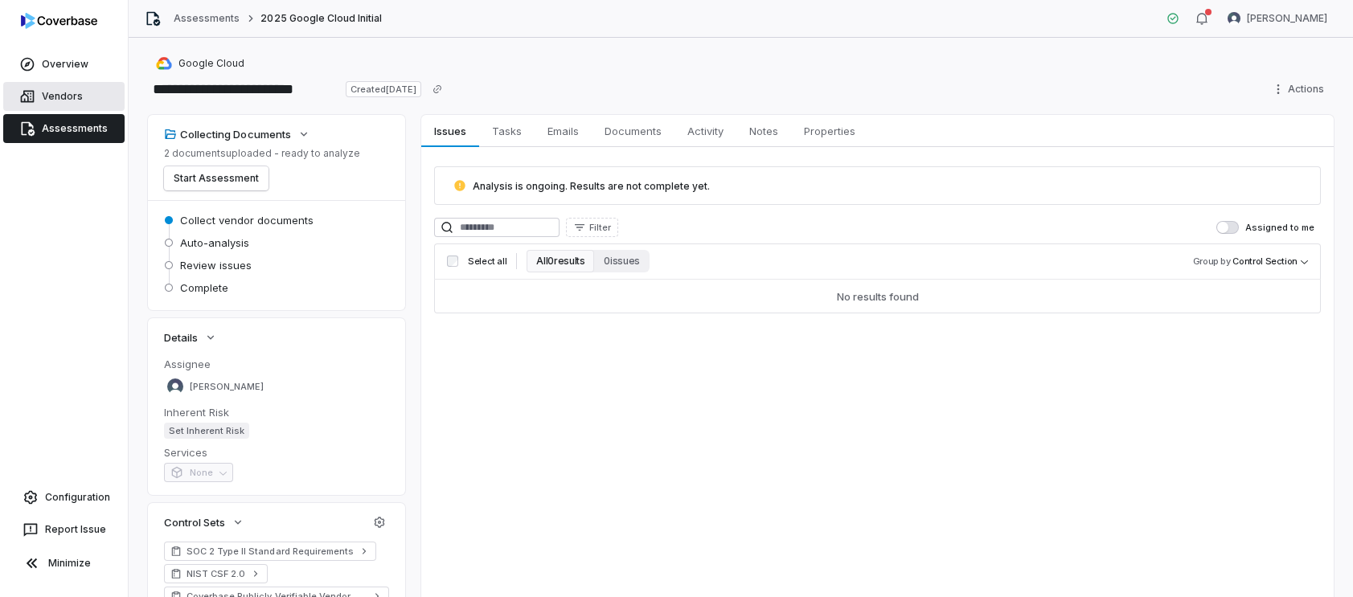
click at [66, 95] on span "Vendors" at bounding box center [62, 96] width 41 height 13
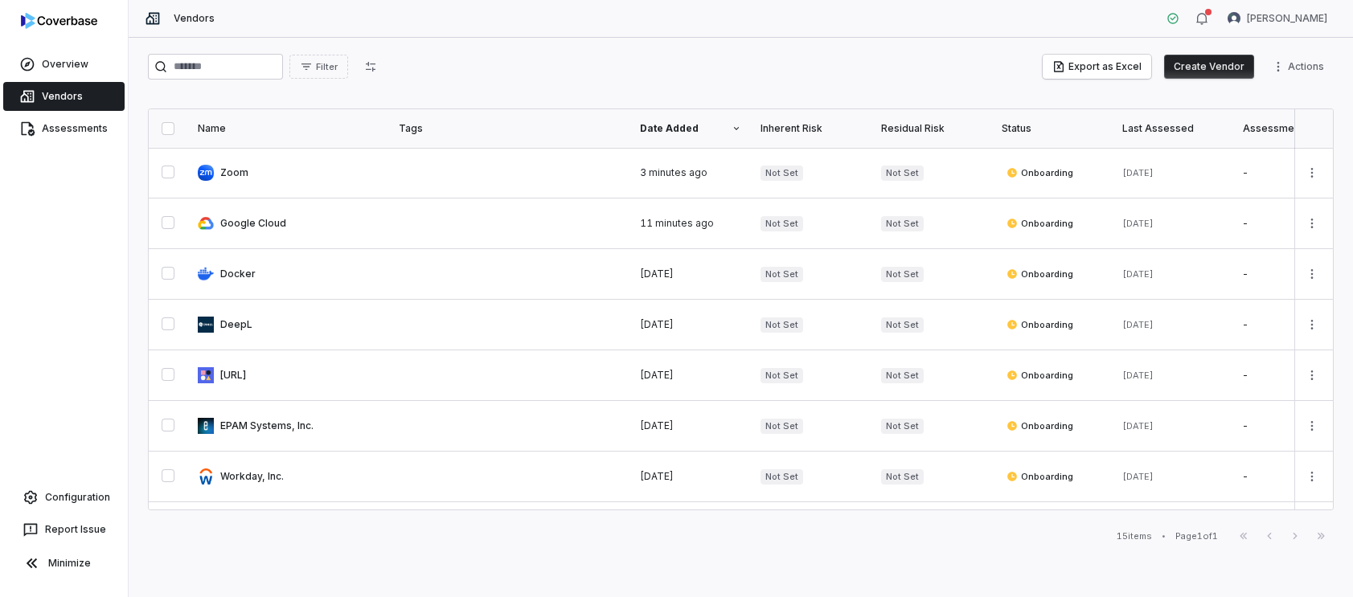
click at [1220, 68] on button "Create Vendor" at bounding box center [1209, 67] width 90 height 24
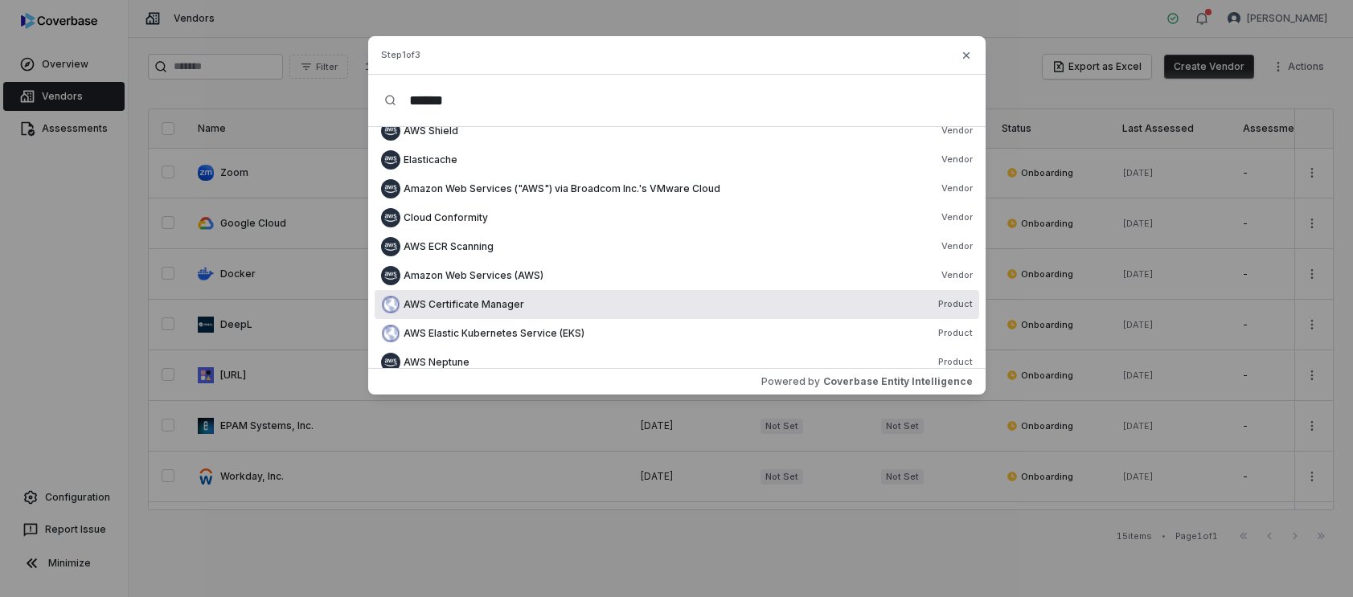
scroll to position [141, 0]
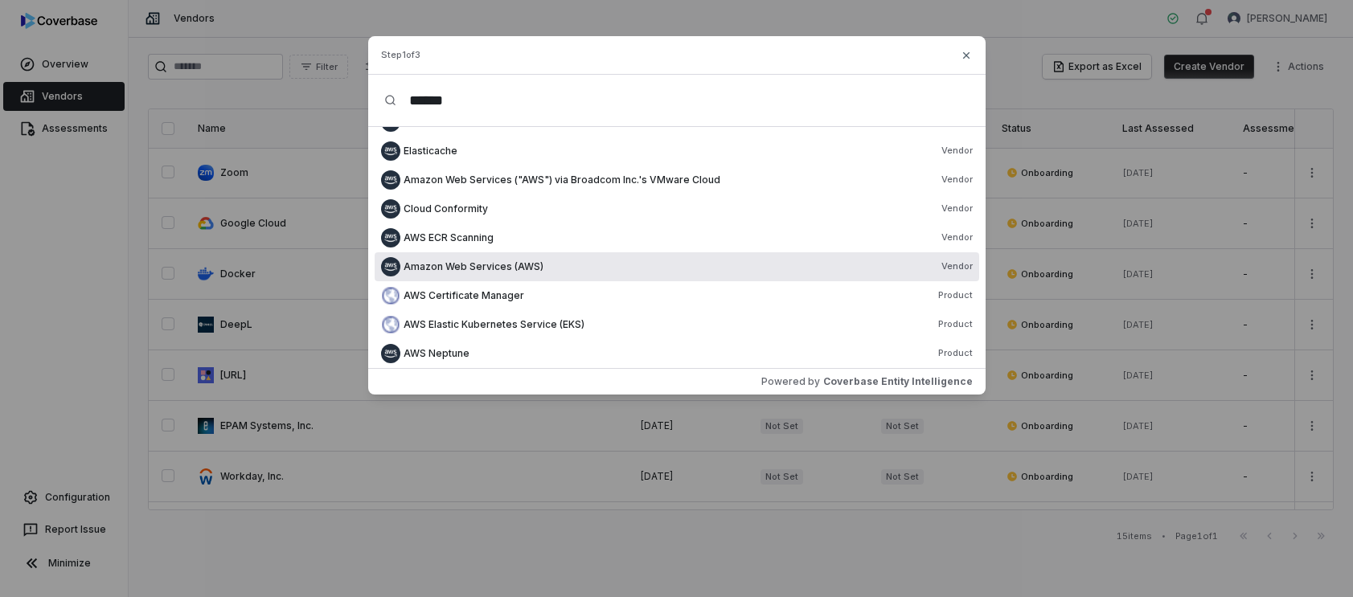
type input "******"
click at [567, 261] on div "Amazon Web Services (AWS) Vendor" at bounding box center [687, 266] width 569 height 13
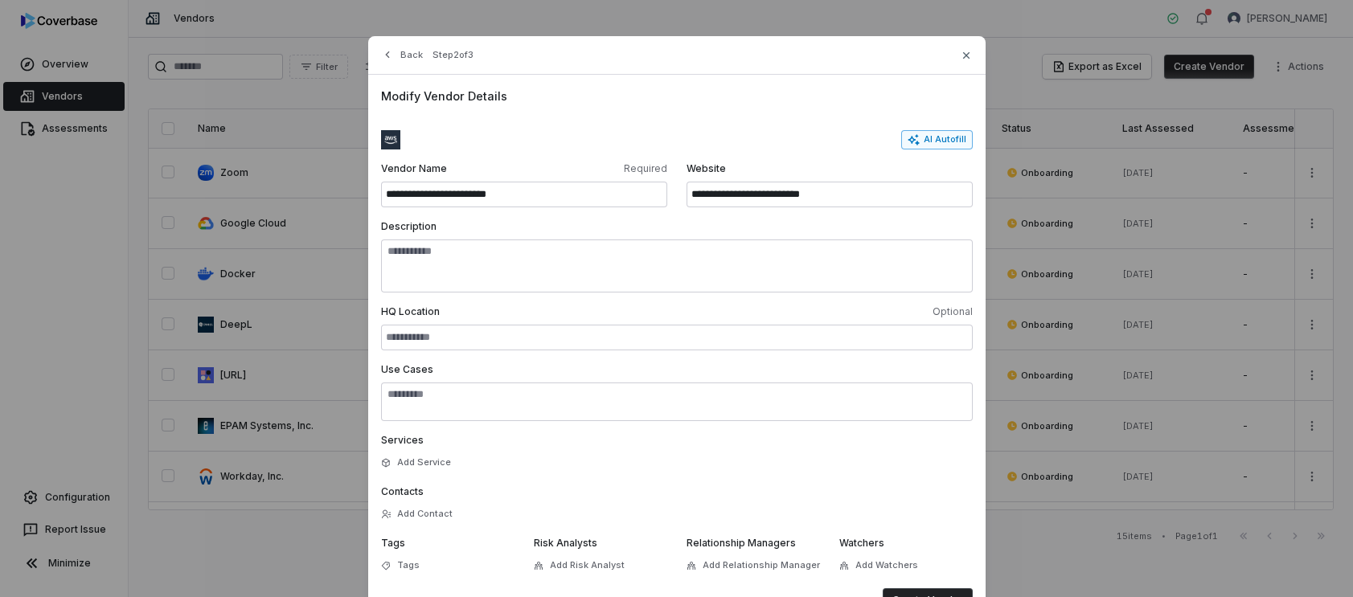
click at [948, 139] on button "AI Autofill" at bounding box center [937, 139] width 72 height 19
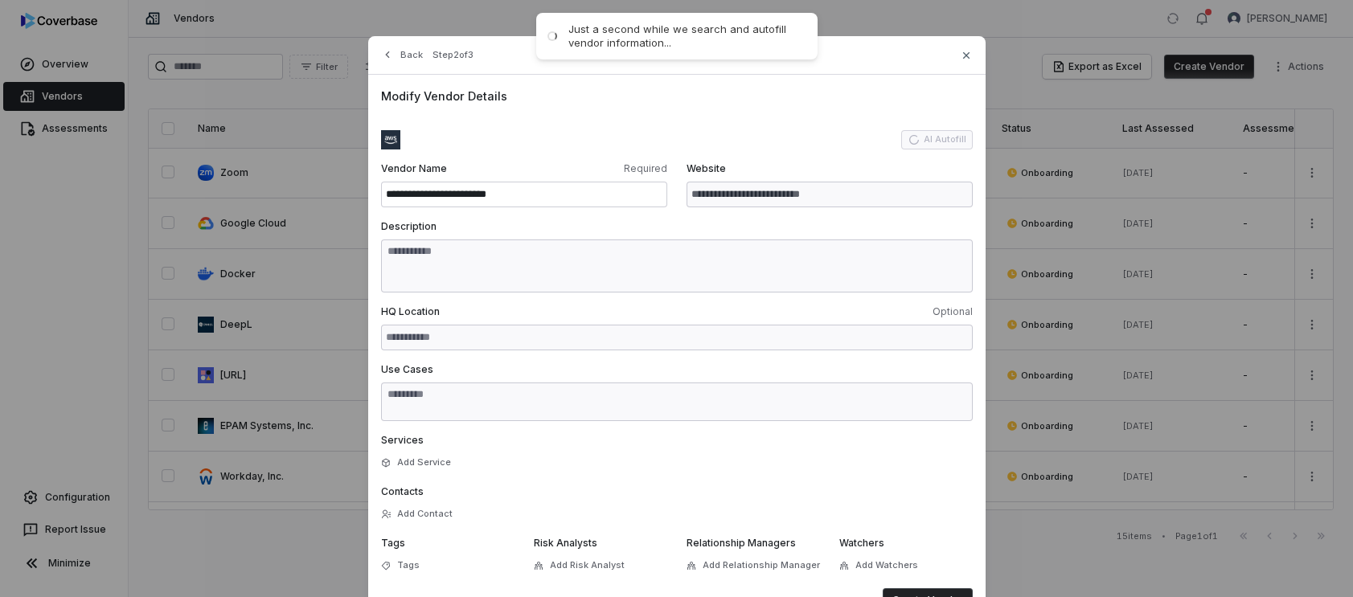
type input "**********"
type textarea "**********"
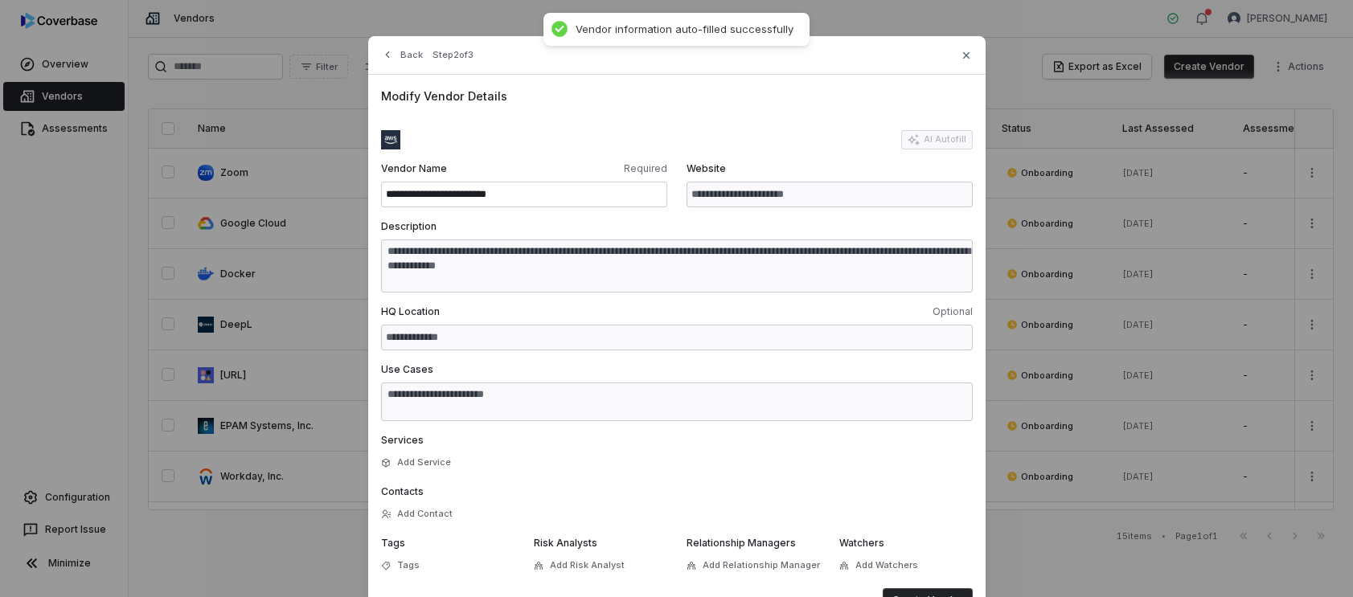
type textarea "**********"
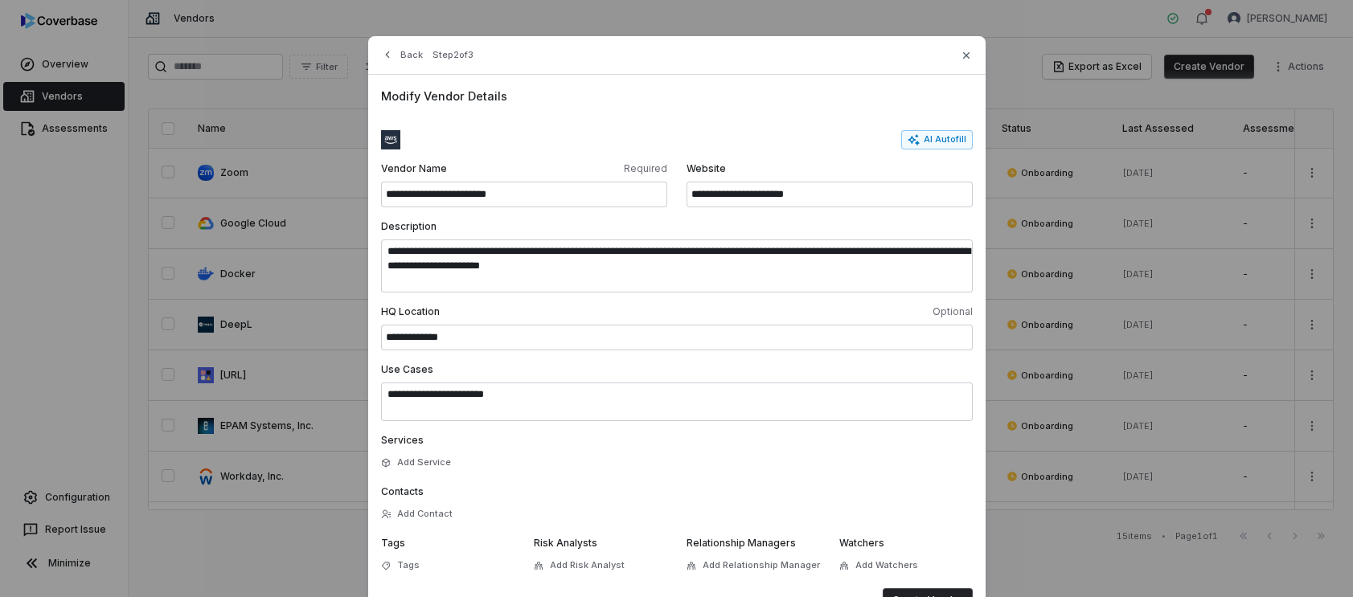
scroll to position [63, 0]
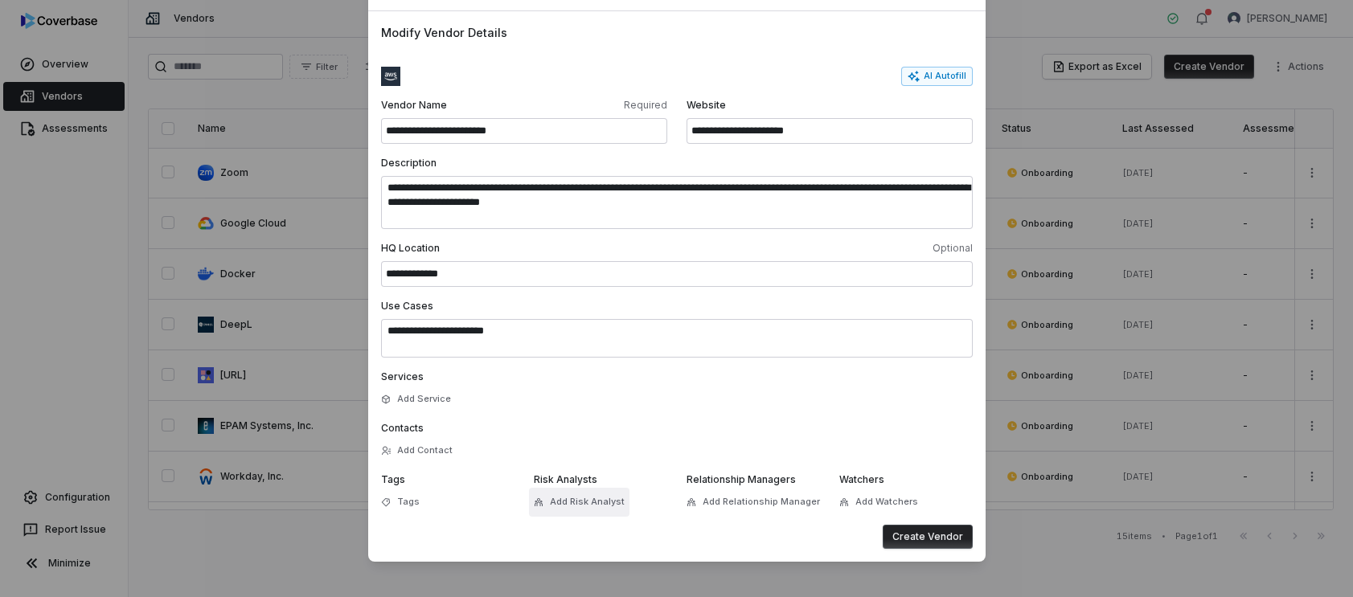
click at [559, 489] on button "Add Risk Analyst" at bounding box center [579, 502] width 100 height 29
click at [920, 536] on button "Create Vendor" at bounding box center [928, 537] width 90 height 24
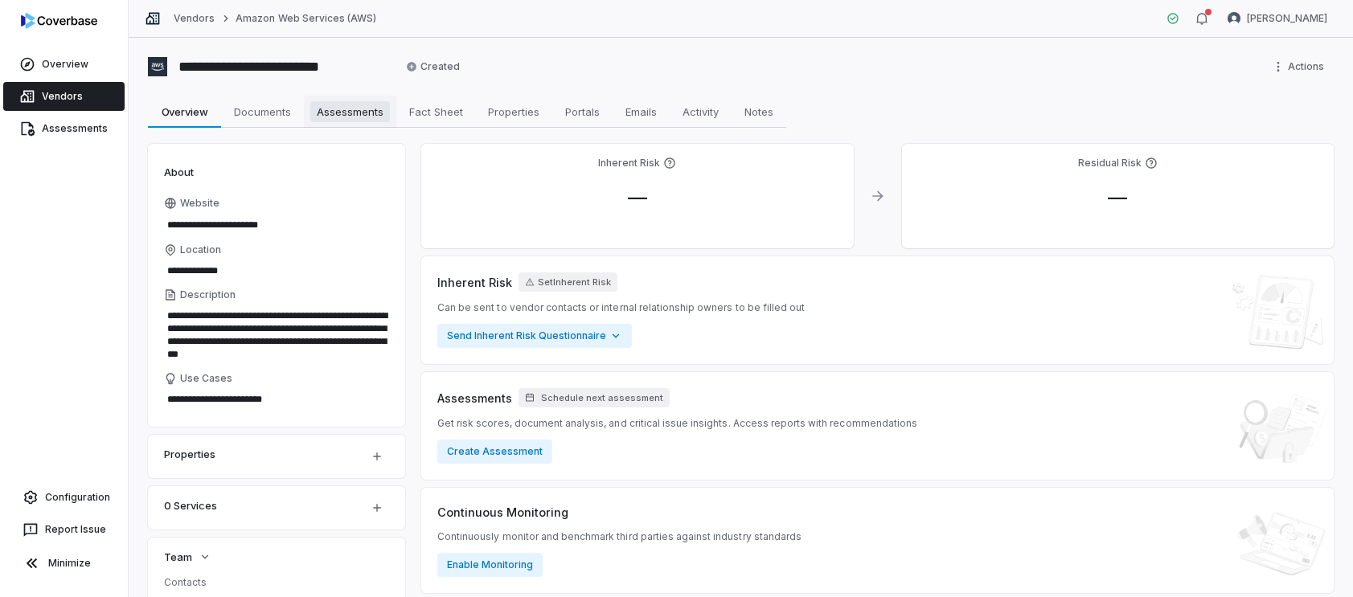
click at [365, 115] on span "Assessments" at bounding box center [350, 111] width 80 height 21
type textarea "*"
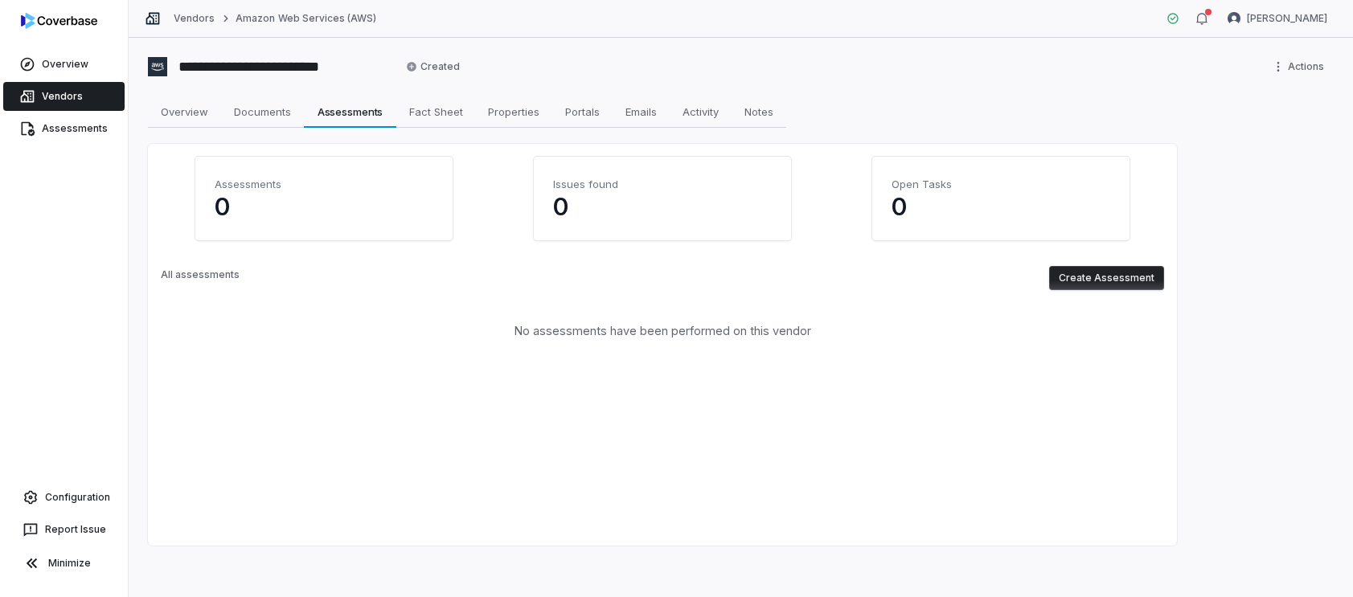
click at [1113, 274] on button "Create Assessment" at bounding box center [1106, 278] width 115 height 24
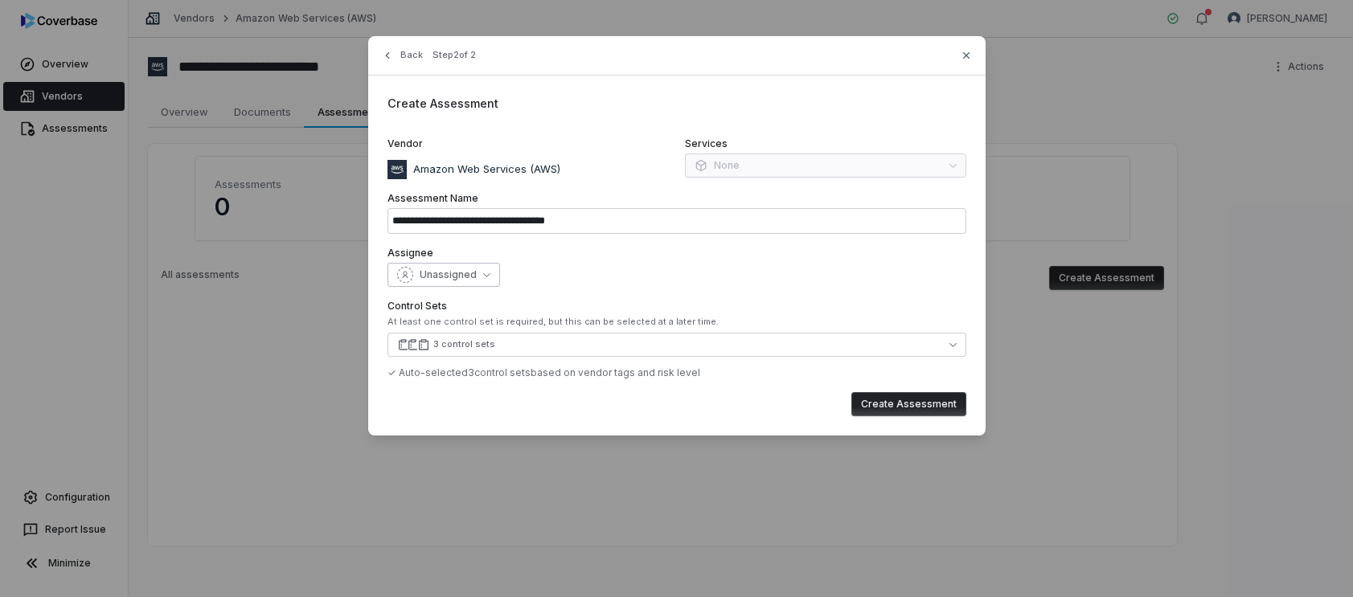
click at [476, 273] on button "Unassigned" at bounding box center [443, 275] width 113 height 24
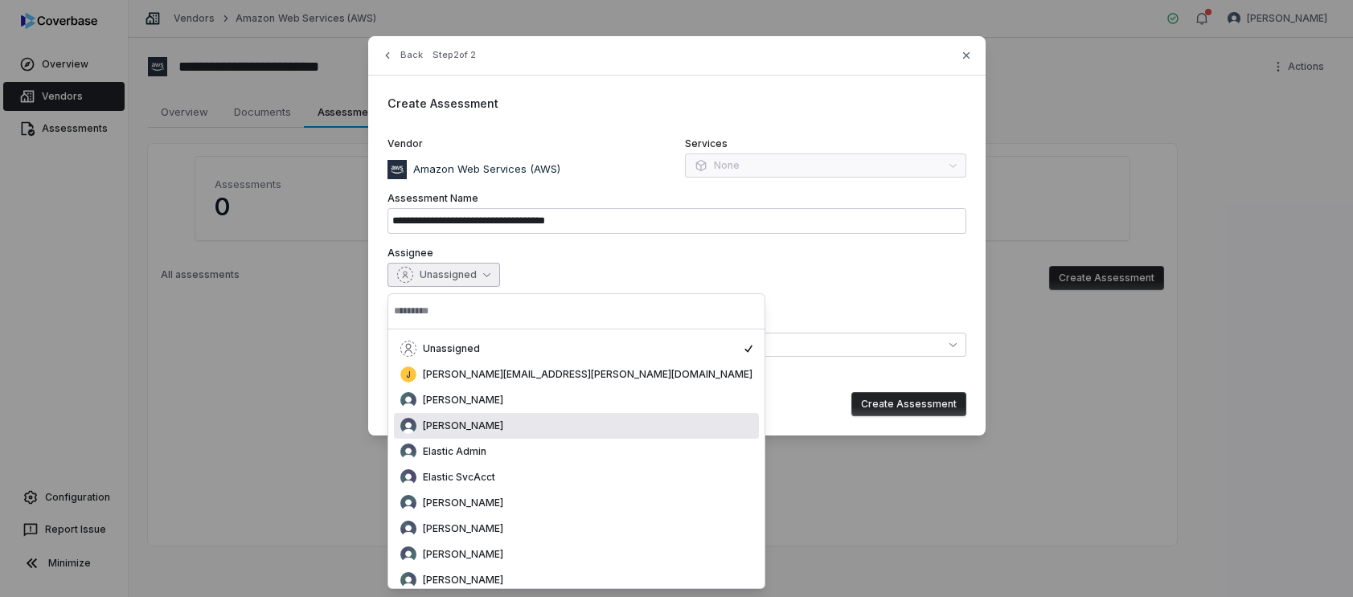
click at [473, 420] on span "[PERSON_NAME]" at bounding box center [463, 426] width 80 height 13
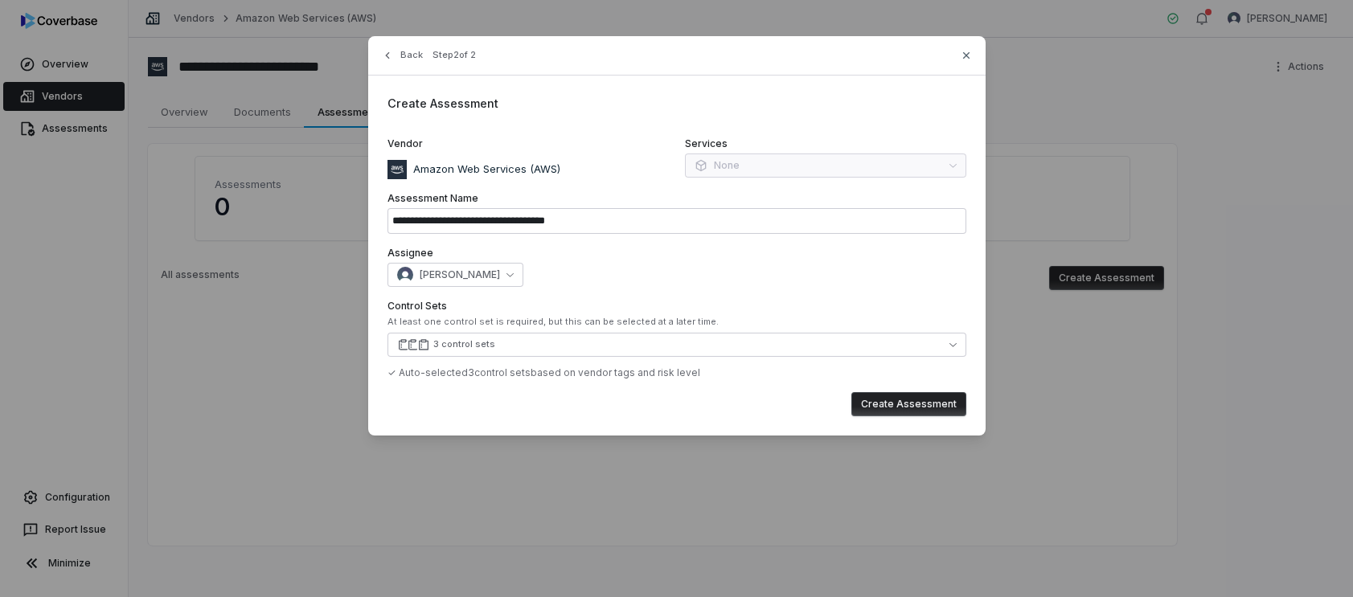
click at [913, 406] on button "Create Assessment" at bounding box center [908, 404] width 115 height 24
type input "**********"
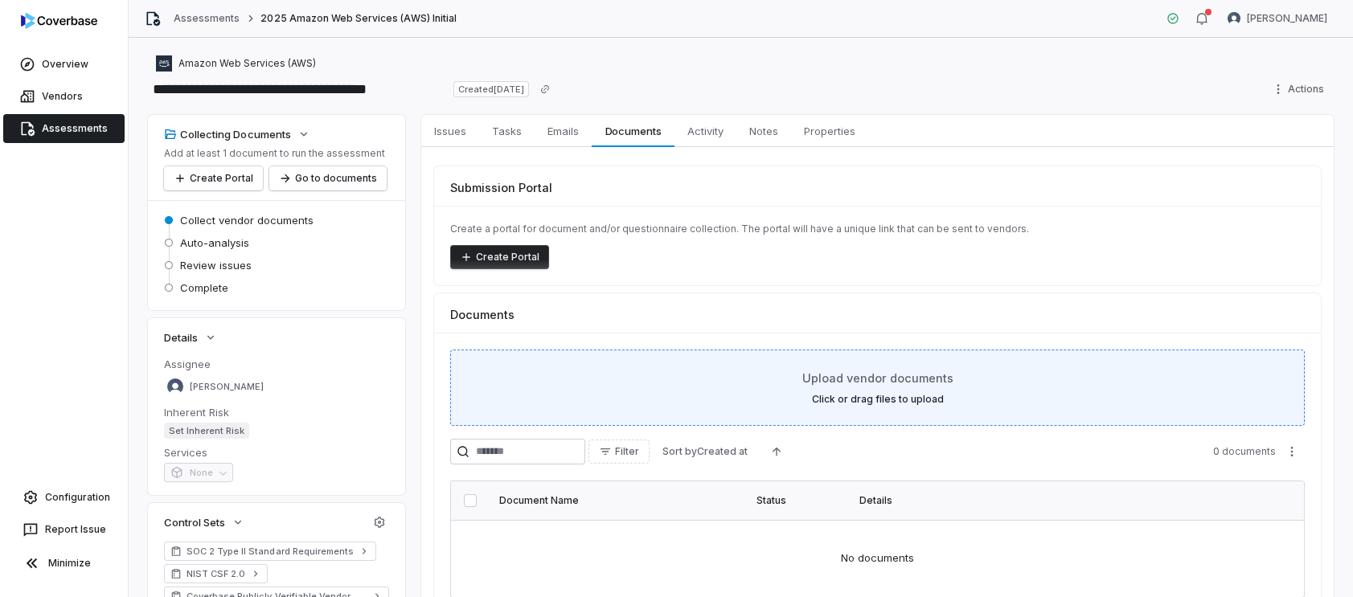
click at [934, 381] on span "Upload vendor documents" at bounding box center [877, 378] width 151 height 17
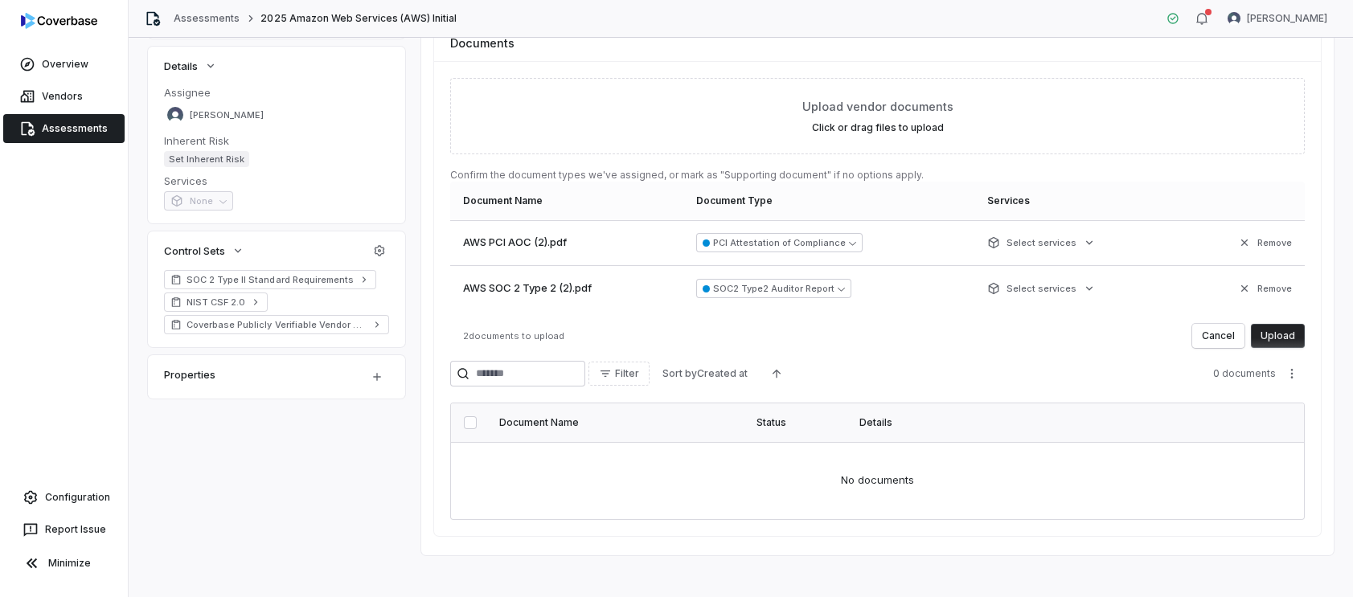
scroll to position [281, 0]
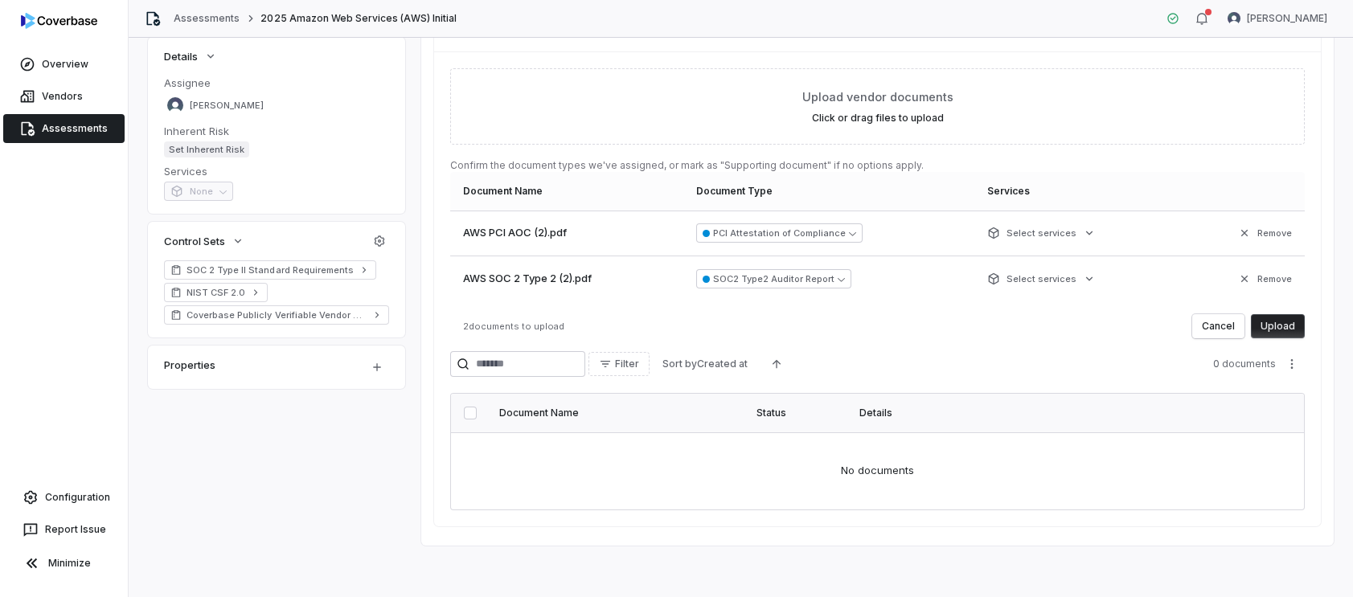
click at [1275, 326] on button "Upload" at bounding box center [1278, 326] width 54 height 24
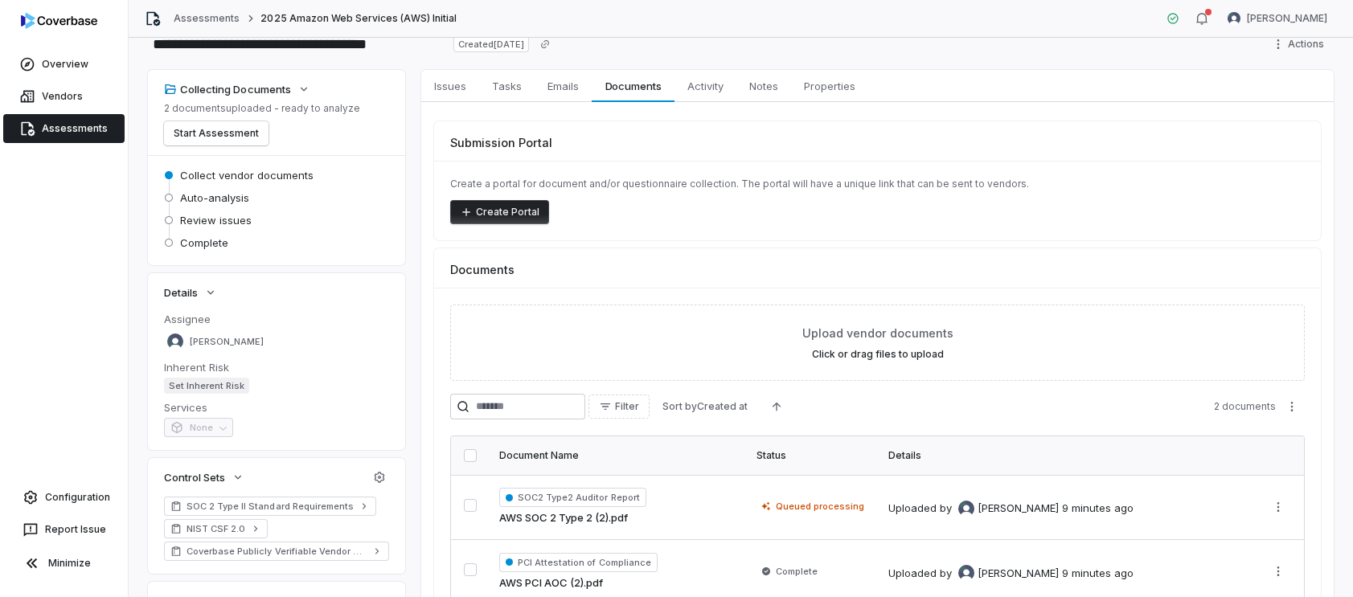
scroll to position [0, 0]
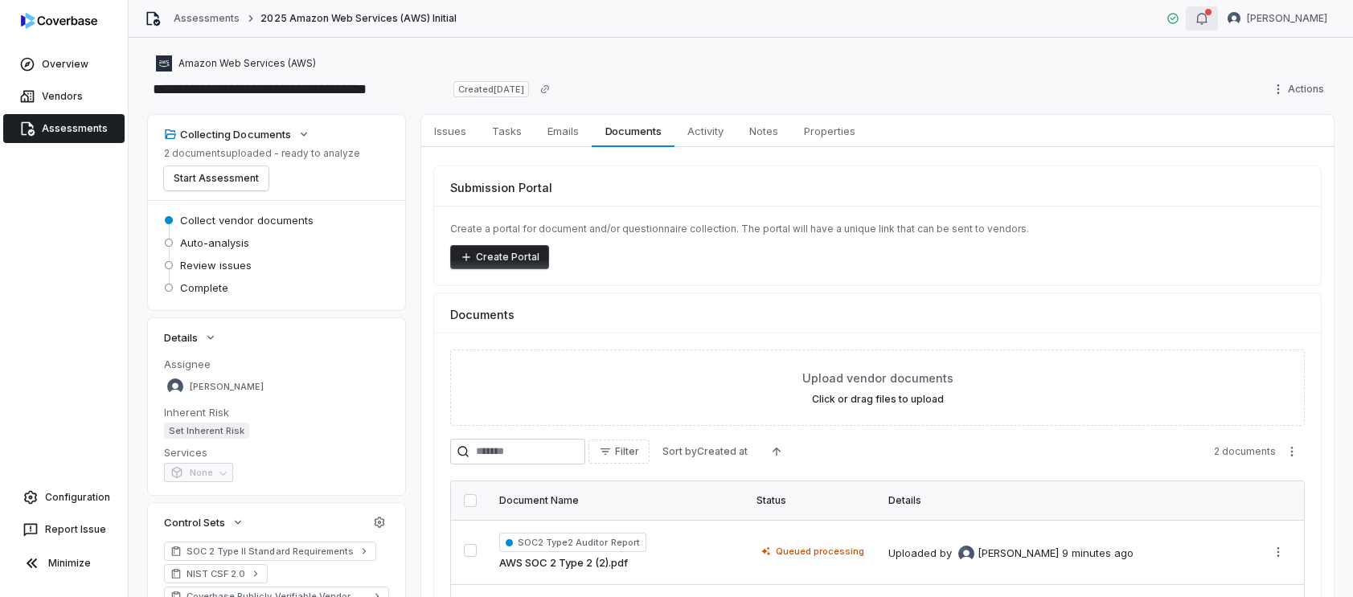
click at [1208, 18] on icon "button" at bounding box center [1201, 18] width 13 height 13
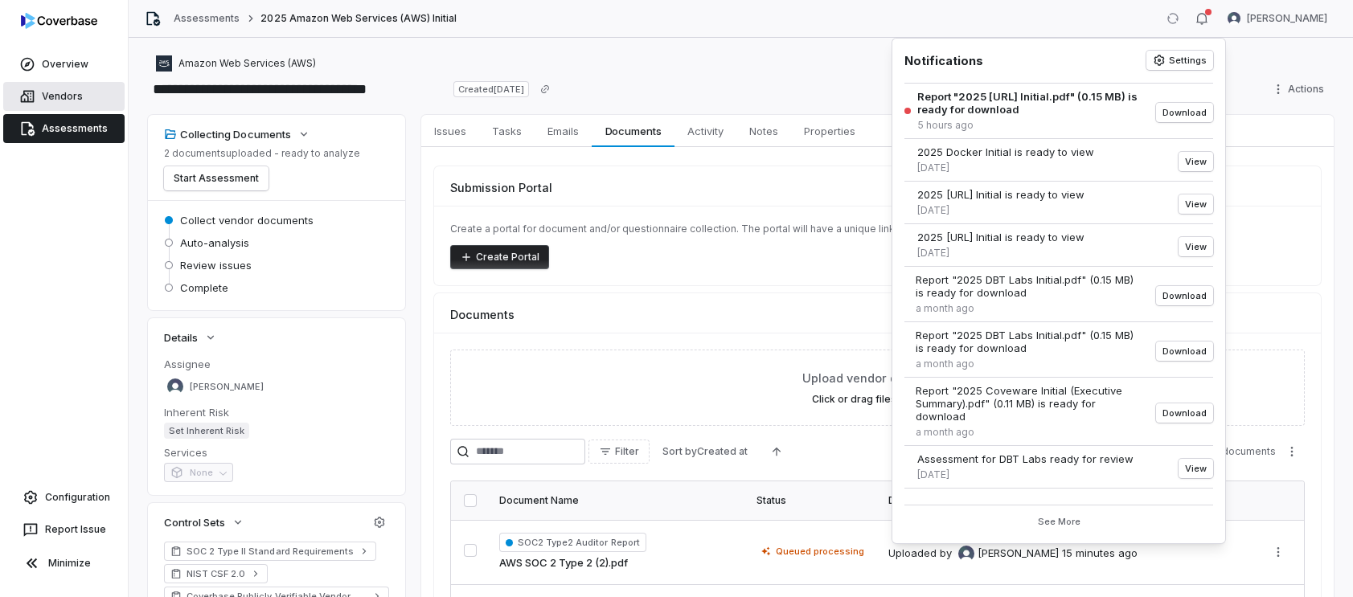
click at [68, 91] on span "Vendors" at bounding box center [62, 96] width 41 height 13
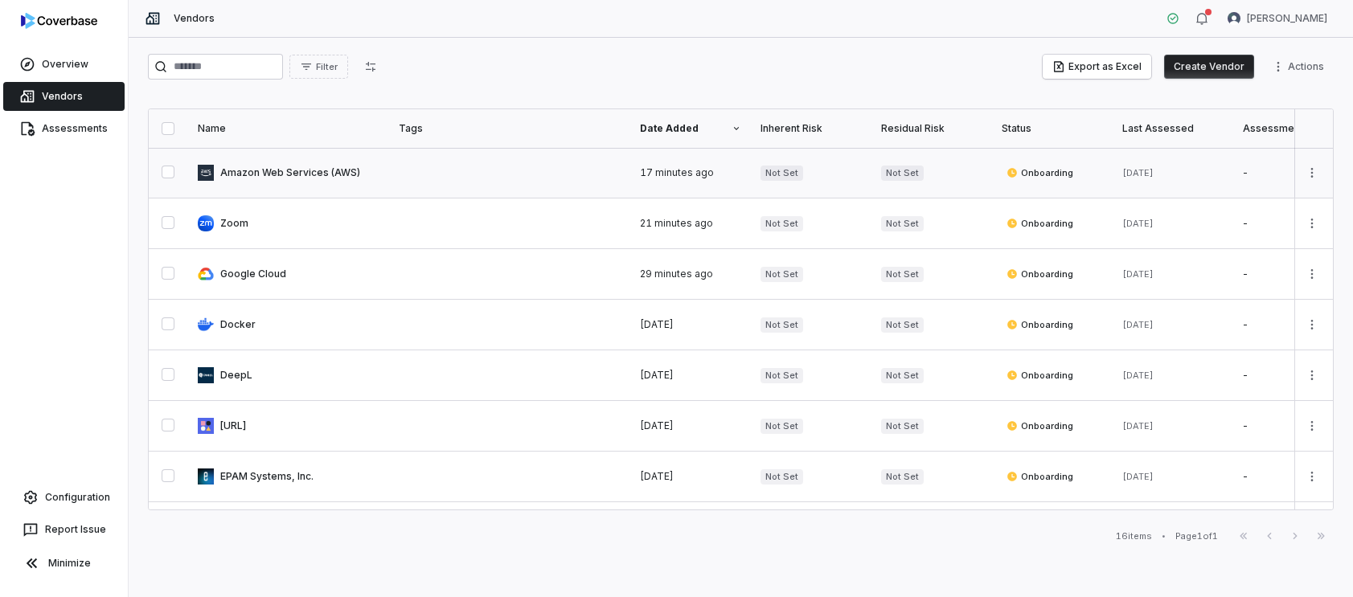
click at [1047, 174] on span "Onboarding" at bounding box center [1039, 172] width 67 height 13
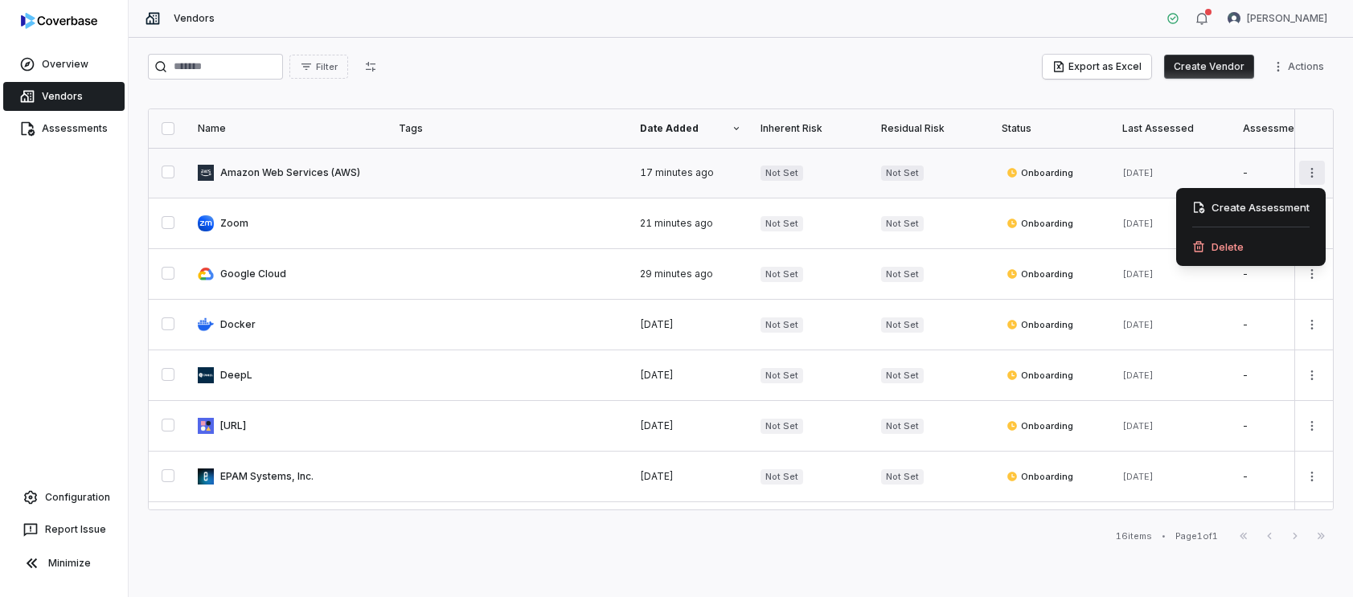
click at [1304, 178] on html "Overview Vendors Assessments Configuration Report Issue Minimize Vendors [PERSO…" at bounding box center [676, 298] width 1353 height 597
click at [1006, 83] on html "Overview Vendors Assessments Configuration Report Issue Minimize Vendors [PERSO…" at bounding box center [676, 298] width 1353 height 597
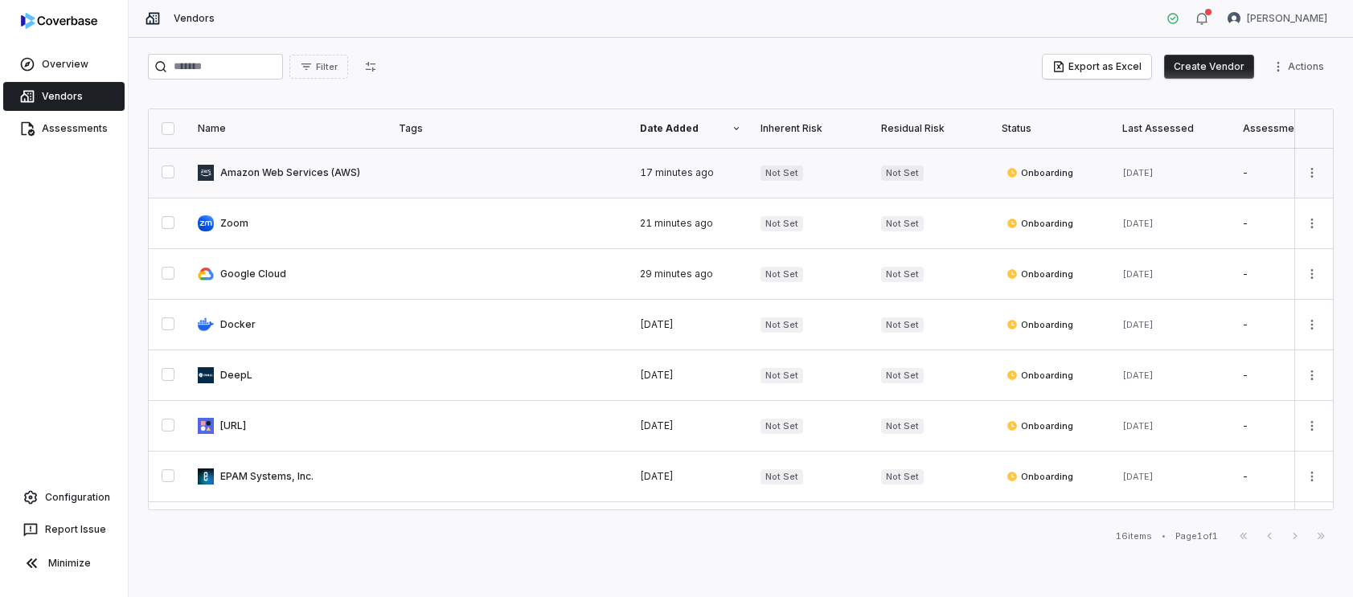
click at [1252, 174] on link at bounding box center [1293, 173] width 121 height 50
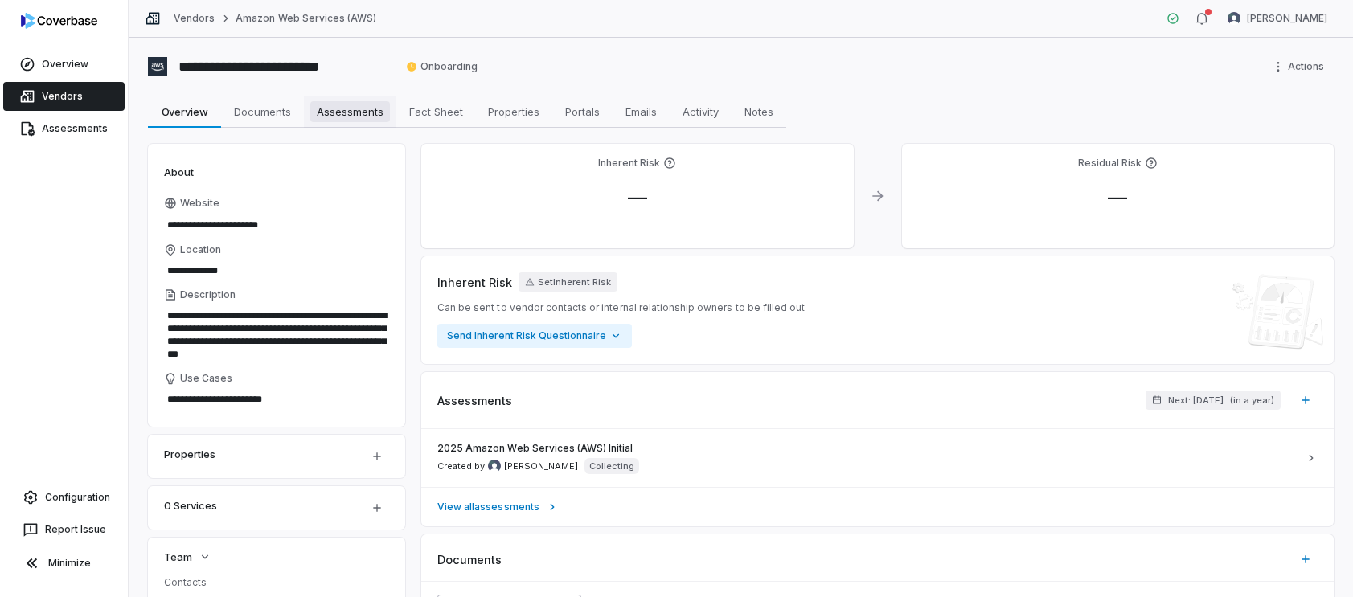
click at [358, 109] on span "Assessments" at bounding box center [350, 111] width 80 height 21
type textarea "*"
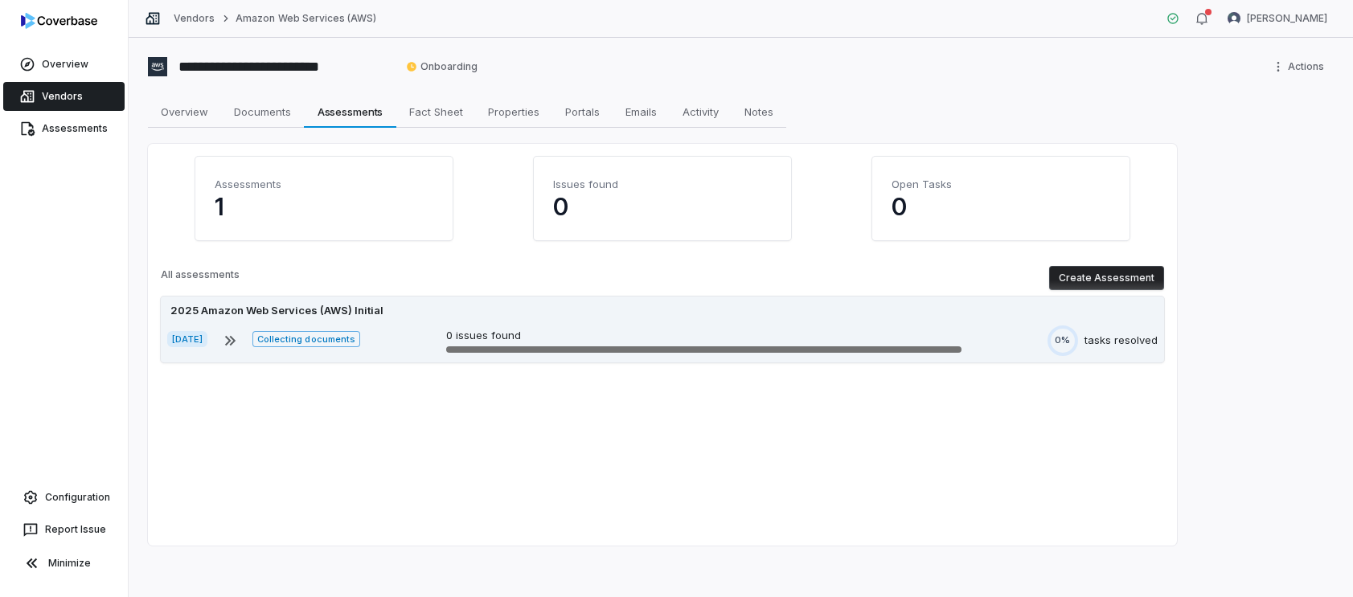
click at [780, 322] on div "2025 Amazon Web Services (AWS) Initial [DATE] Collecting documents 0 issues fou…" at bounding box center [662, 330] width 1003 height 66
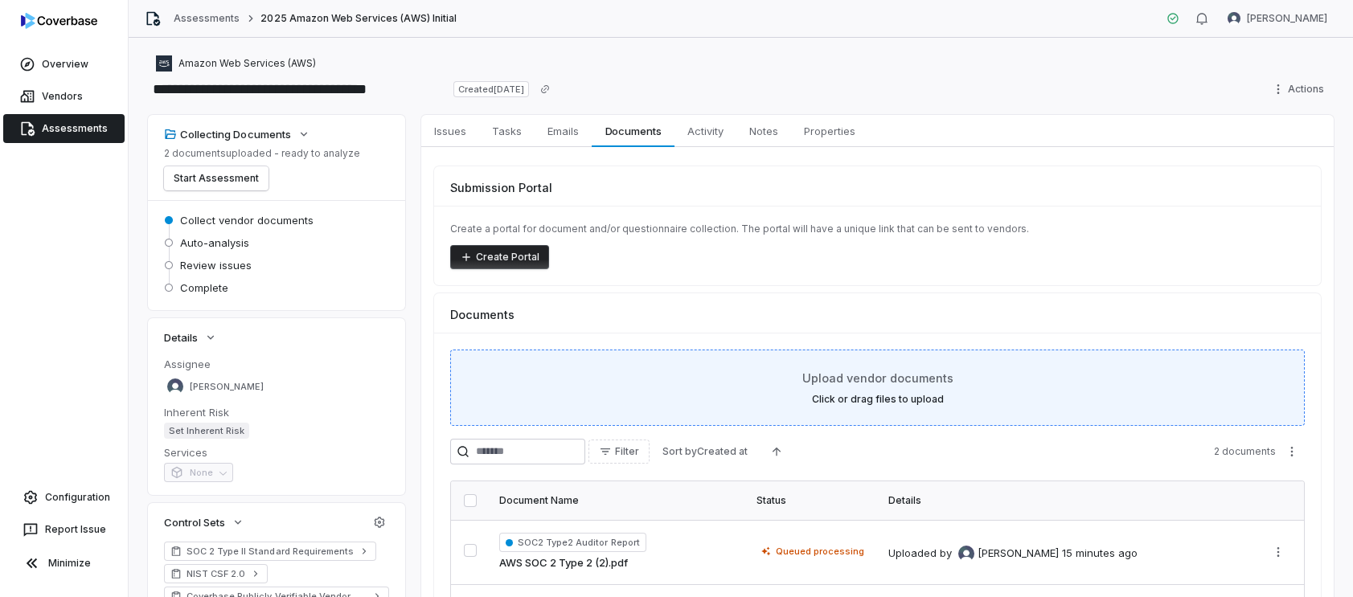
scroll to position [139, 0]
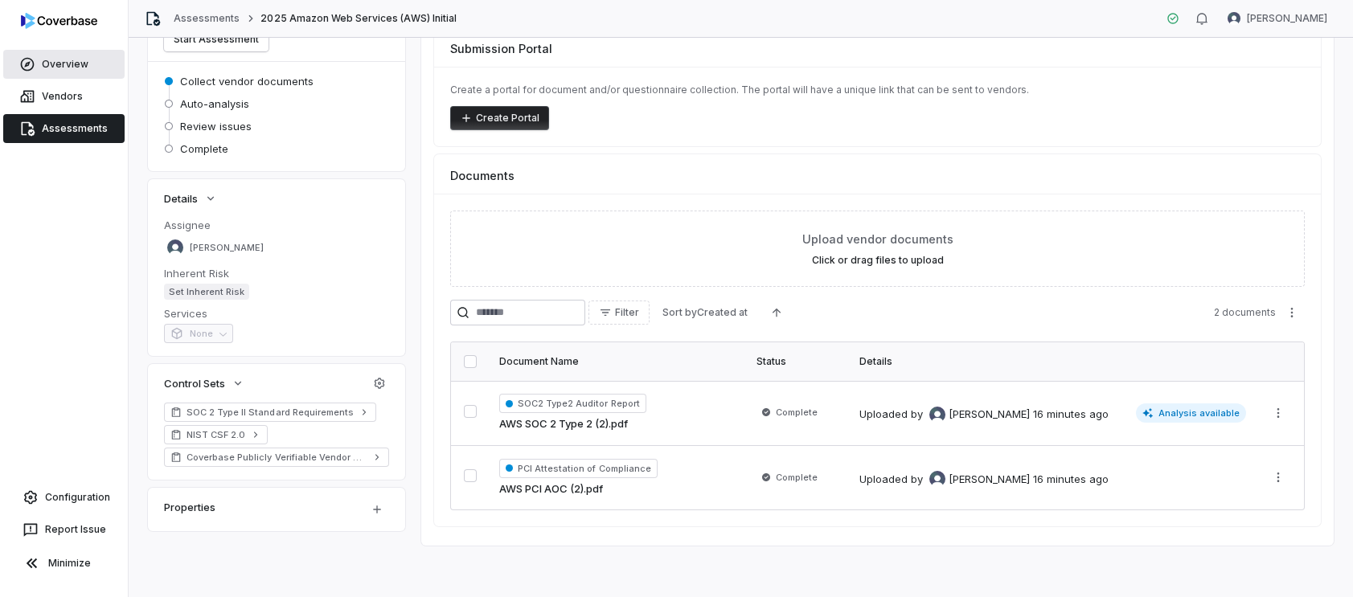
click at [89, 59] on link "Overview" at bounding box center [63, 64] width 121 height 29
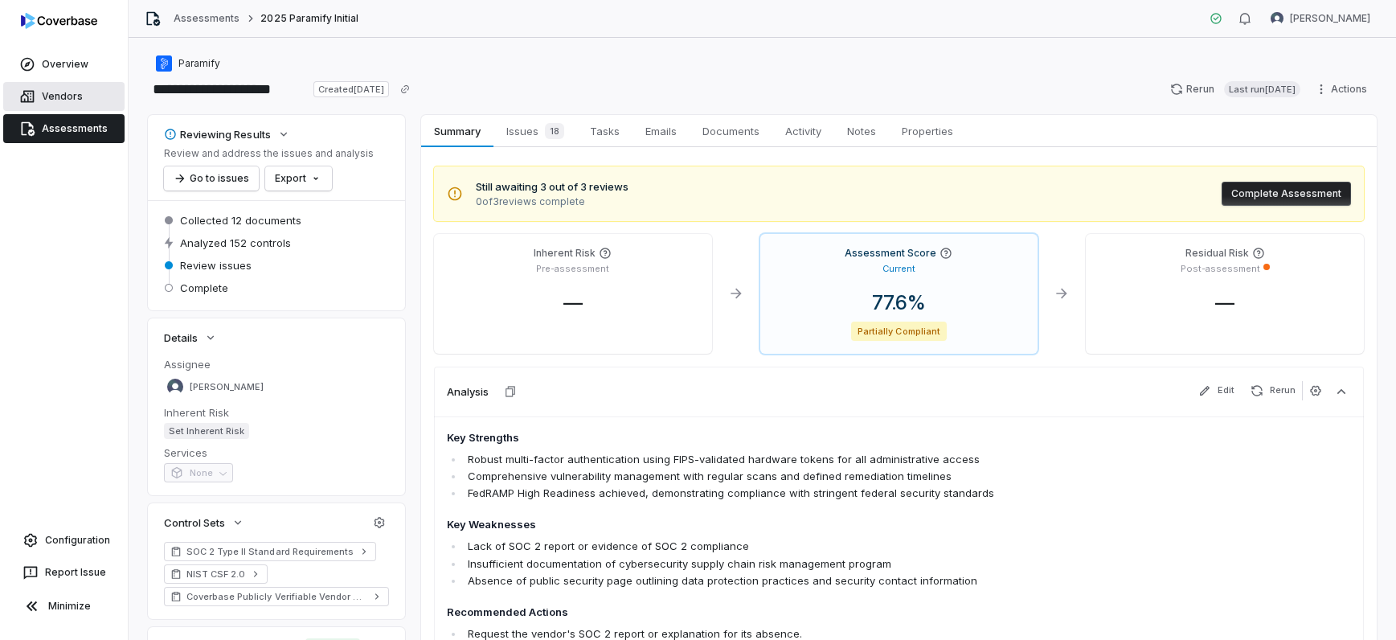
click at [78, 100] on span "Vendors" at bounding box center [62, 96] width 41 height 13
